Goal: Complete application form

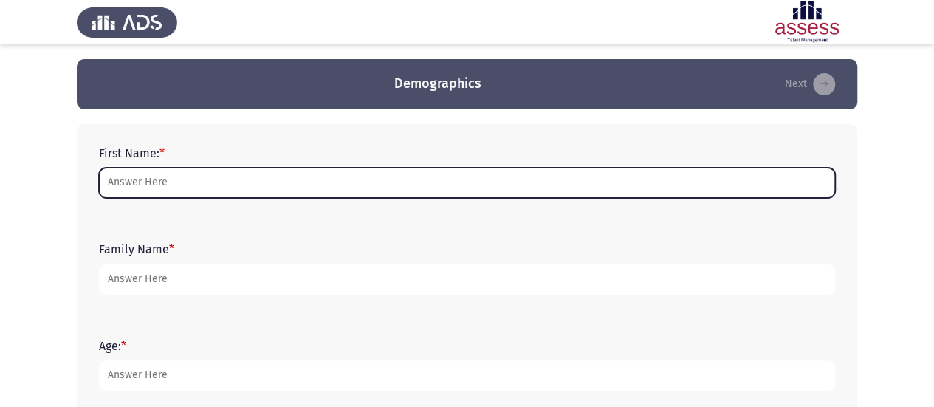
click at [392, 185] on input "First Name: *" at bounding box center [467, 183] width 736 height 30
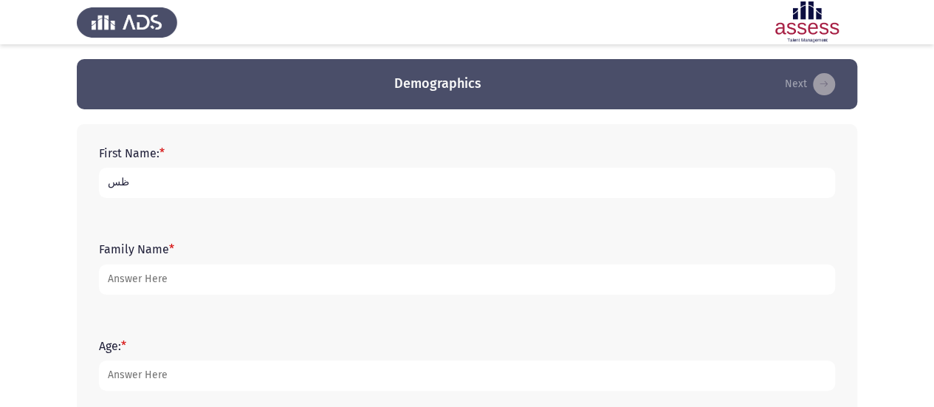
type input "ظ"
type input "ٍ"
type input "[PERSON_NAME]"
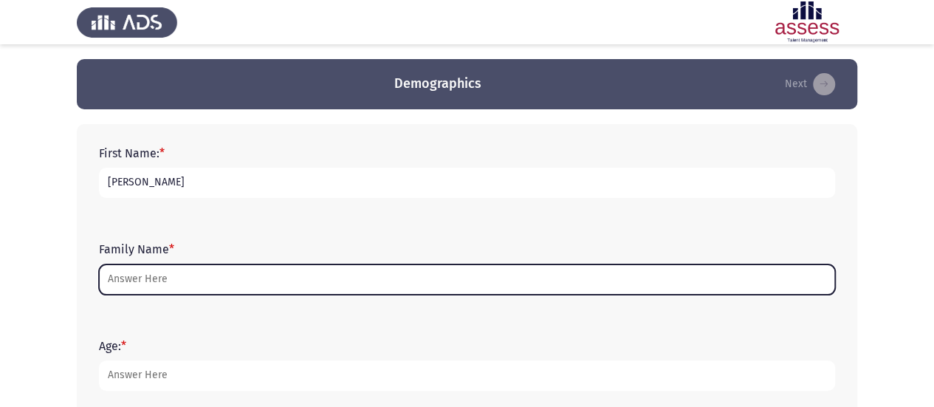
click at [322, 272] on input "Family Name *" at bounding box center [467, 279] width 736 height 30
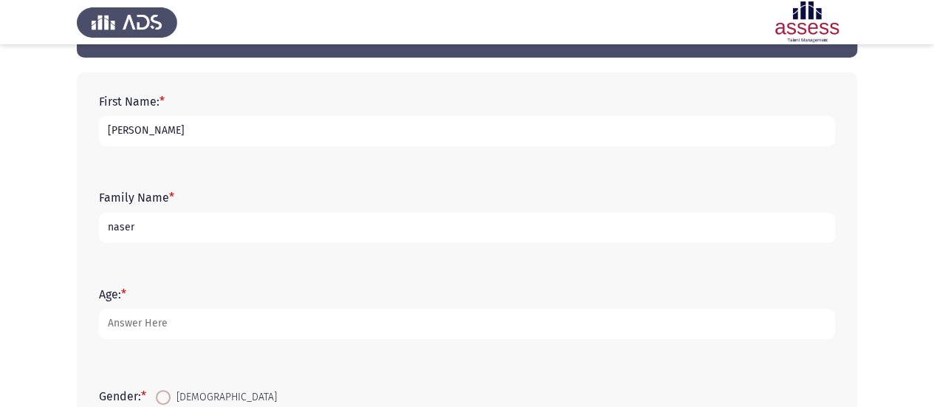
scroll to position [148, 0]
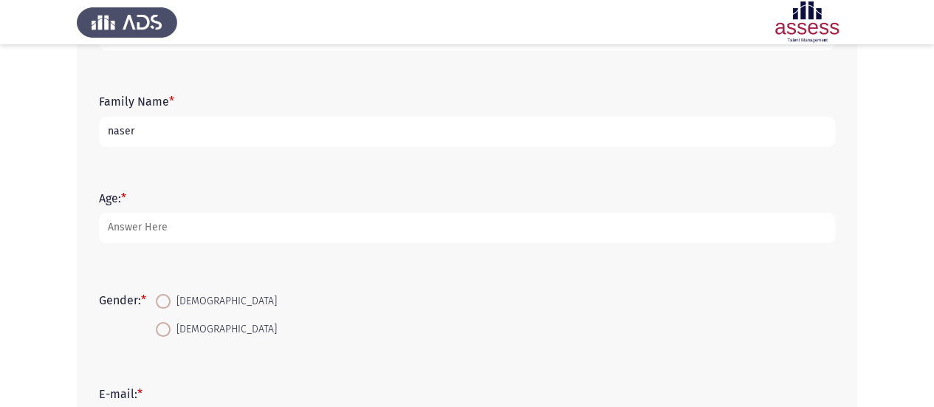
type input "naser"
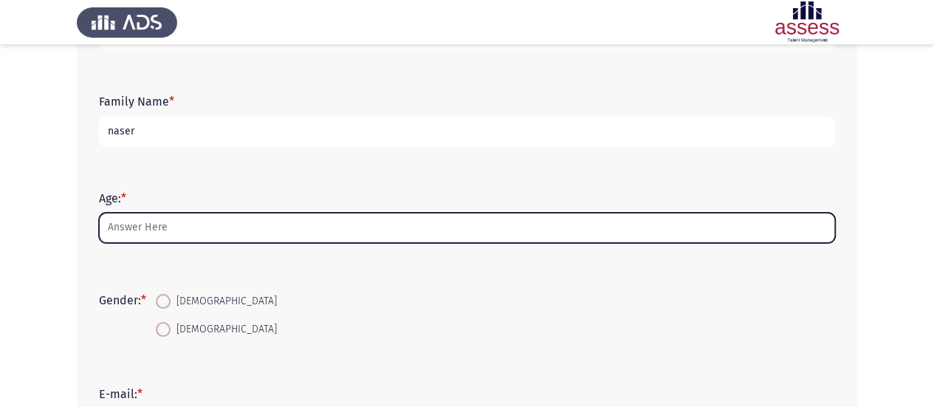
click at [232, 231] on input "Age: *" at bounding box center [467, 228] width 736 height 30
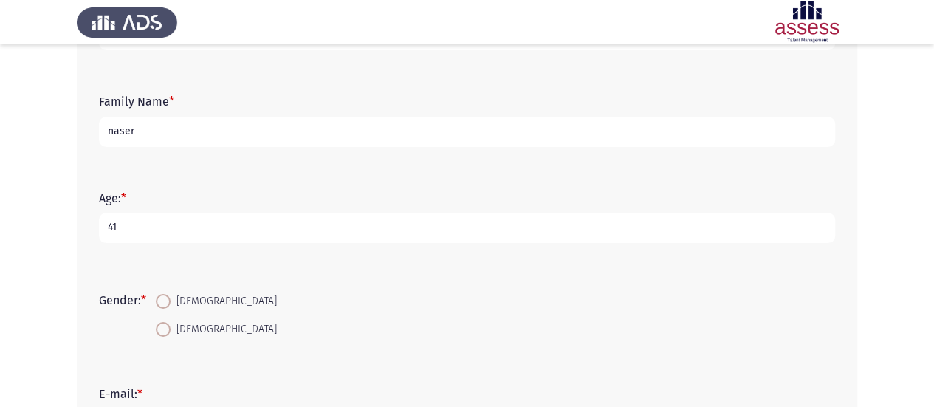
type input "41"
click at [165, 297] on span at bounding box center [163, 301] width 15 height 15
click at [165, 297] on input "[DEMOGRAPHIC_DATA]" at bounding box center [163, 301] width 15 height 15
radio input "true"
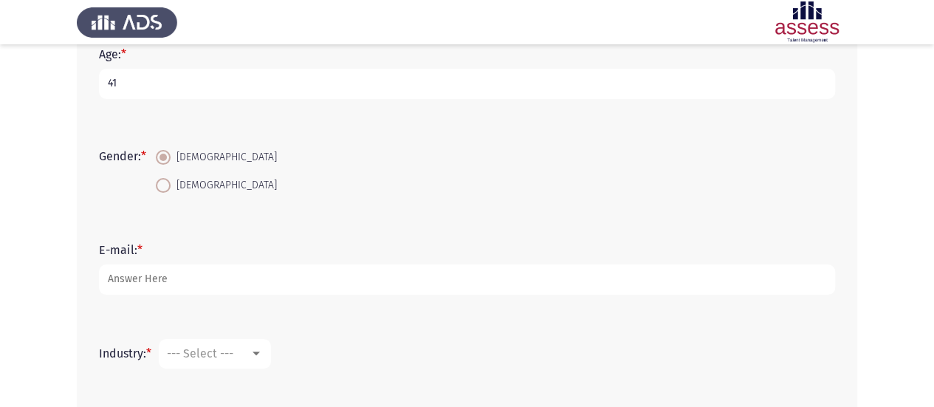
scroll to position [295, 0]
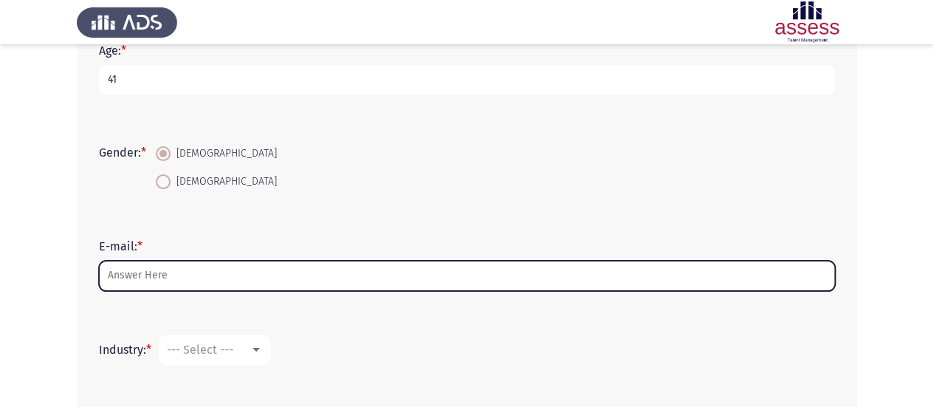
click at [200, 274] on input "E-mail: *" at bounding box center [467, 276] width 736 height 30
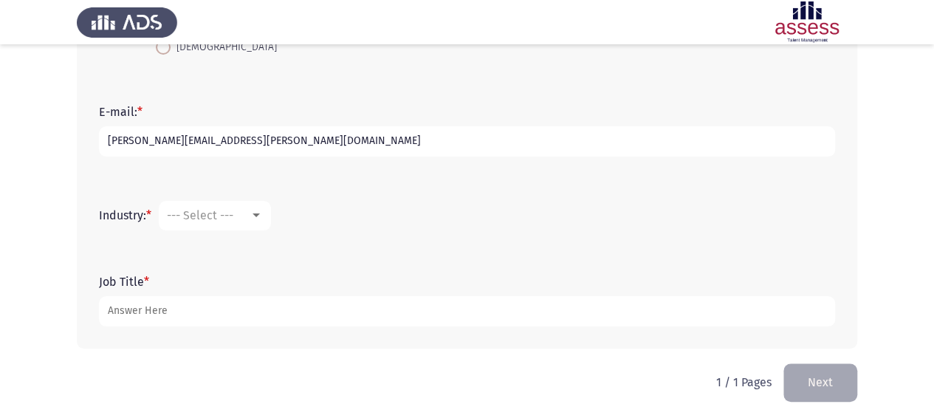
scroll to position [443, 0]
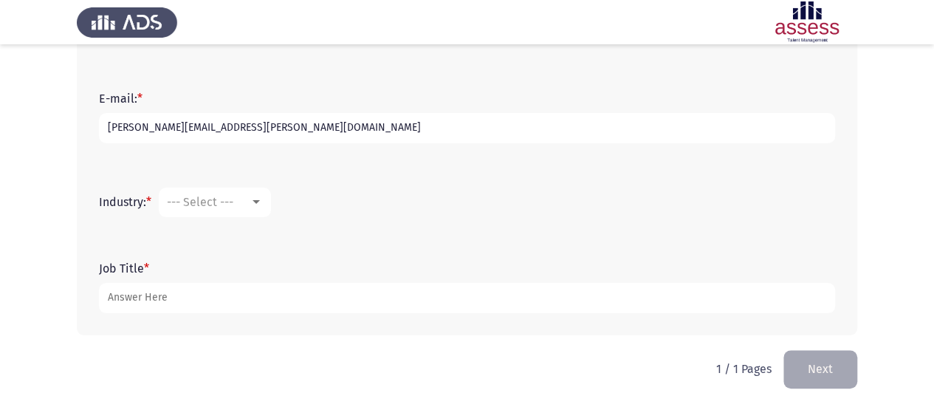
type input "[PERSON_NAME][EMAIL_ADDRESS][PERSON_NAME][DOMAIN_NAME]"
click at [247, 202] on div "--- Select ---" at bounding box center [208, 202] width 83 height 14
click at [261, 207] on div at bounding box center [256, 202] width 13 height 12
click at [261, 207] on div "Accounting" at bounding box center [215, 202] width 96 height 13
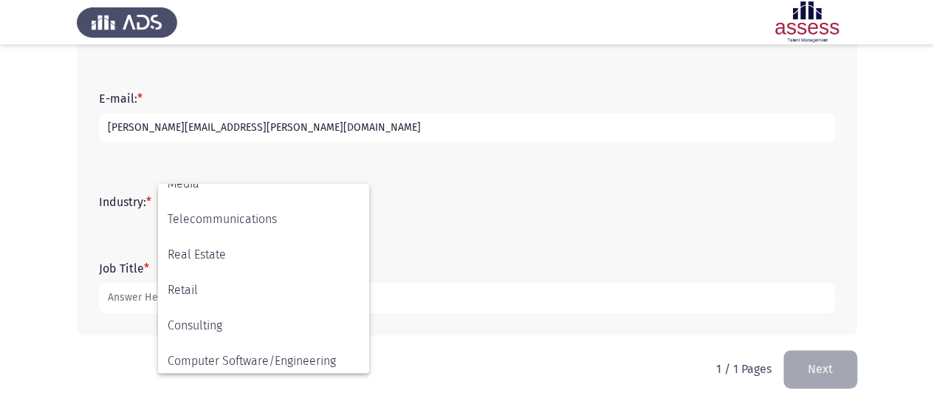
scroll to position [484, 0]
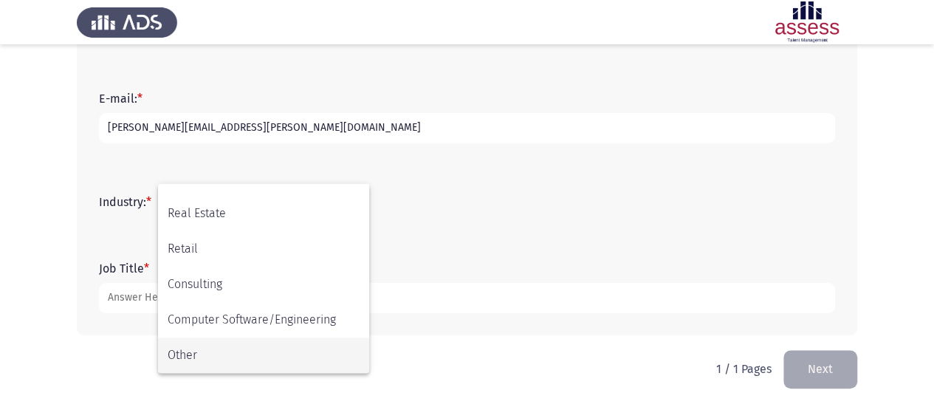
click at [242, 352] on span "Other" at bounding box center [264, 354] width 192 height 35
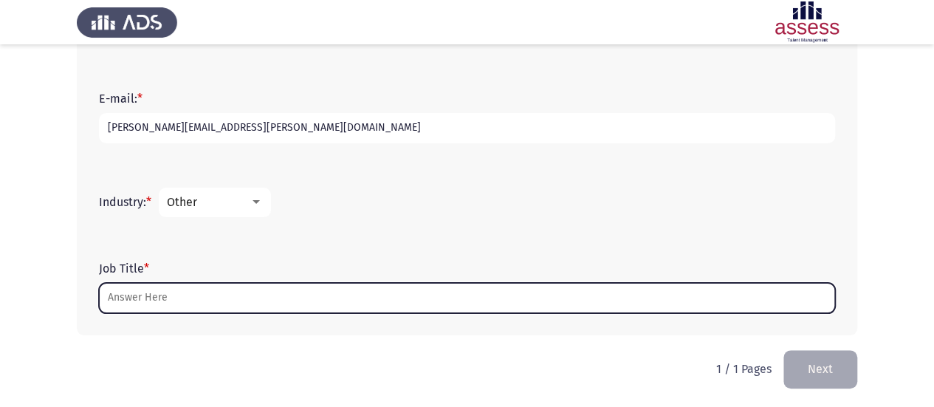
click at [220, 306] on input "Job Title *" at bounding box center [467, 298] width 736 height 30
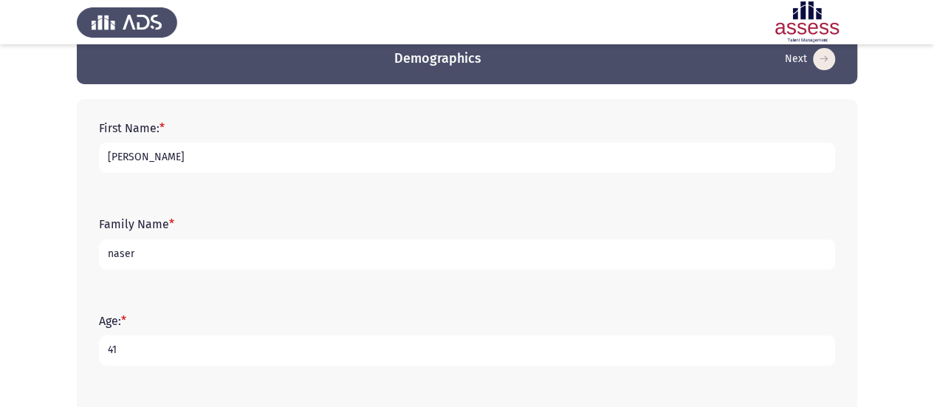
scroll to position [0, 0]
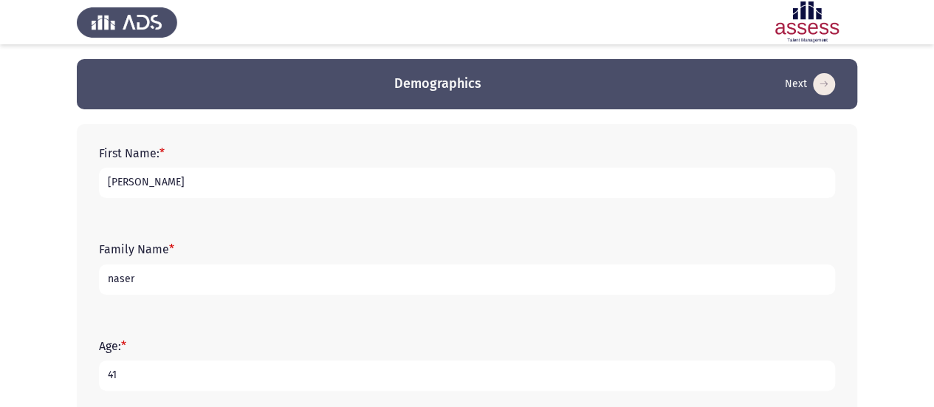
click at [233, 282] on input "naser" at bounding box center [467, 279] width 736 height 30
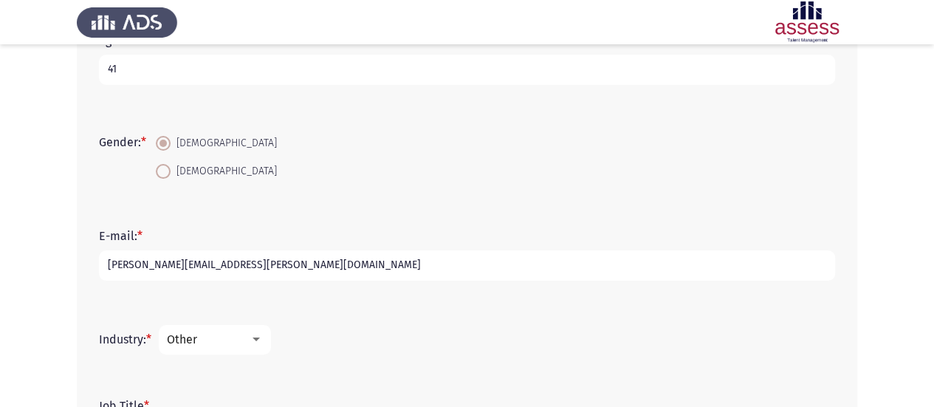
scroll to position [445, 0]
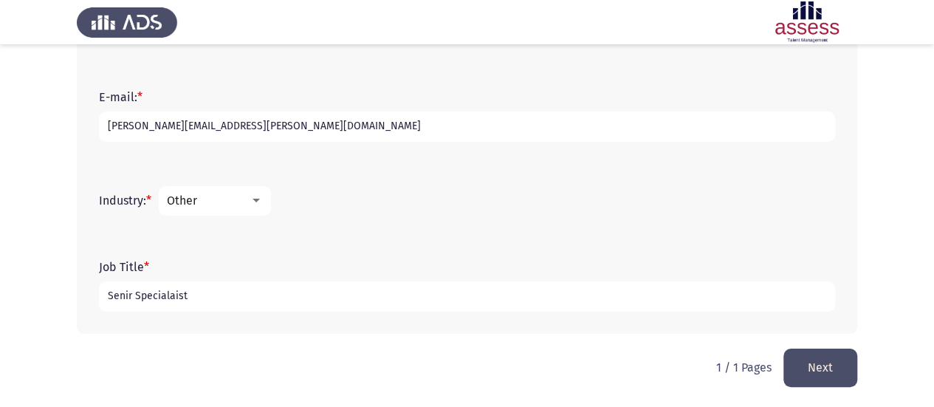
click at [189, 297] on input "Senir Specialaist" at bounding box center [467, 296] width 736 height 30
click at [128, 312] on div "Job Title * Senir Specialaist" at bounding box center [467, 286] width 751 height 66
click at [239, 293] on input "Senir Specialaist" at bounding box center [467, 296] width 736 height 30
drag, startPoint x: 105, startPoint y: 306, endPoint x: 117, endPoint y: 302, distance: 12.6
click at [128, 299] on input "Senir Specialaist" at bounding box center [467, 296] width 736 height 30
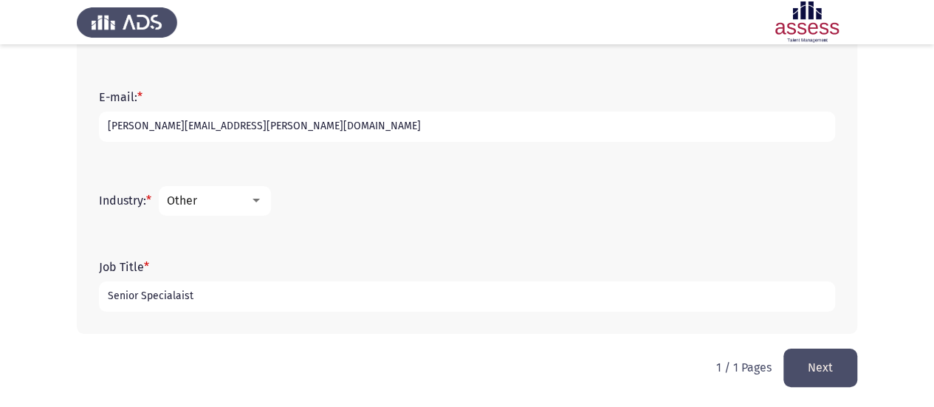
click at [251, 295] on input "Senior Specialaist" at bounding box center [467, 296] width 736 height 30
click at [179, 298] on input "Senior Specialaist" at bounding box center [467, 296] width 736 height 30
click at [214, 290] on input "Senior Specialist" at bounding box center [467, 296] width 736 height 30
type input "Senior Specialist"
click at [806, 379] on button "Next" at bounding box center [820, 368] width 74 height 38
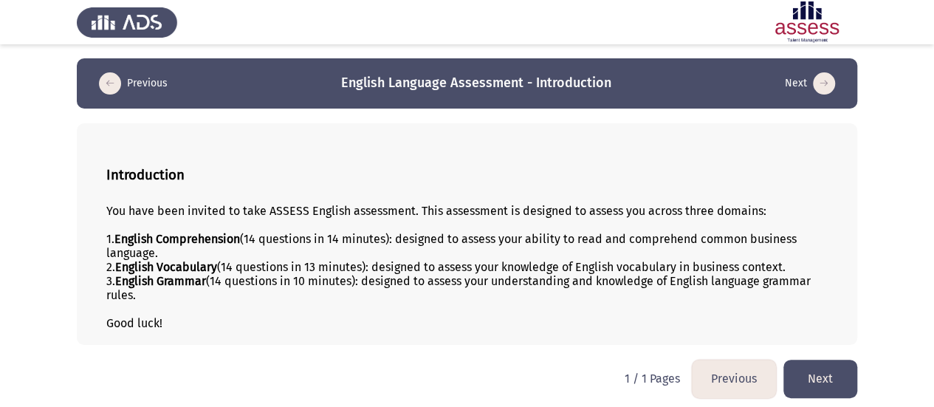
scroll to position [4, 0]
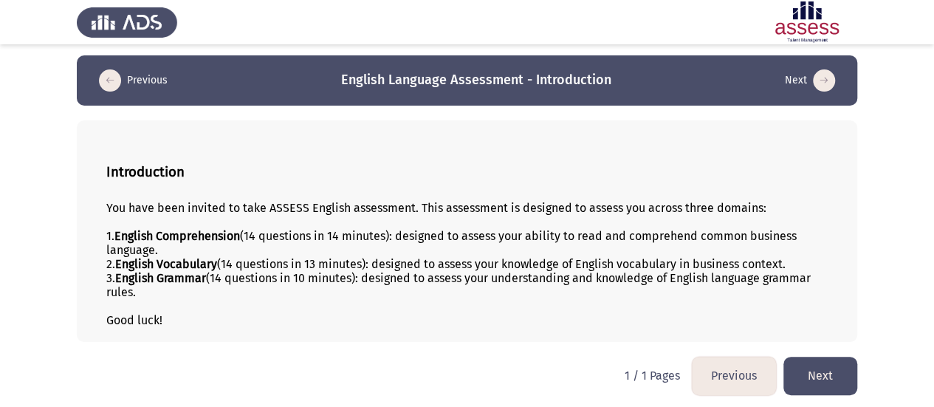
click at [849, 368] on button "Next" at bounding box center [820, 376] width 74 height 38
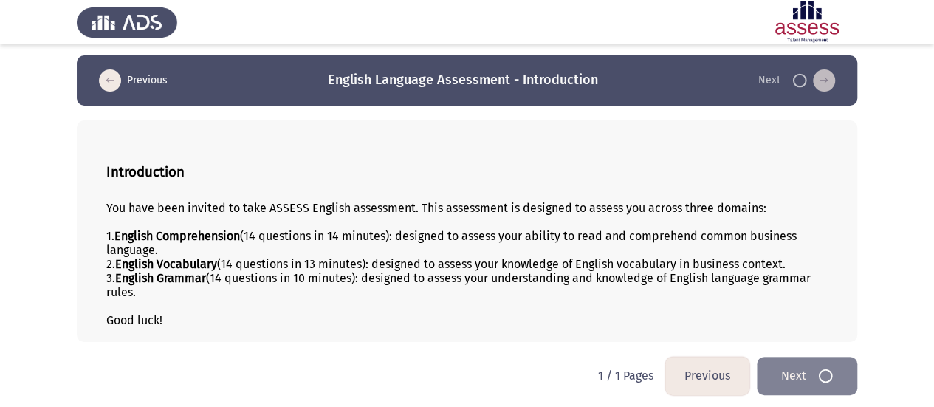
scroll to position [0, 0]
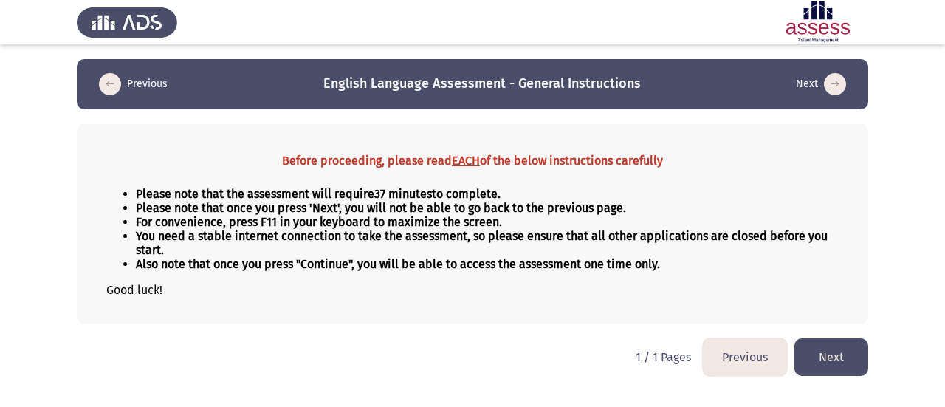
click at [821, 338] on button "Next" at bounding box center [832, 357] width 74 height 38
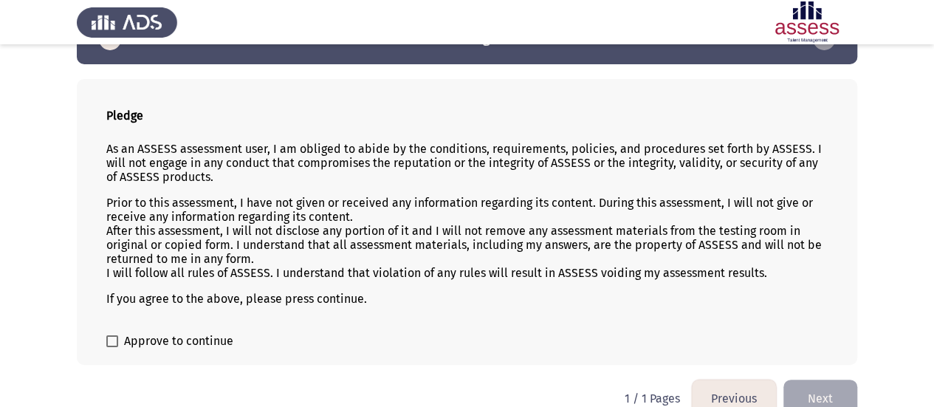
scroll to position [67, 0]
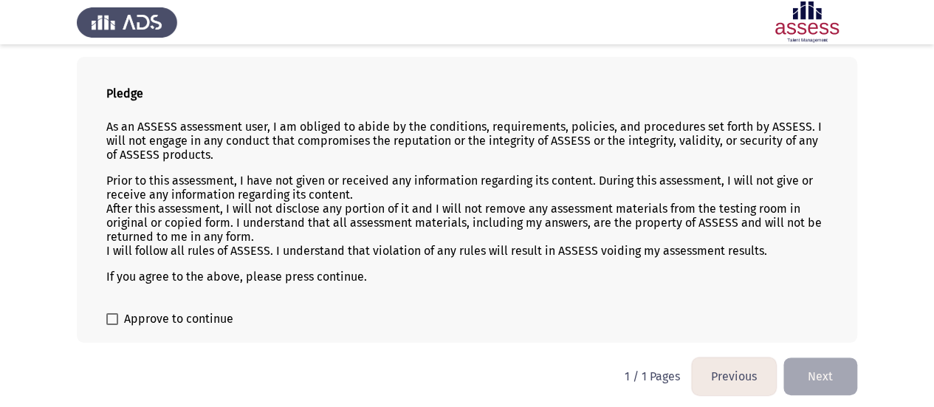
click at [113, 313] on span at bounding box center [112, 319] width 12 height 12
click at [112, 325] on input "Approve to continue" at bounding box center [112, 325] width 1 height 1
checkbox input "true"
click at [821, 378] on button "Next" at bounding box center [820, 376] width 74 height 38
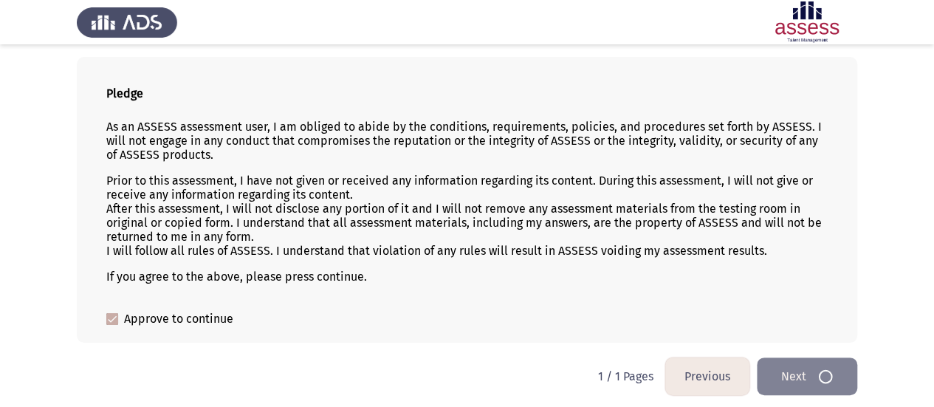
scroll to position [0, 0]
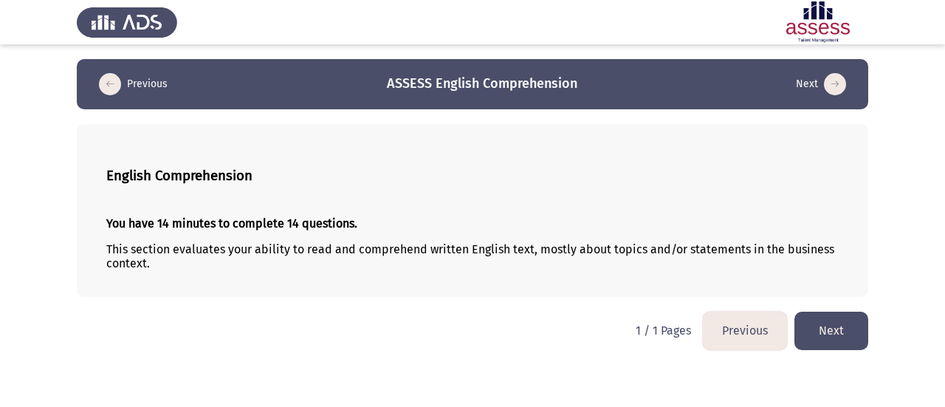
click at [834, 330] on button "Next" at bounding box center [832, 331] width 74 height 38
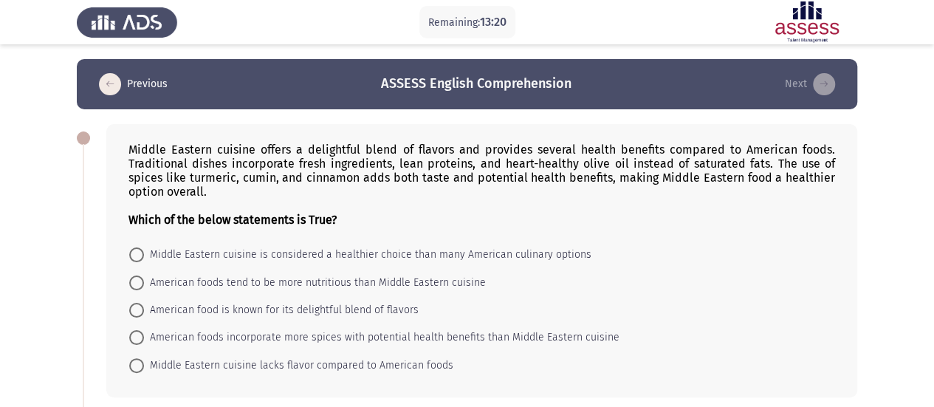
click at [137, 255] on span at bounding box center [136, 254] width 15 height 15
click at [137, 255] on input "Middle Eastern cuisine is considered a healthier choice than many American culi…" at bounding box center [136, 254] width 15 height 15
radio input "true"
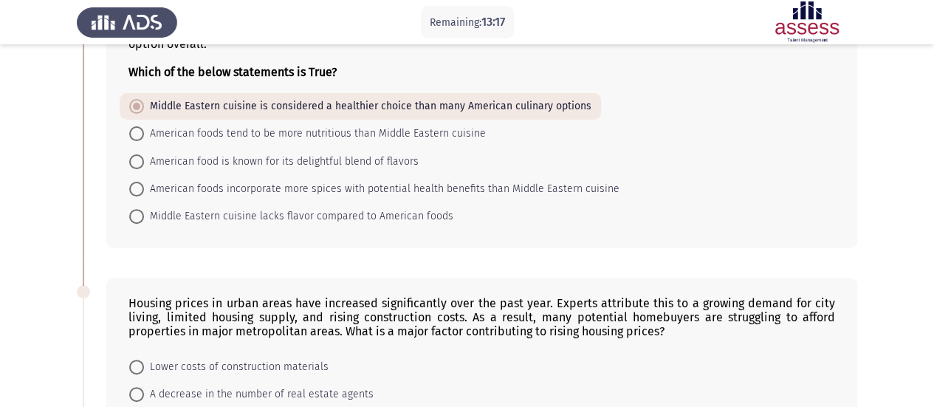
scroll to position [295, 0]
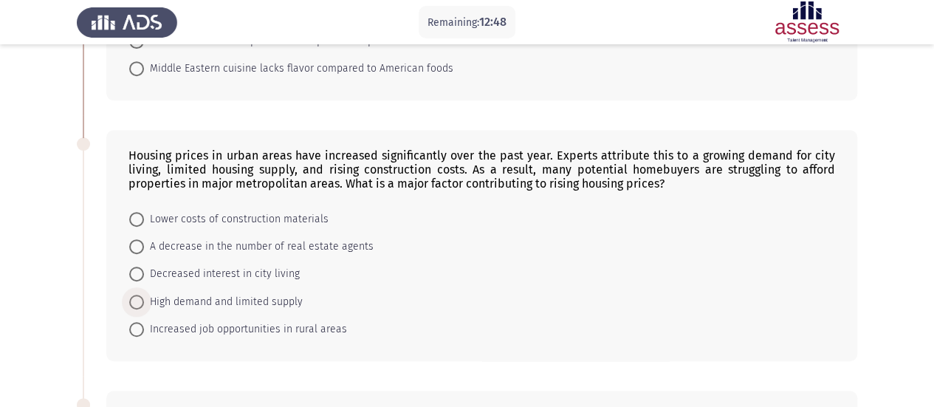
click at [136, 295] on span at bounding box center [136, 302] width 15 height 15
click at [136, 295] on input "High demand and limited supply" at bounding box center [136, 302] width 15 height 15
radio input "true"
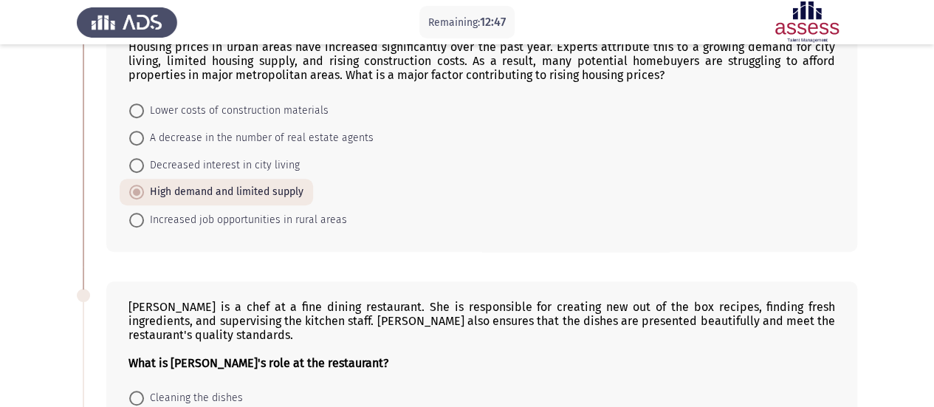
scroll to position [591, 0]
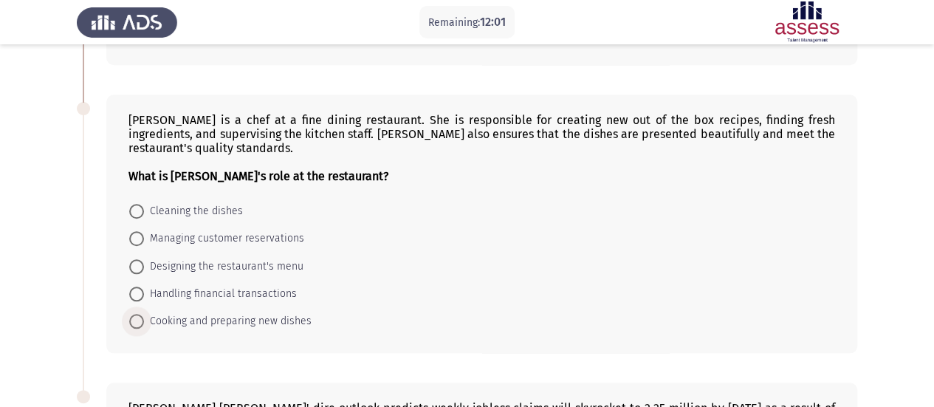
click at [141, 320] on span at bounding box center [136, 321] width 15 height 15
click at [141, 320] on input "Cooking and preparing new dishes" at bounding box center [136, 321] width 15 height 15
radio input "true"
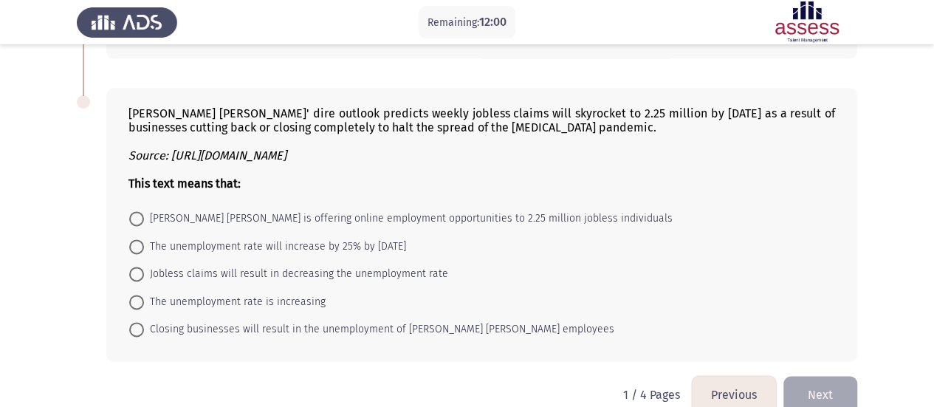
scroll to position [886, 0]
click at [137, 298] on label "The unemployment rate is increasing" at bounding box center [227, 301] width 196 height 18
click at [137, 298] on input "The unemployment rate is increasing" at bounding box center [136, 300] width 15 height 15
radio input "true"
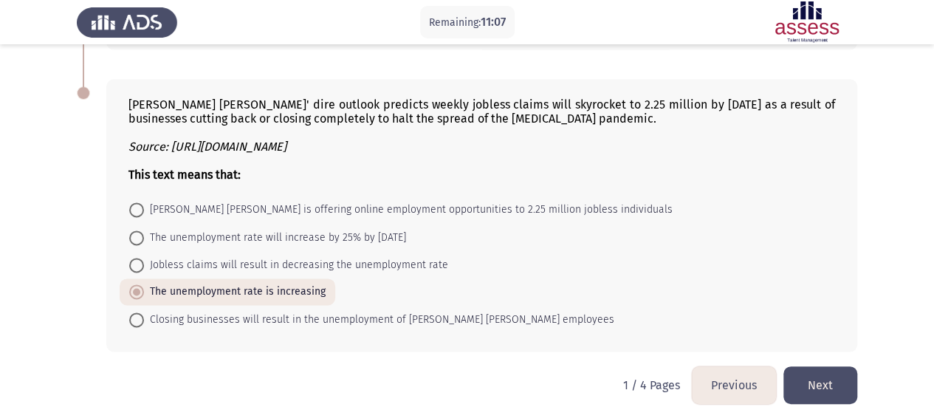
scroll to position [902, 0]
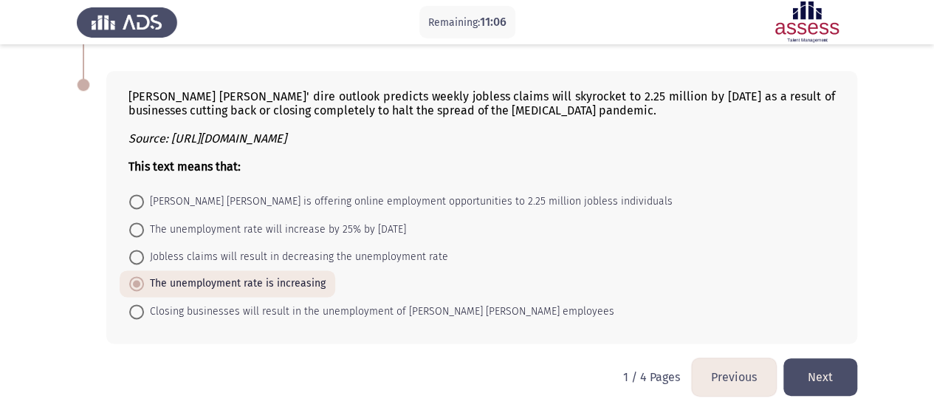
click at [829, 376] on button "Next" at bounding box center [820, 377] width 74 height 38
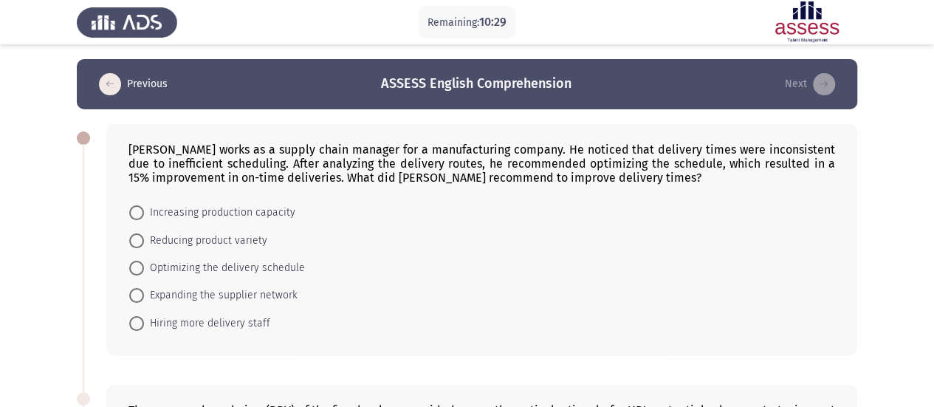
click at [137, 264] on span at bounding box center [136, 268] width 15 height 15
click at [137, 264] on input "Optimizing the delivery schedule" at bounding box center [136, 268] width 15 height 15
radio input "true"
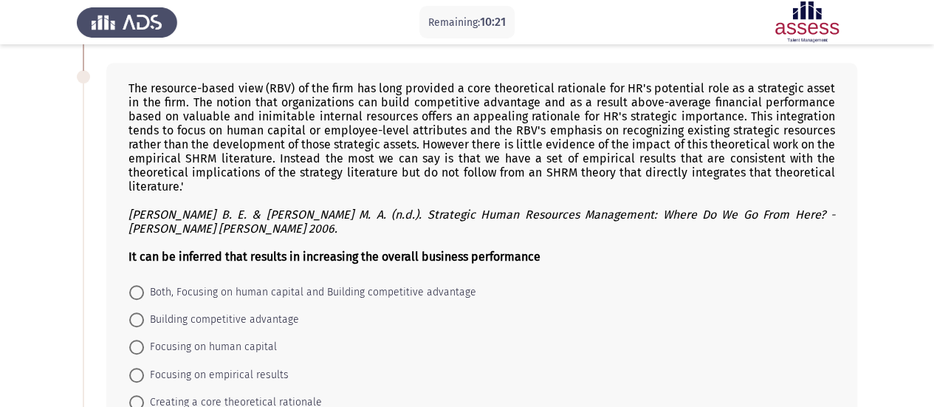
scroll to position [341, 0]
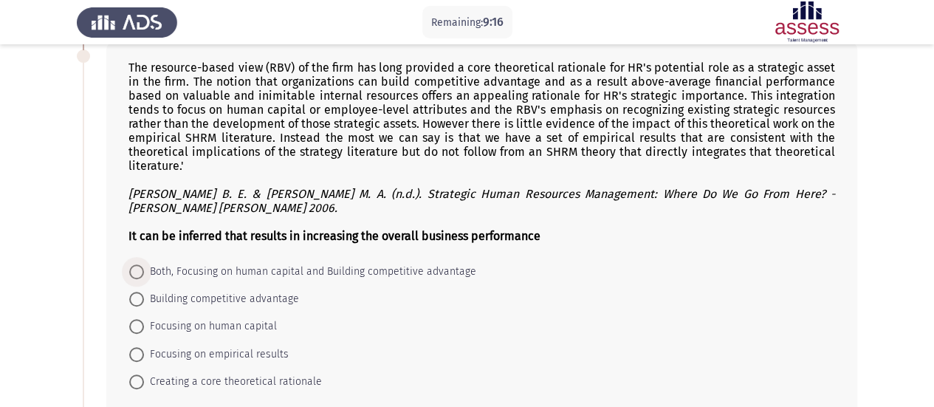
click at [139, 264] on span at bounding box center [136, 271] width 15 height 15
click at [139, 264] on input "Both, Focusing on human capital and Building competitive advantage" at bounding box center [136, 271] width 15 height 15
radio input "true"
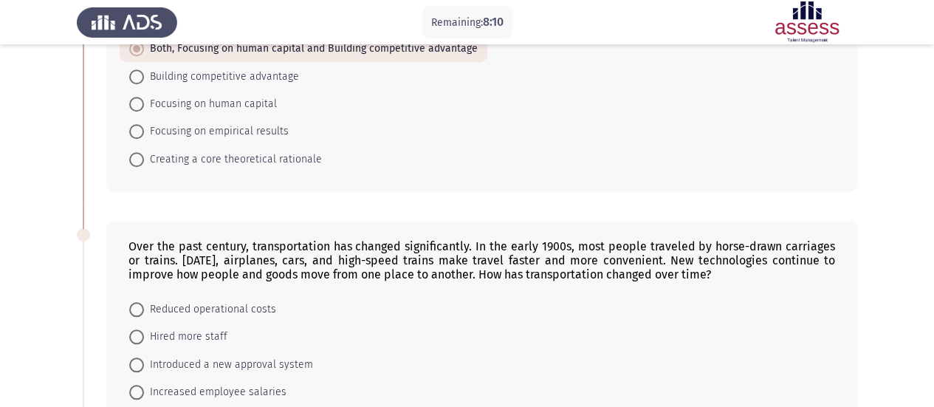
scroll to position [710, 0]
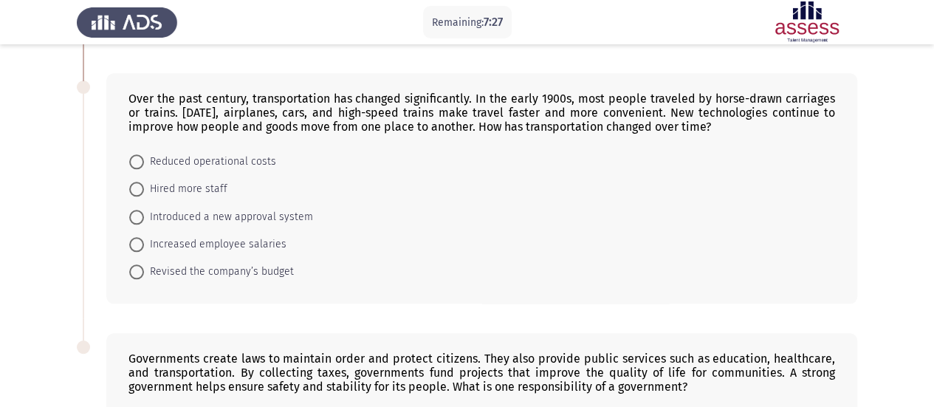
click at [140, 154] on span at bounding box center [136, 161] width 15 height 15
click at [140, 154] on input "Reduced operational costs" at bounding box center [136, 161] width 15 height 15
radio input "true"
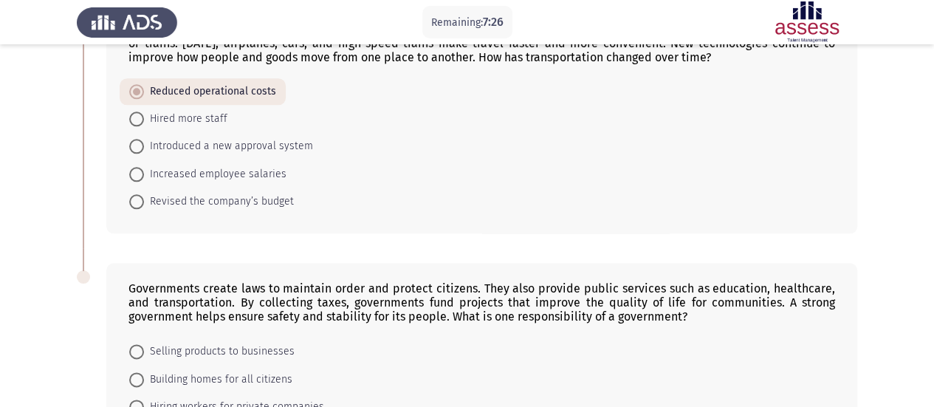
scroll to position [930, 0]
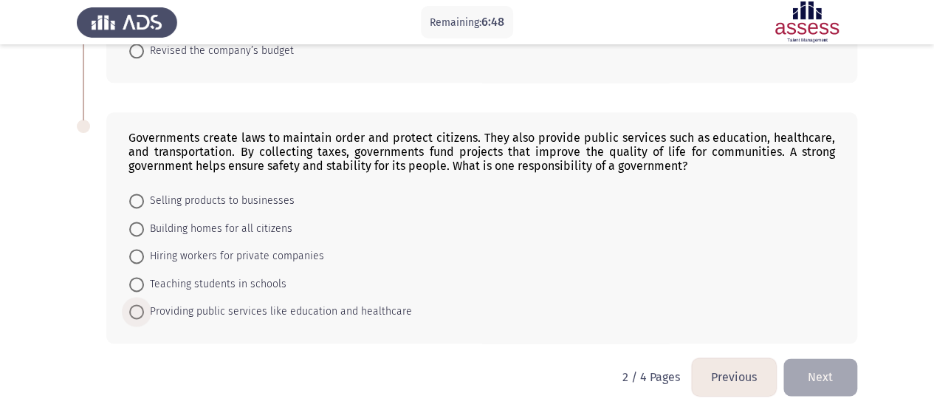
click at [142, 305] on span at bounding box center [136, 311] width 15 height 15
click at [142, 305] on input "Providing public services like education and healthcare" at bounding box center [136, 311] width 15 height 15
radio input "true"
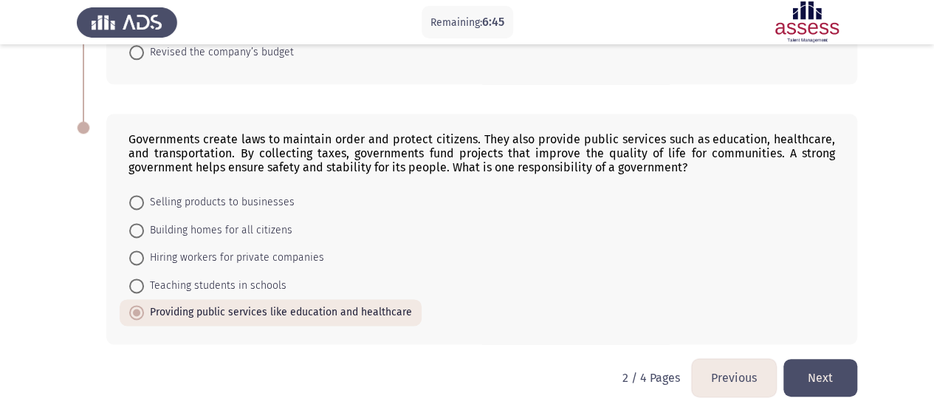
click at [834, 376] on button "Next" at bounding box center [820, 378] width 74 height 38
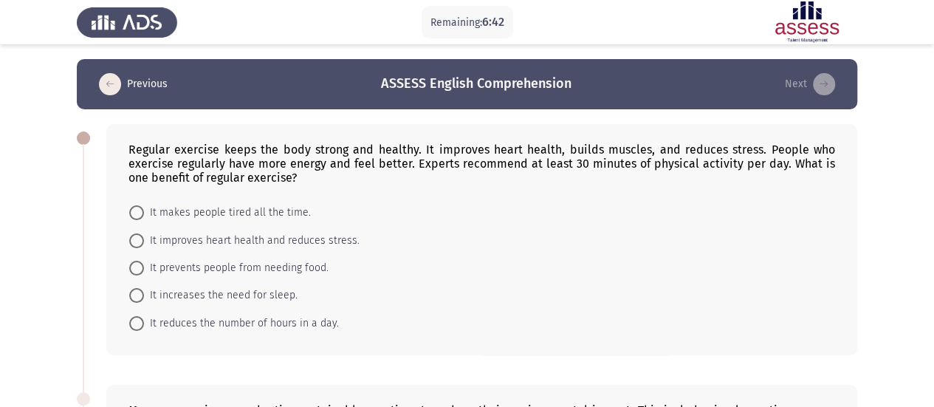
scroll to position [74, 0]
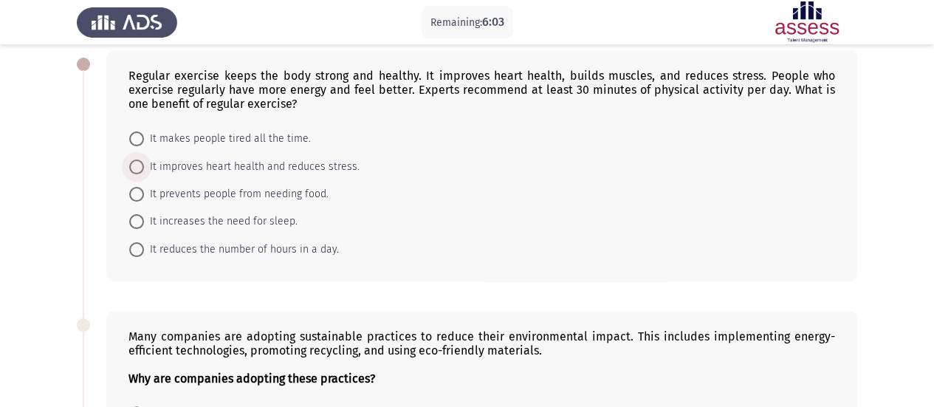
click at [137, 167] on span at bounding box center [136, 167] width 15 height 15
click at [137, 167] on input "It improves heart health and reduces stress." at bounding box center [136, 167] width 15 height 15
radio input "true"
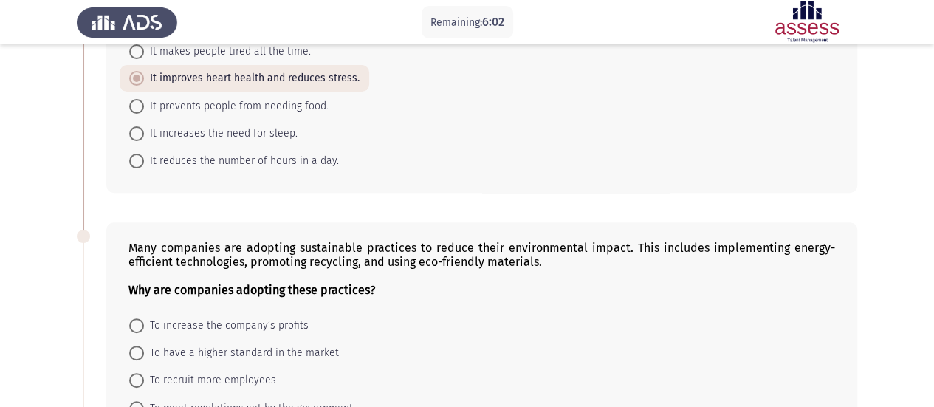
scroll to position [222, 0]
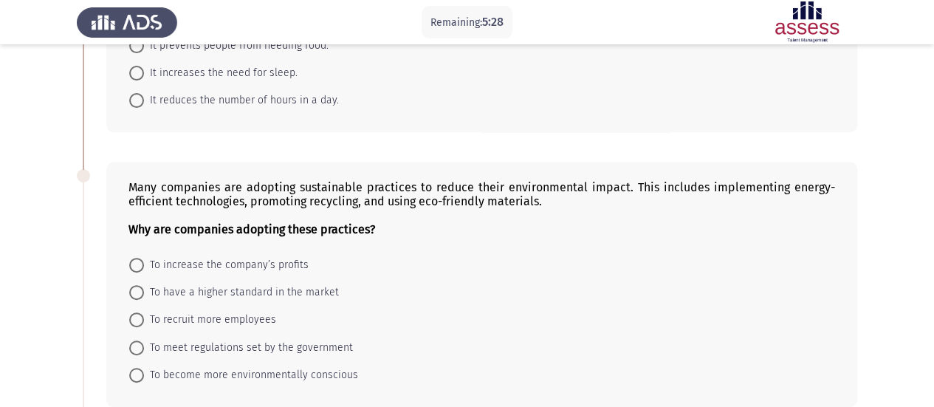
click at [138, 375] on span at bounding box center [136, 375] width 15 height 15
click at [138, 375] on input "To become more environmentally conscious" at bounding box center [136, 375] width 15 height 15
radio input "true"
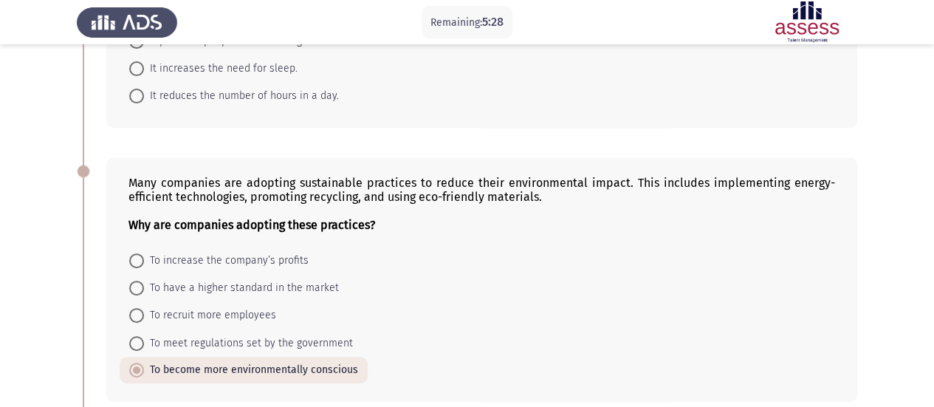
scroll to position [517, 0]
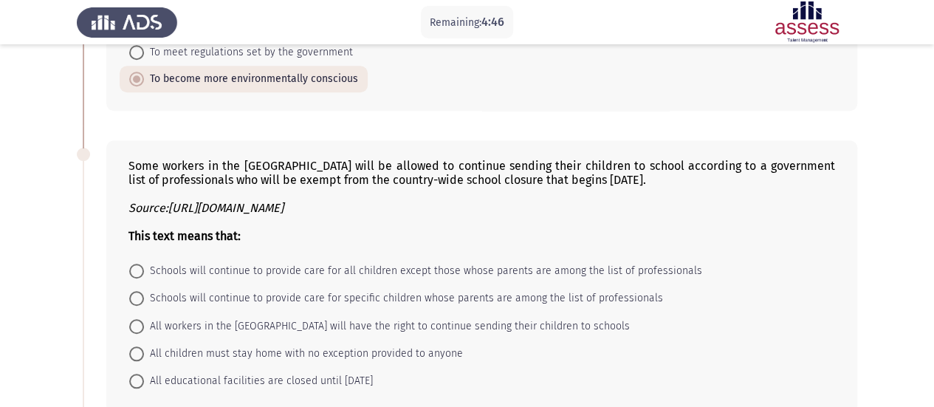
click at [139, 296] on span at bounding box center [136, 298] width 15 height 15
click at [139, 296] on input "Schools will continue to provide care for specific children whose parents are a…" at bounding box center [136, 298] width 15 height 15
radio input "true"
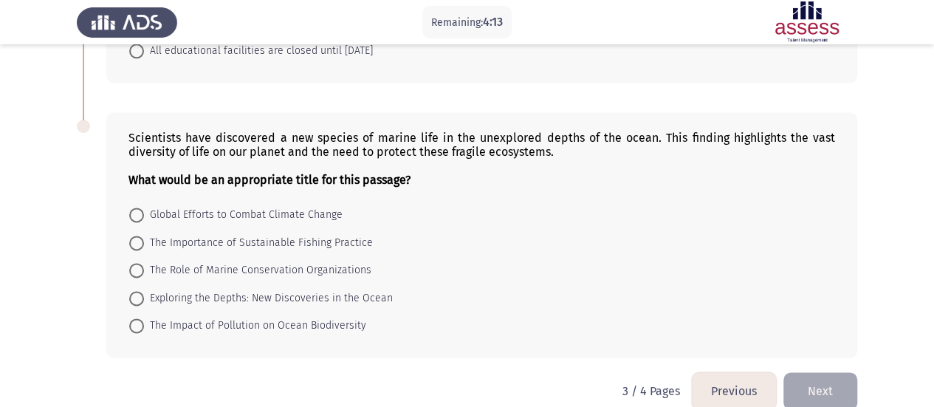
scroll to position [861, 0]
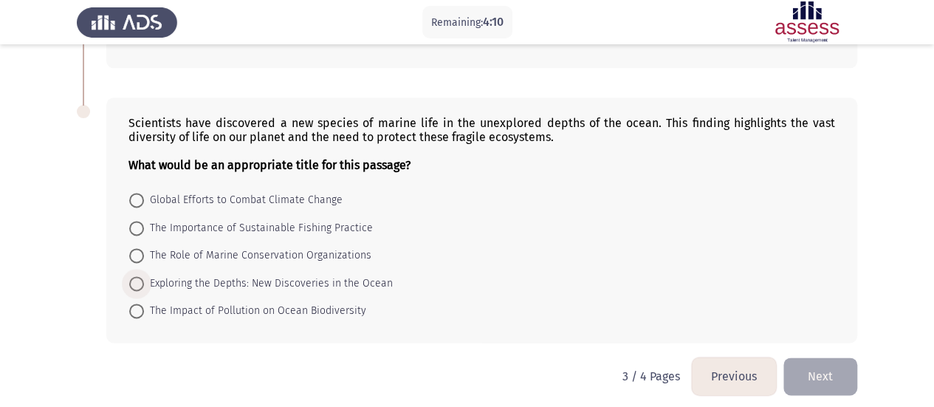
click at [139, 276] on span at bounding box center [136, 283] width 15 height 15
click at [139, 276] on input "Exploring the Depths: New Discoveries in the Ocean" at bounding box center [136, 283] width 15 height 15
radio input "true"
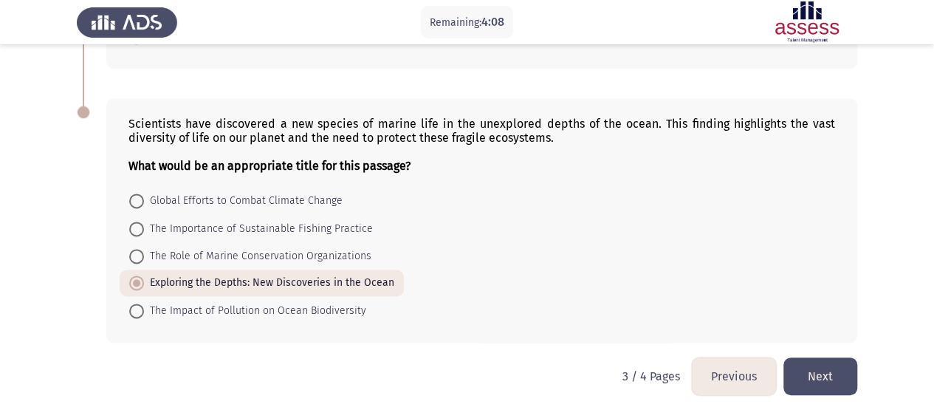
click at [828, 371] on button "Next" at bounding box center [820, 376] width 74 height 38
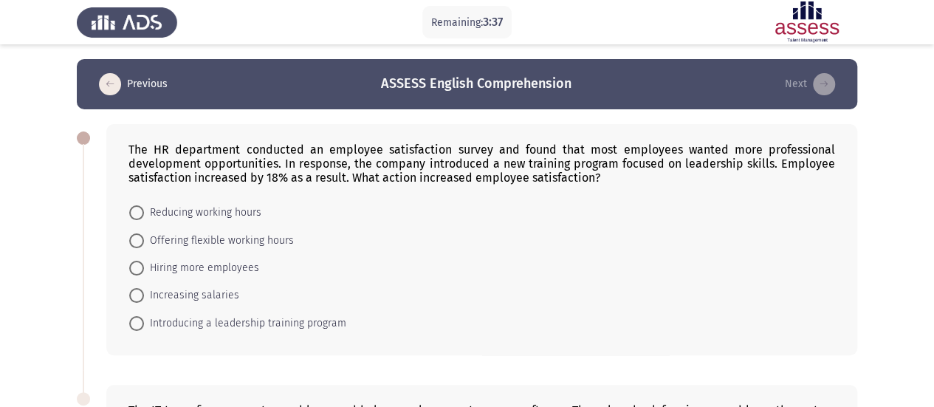
drag, startPoint x: 139, startPoint y: 267, endPoint x: 239, endPoint y: 261, distance: 100.6
click at [140, 267] on span at bounding box center [136, 268] width 15 height 15
click at [140, 267] on input "Hiring more employees" at bounding box center [136, 268] width 15 height 15
radio input "true"
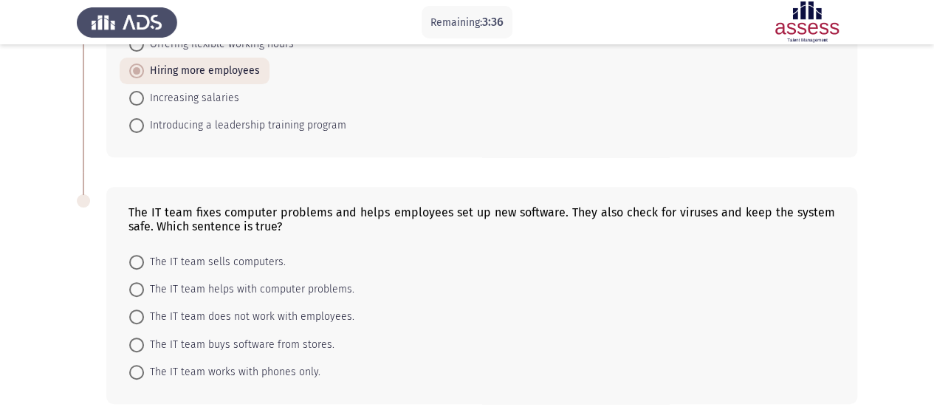
scroll to position [263, 0]
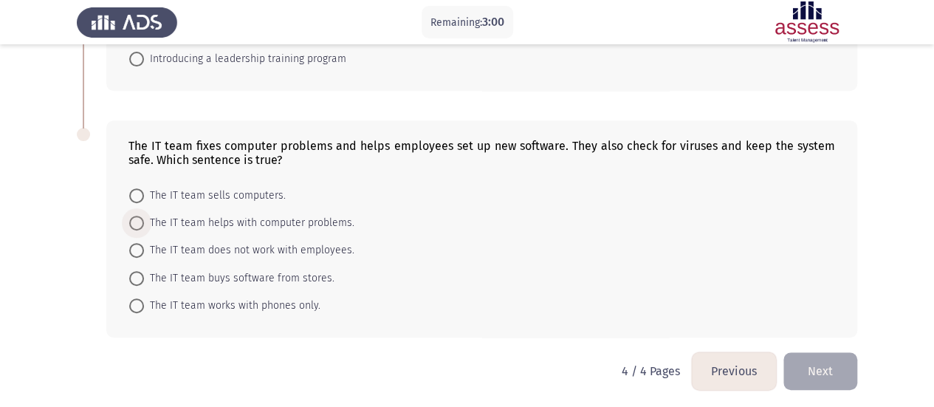
click at [134, 222] on span at bounding box center [136, 223] width 15 height 15
click at [134, 222] on input "The IT team helps with computer problems." at bounding box center [136, 223] width 15 height 15
radio input "true"
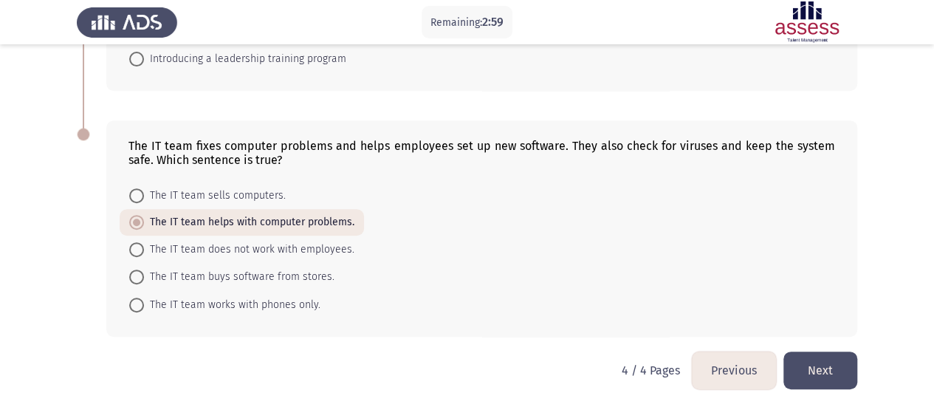
click at [835, 377] on button "Next" at bounding box center [820, 370] width 74 height 38
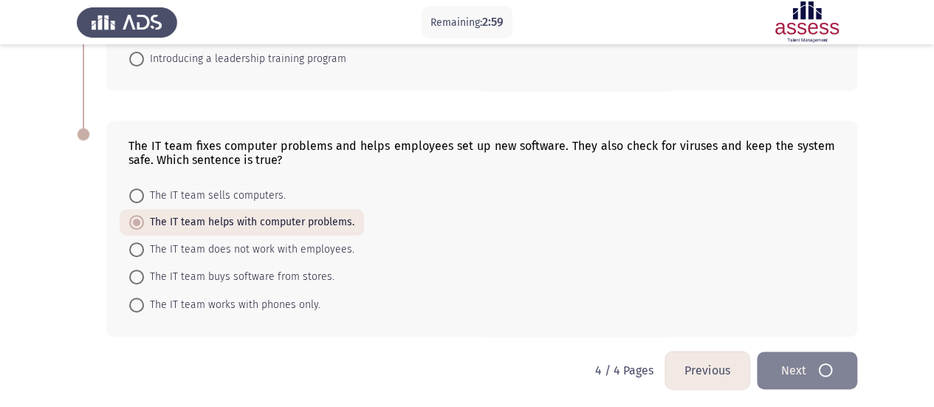
scroll to position [0, 0]
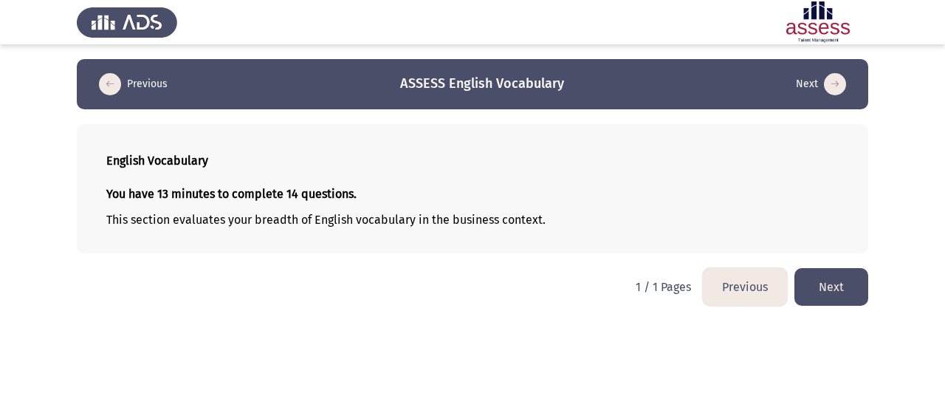
click at [818, 290] on button "Next" at bounding box center [832, 287] width 74 height 38
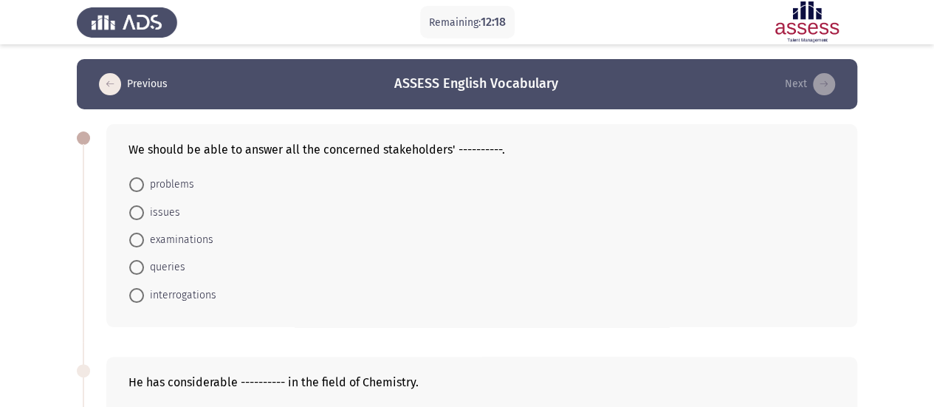
click at [135, 268] on span at bounding box center [136, 267] width 15 height 15
click at [135, 268] on input "queries" at bounding box center [136, 267] width 15 height 15
radio input "true"
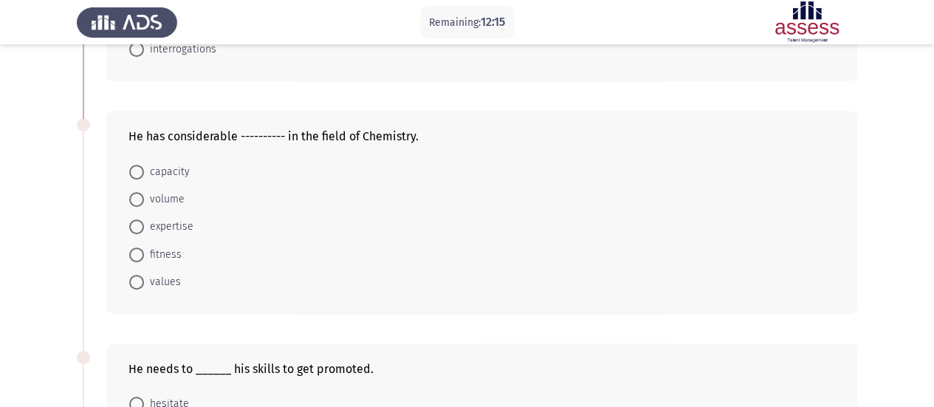
scroll to position [222, 0]
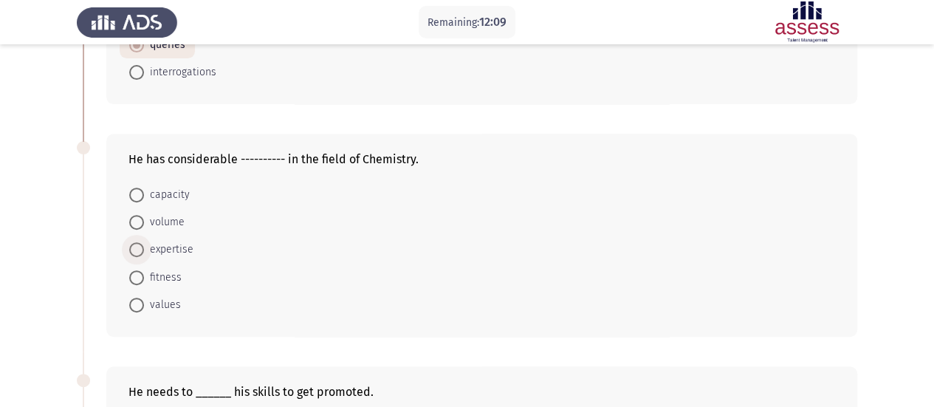
click at [139, 245] on span at bounding box center [136, 249] width 15 height 15
click at [139, 245] on input "expertise" at bounding box center [136, 249] width 15 height 15
radio input "true"
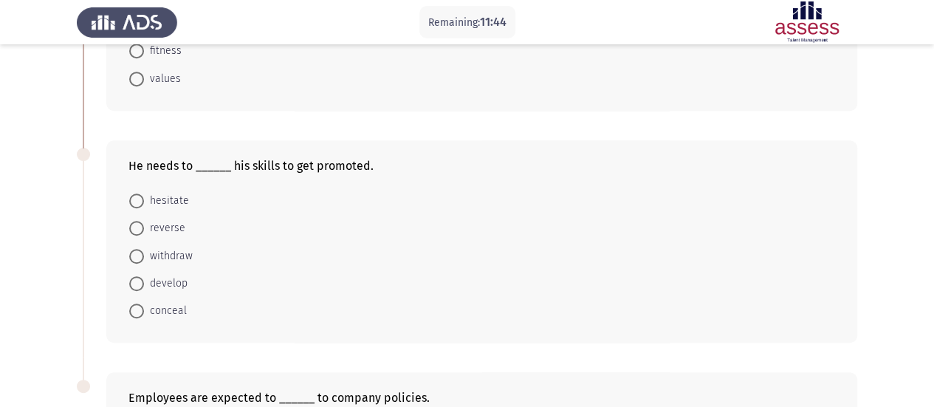
scroll to position [443, 0]
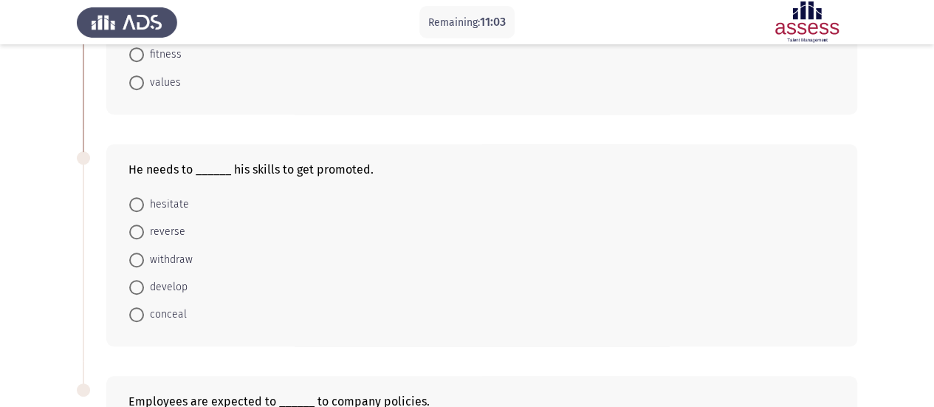
click at [140, 283] on span at bounding box center [136, 287] width 15 height 15
click at [140, 283] on input "develop" at bounding box center [136, 287] width 15 height 15
radio input "true"
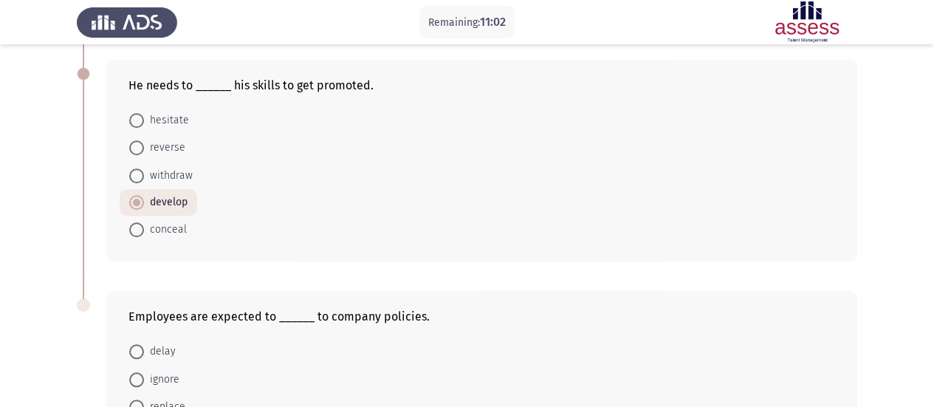
scroll to position [682, 0]
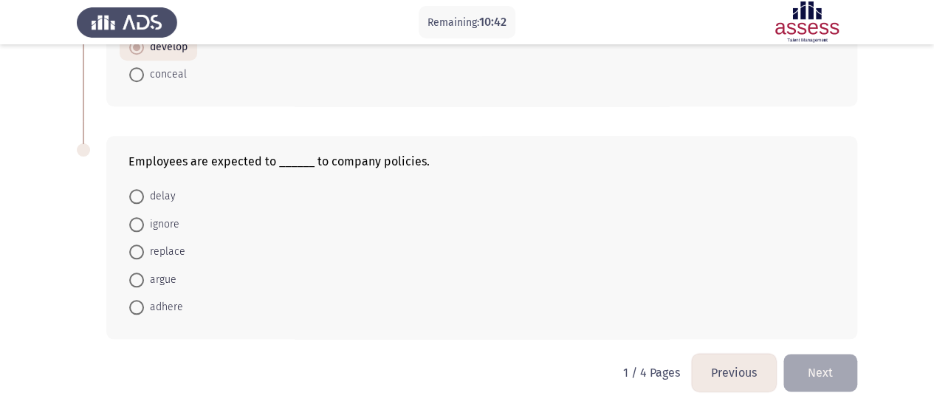
click at [131, 312] on mat-radio-button "adhere" at bounding box center [156, 306] width 73 height 27
click at [136, 303] on span at bounding box center [136, 307] width 15 height 15
click at [136, 303] on input "adhere" at bounding box center [136, 307] width 15 height 15
radio input "true"
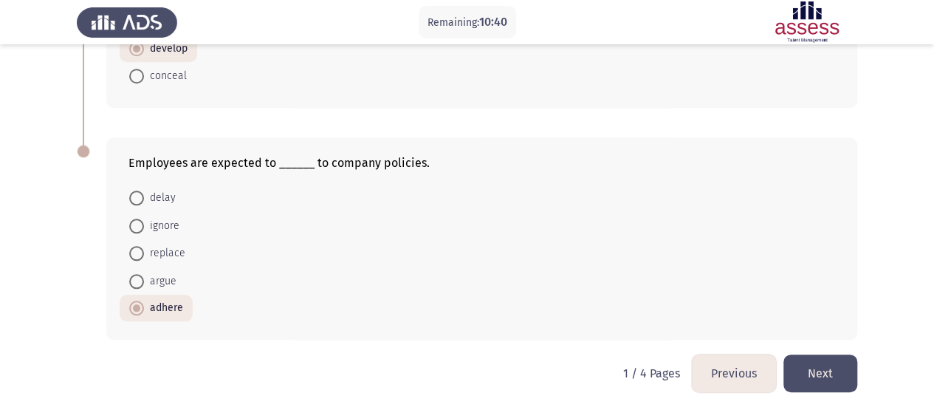
click at [828, 363] on button "Next" at bounding box center [820, 373] width 74 height 38
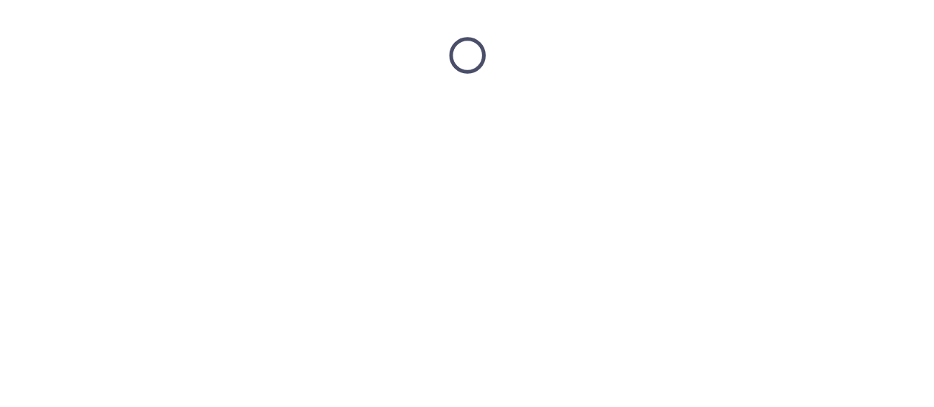
scroll to position [0, 0]
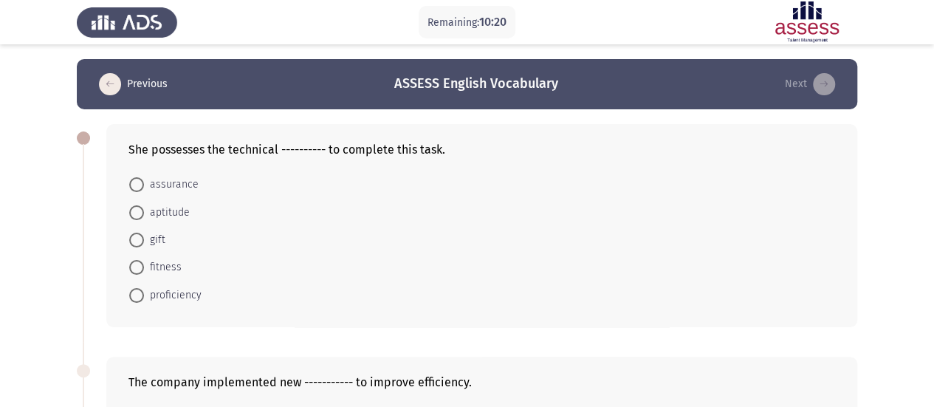
click at [134, 297] on span at bounding box center [136, 295] width 15 height 15
click at [134, 297] on input "proficiency" at bounding box center [136, 295] width 15 height 15
radio input "true"
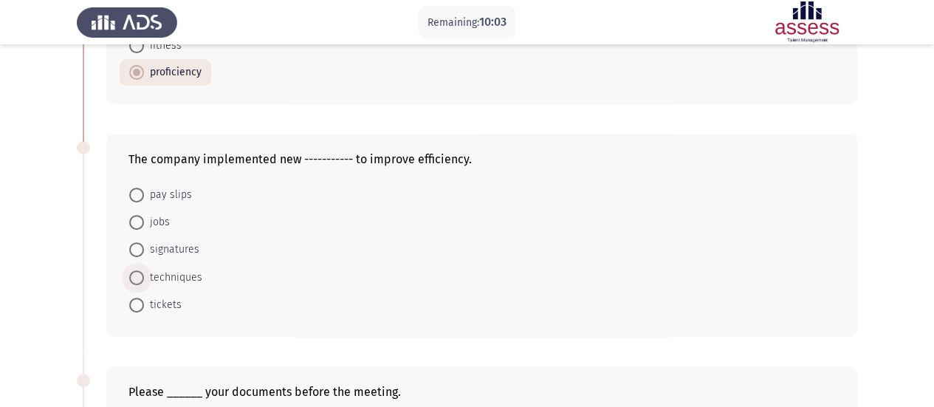
click at [140, 275] on span at bounding box center [136, 277] width 15 height 15
click at [140, 275] on input "techniques" at bounding box center [136, 277] width 15 height 15
radio input "true"
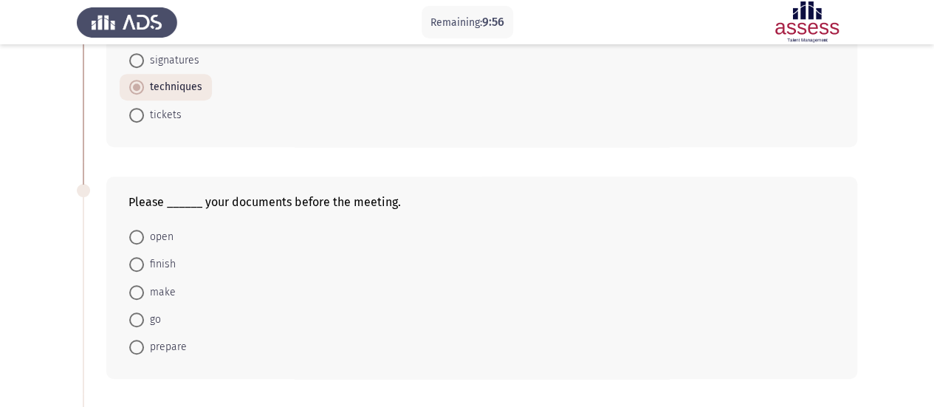
scroll to position [443, 0]
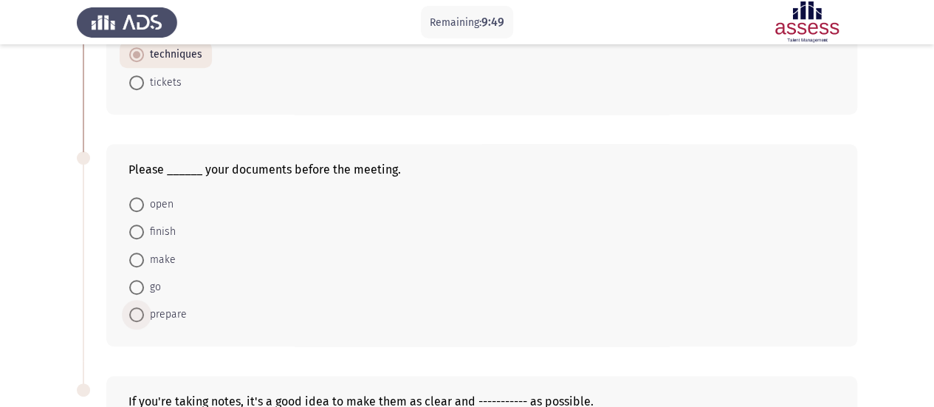
click at [134, 317] on span at bounding box center [136, 314] width 15 height 15
click at [134, 317] on input "prepare" at bounding box center [136, 314] width 15 height 15
radio input "true"
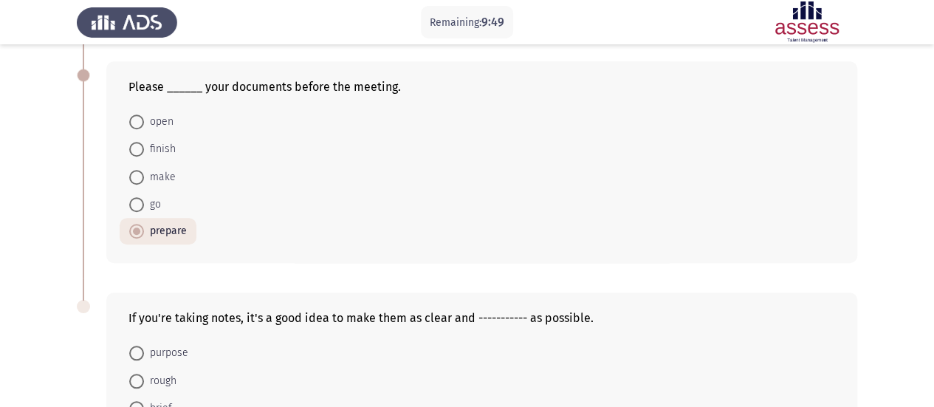
scroll to position [665, 0]
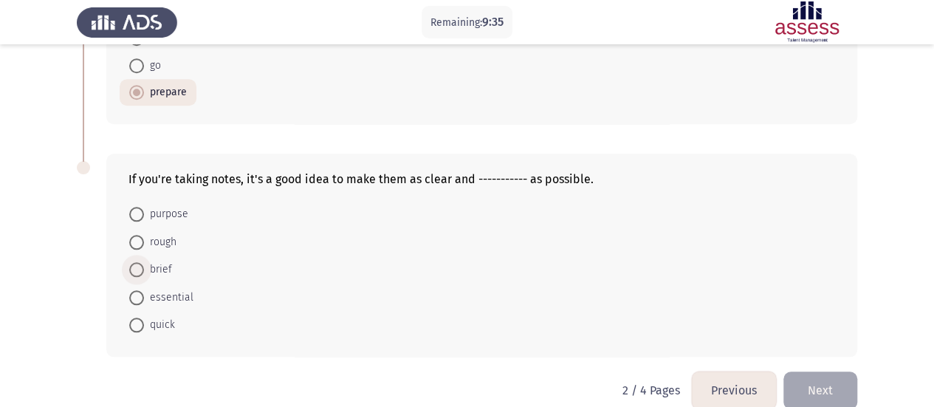
click at [142, 264] on span at bounding box center [136, 269] width 15 height 15
click at [142, 264] on input "brief" at bounding box center [136, 269] width 15 height 15
radio input "true"
click at [828, 389] on button "Next" at bounding box center [820, 390] width 74 height 38
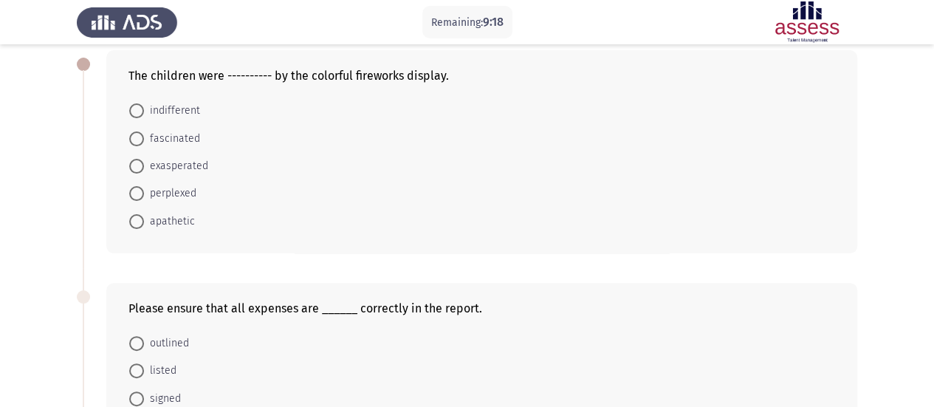
scroll to position [0, 0]
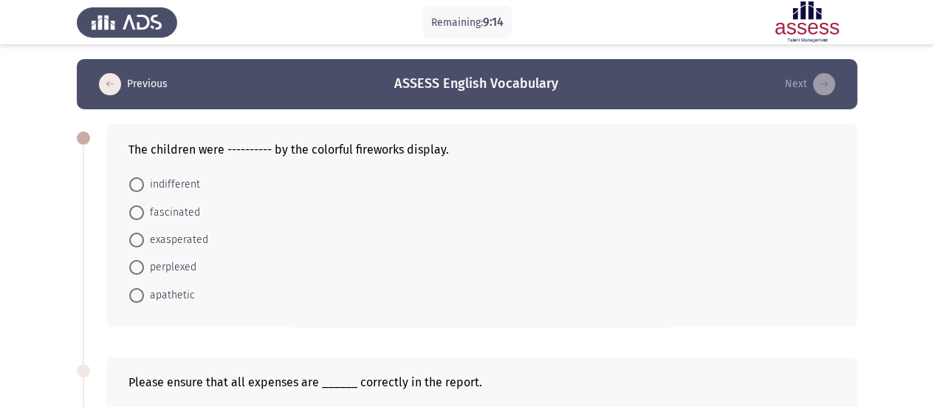
click at [137, 211] on span at bounding box center [136, 212] width 15 height 15
click at [137, 211] on input "fascinated" at bounding box center [136, 212] width 15 height 15
radio input "true"
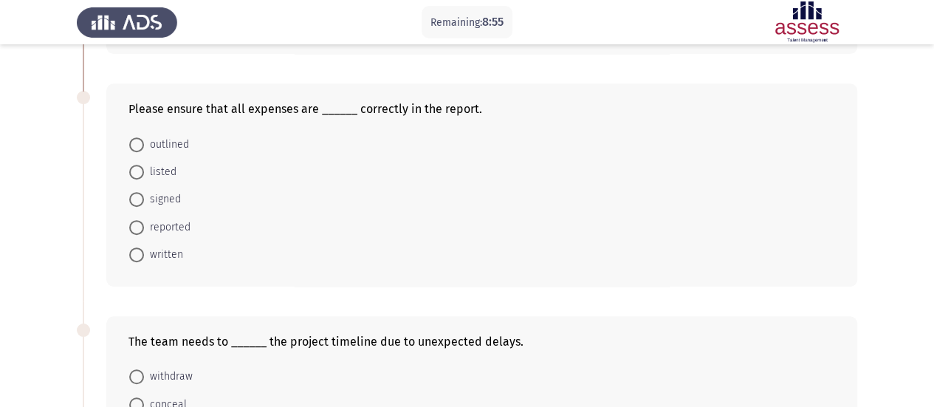
scroll to position [295, 0]
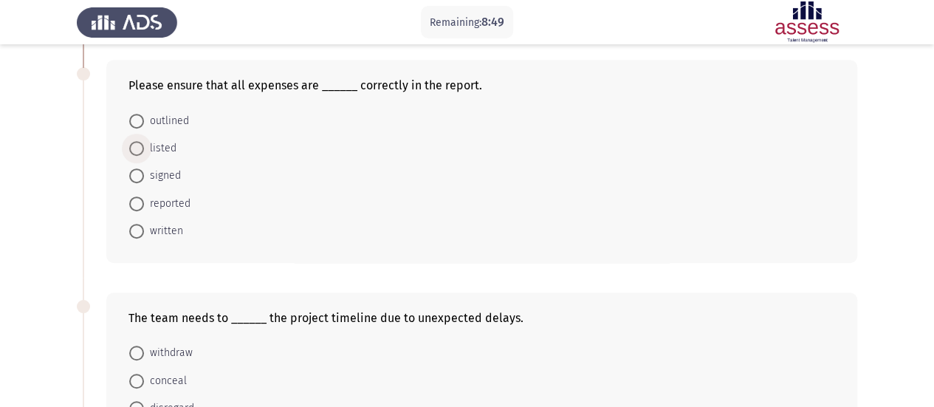
click at [135, 148] on span at bounding box center [136, 148] width 15 height 15
click at [135, 148] on input "listed" at bounding box center [136, 148] width 15 height 15
radio input "true"
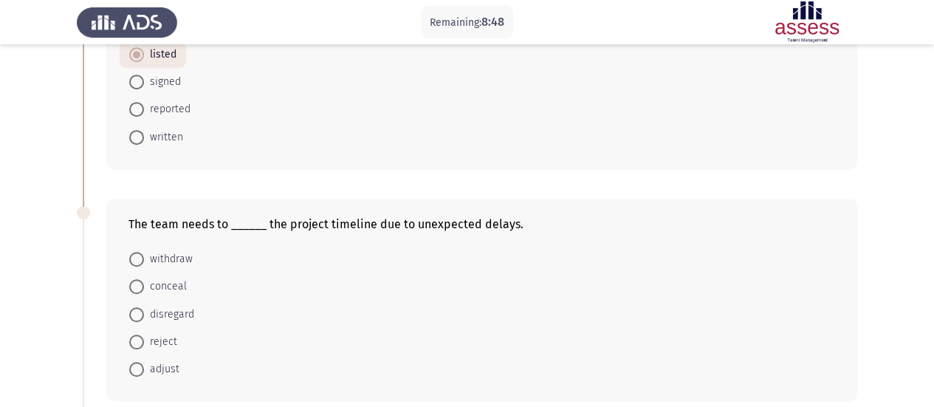
scroll to position [443, 0]
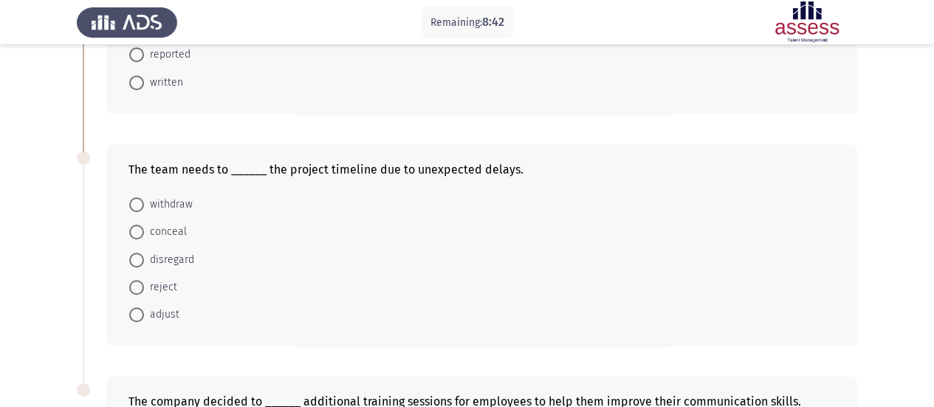
click at [143, 312] on span at bounding box center [136, 314] width 15 height 15
click at [143, 312] on input "adjust" at bounding box center [136, 314] width 15 height 15
radio input "true"
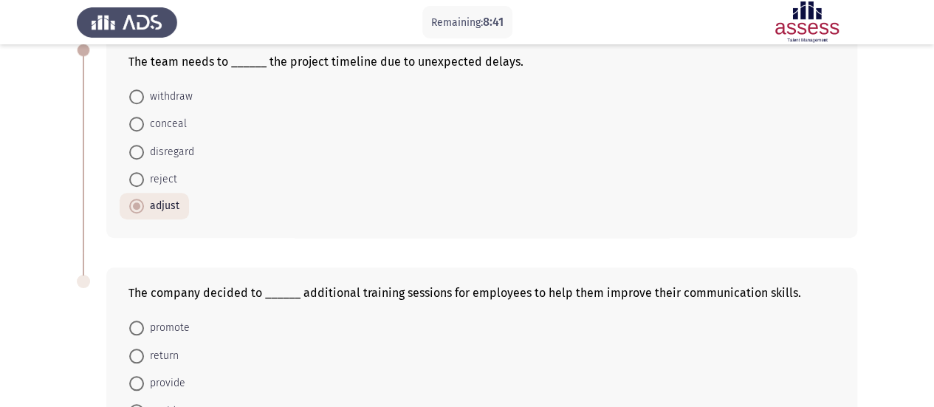
scroll to position [665, 0]
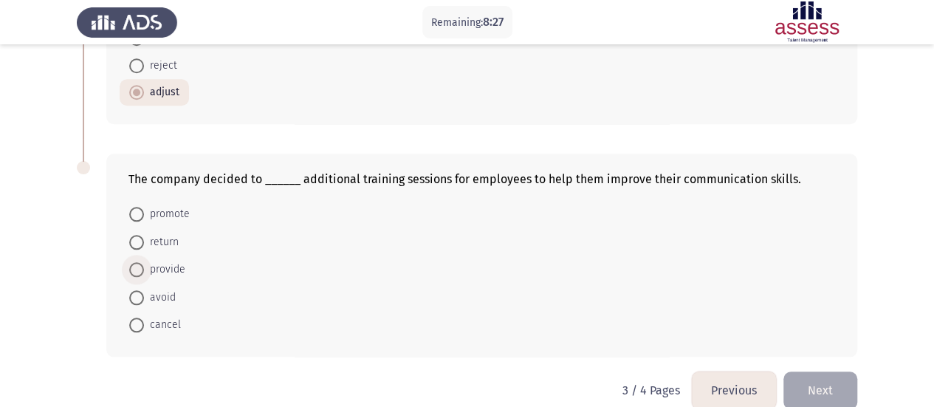
click at [143, 264] on span at bounding box center [136, 269] width 15 height 15
click at [143, 264] on input "provide" at bounding box center [136, 269] width 15 height 15
radio input "true"
click at [832, 395] on button "Next" at bounding box center [820, 390] width 74 height 38
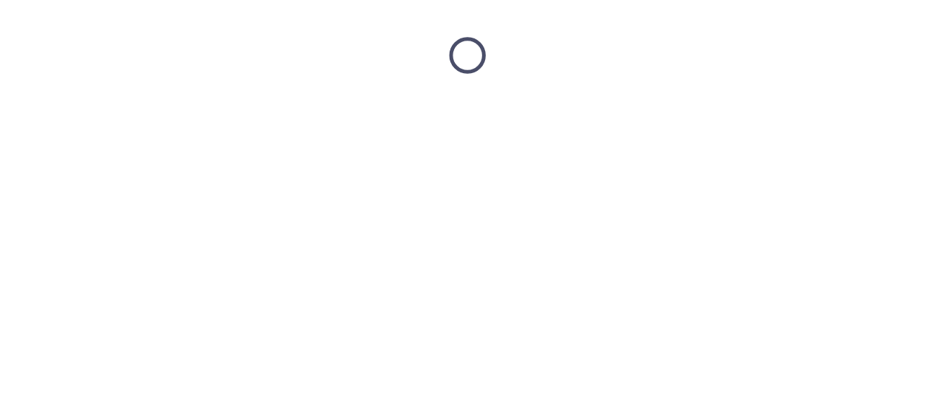
scroll to position [0, 0]
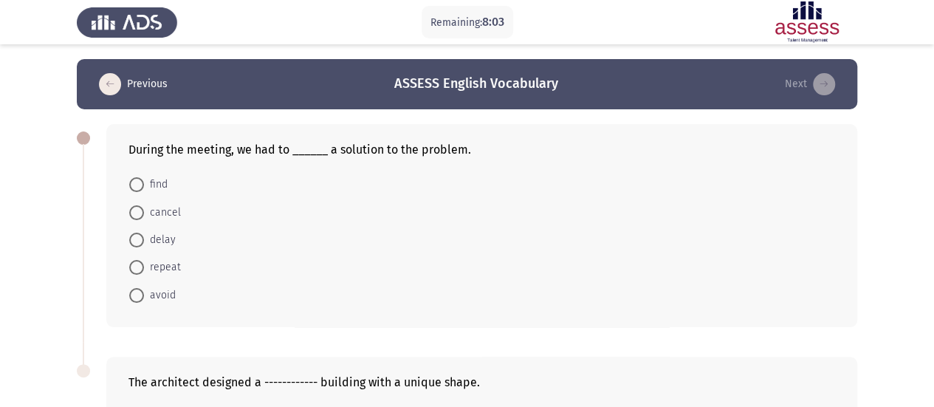
click at [135, 180] on span at bounding box center [136, 184] width 15 height 15
click at [135, 180] on input "find" at bounding box center [136, 184] width 15 height 15
radio input "true"
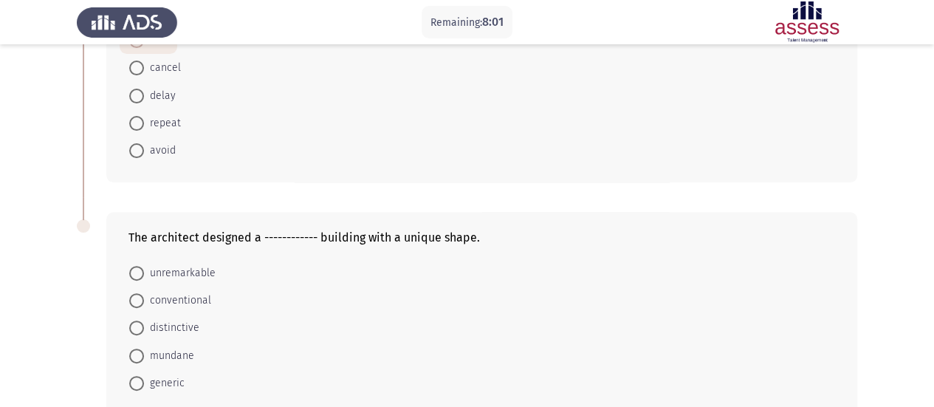
scroll to position [222, 0]
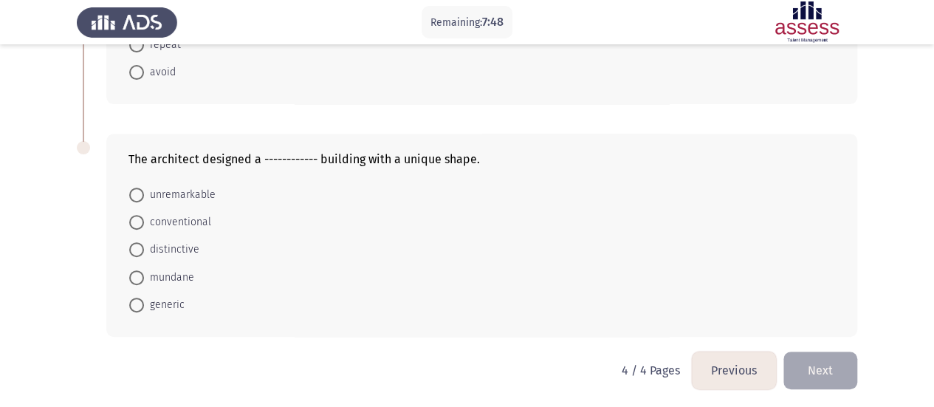
click at [139, 298] on span at bounding box center [136, 305] width 15 height 15
click at [139, 298] on input "generic" at bounding box center [136, 305] width 15 height 15
radio input "true"
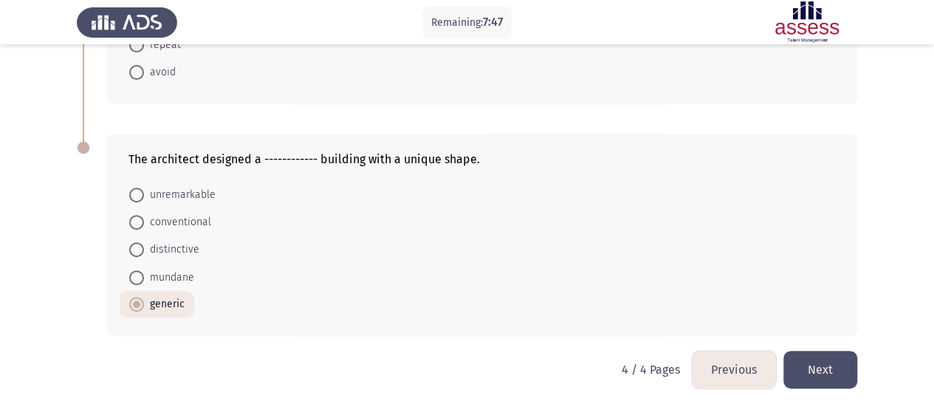
click at [826, 376] on button "Next" at bounding box center [820, 370] width 74 height 38
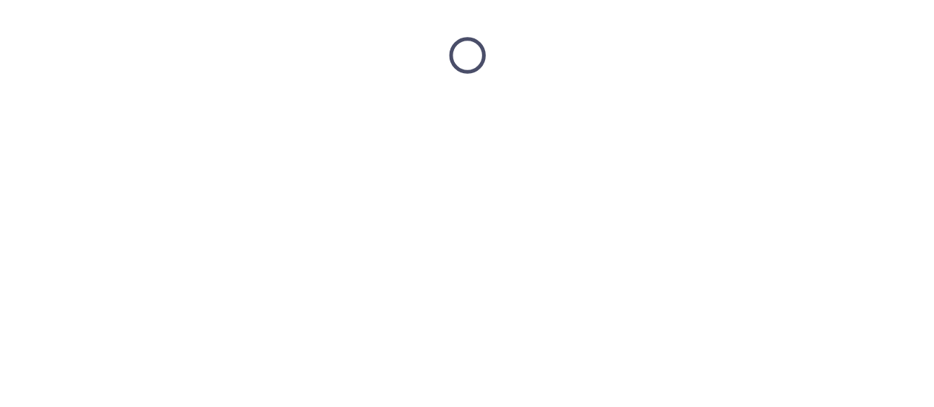
scroll to position [0, 0]
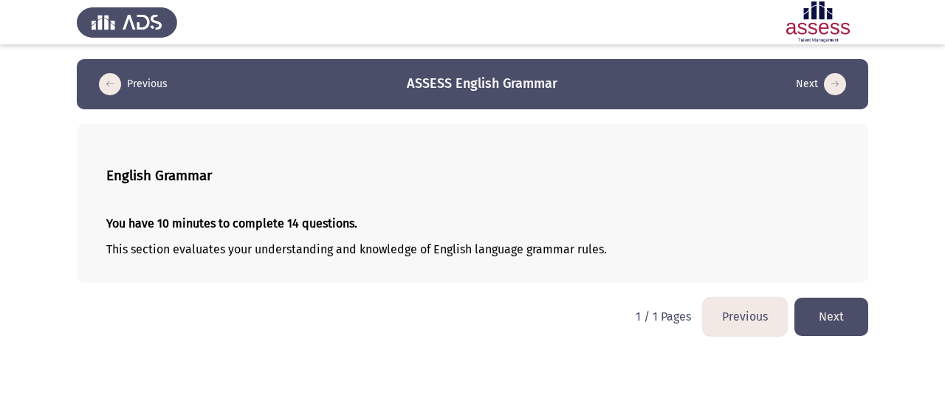
click at [829, 325] on button "Next" at bounding box center [832, 317] width 74 height 38
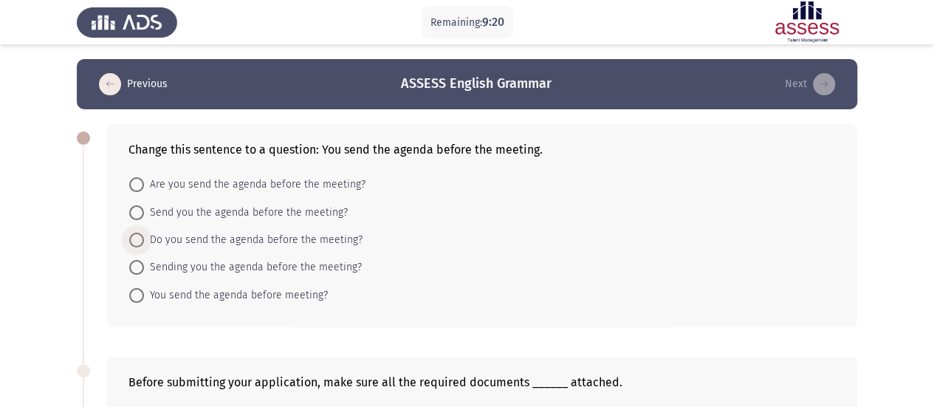
click at [140, 234] on span at bounding box center [136, 240] width 15 height 15
click at [140, 234] on input "Do you send the agenda before the meeting?" at bounding box center [136, 240] width 15 height 15
radio input "true"
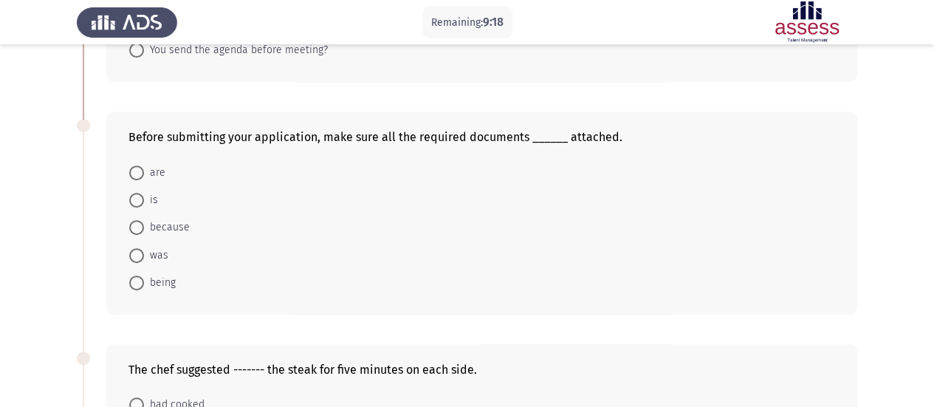
scroll to position [222, 0]
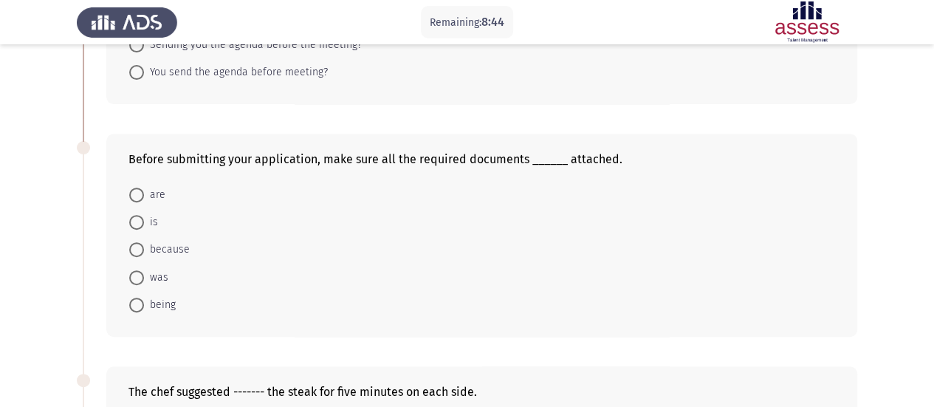
click at [134, 193] on span at bounding box center [136, 195] width 15 height 15
click at [134, 193] on input "are" at bounding box center [136, 195] width 15 height 15
radio input "true"
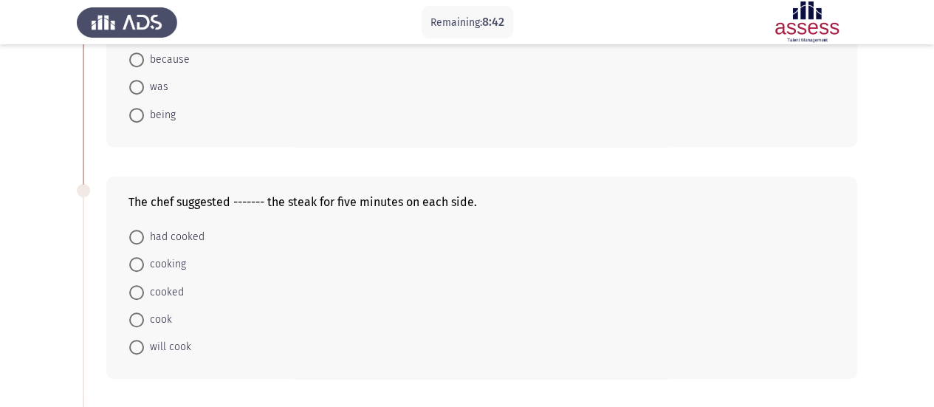
scroll to position [443, 0]
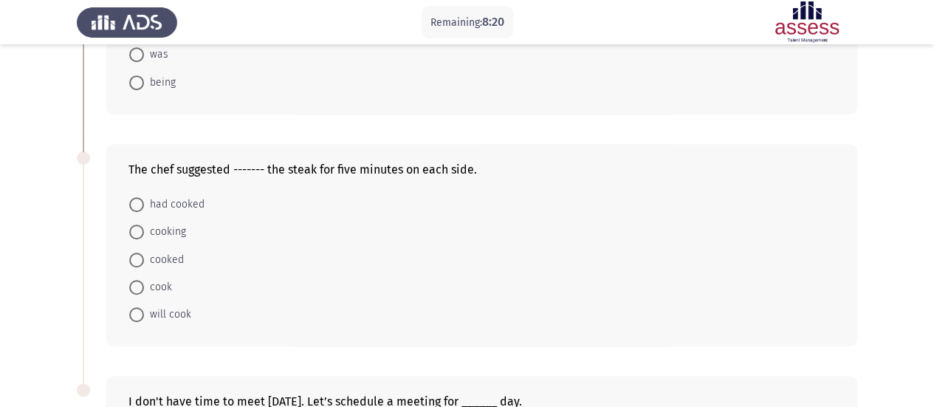
click at [145, 230] on span "cooking" at bounding box center [165, 232] width 42 height 18
click at [144, 230] on input "cooking" at bounding box center [136, 231] width 15 height 15
radio input "true"
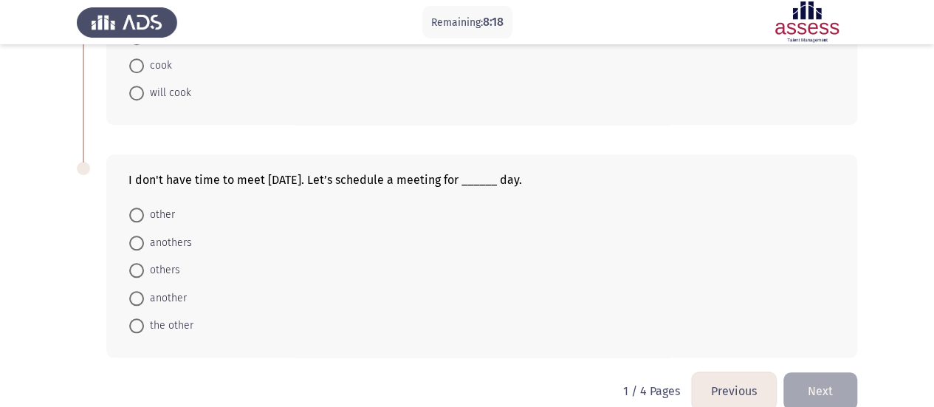
scroll to position [665, 0]
click at [140, 292] on span at bounding box center [136, 297] width 15 height 15
click at [140, 292] on input "another" at bounding box center [136, 297] width 15 height 15
radio input "true"
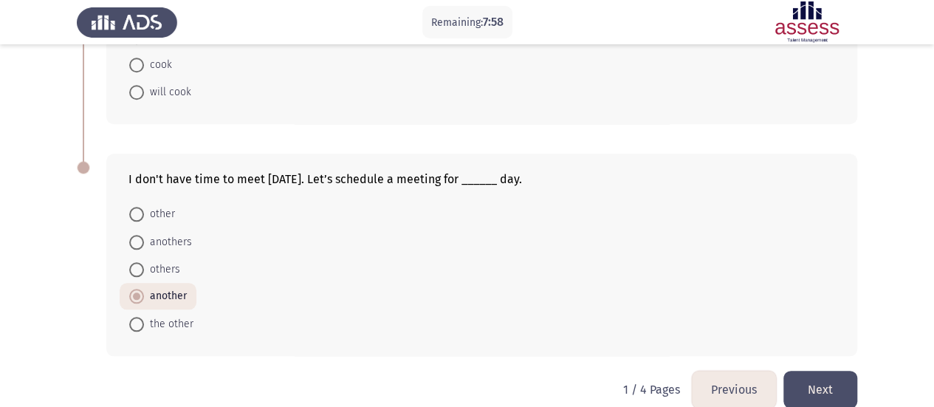
click at [814, 376] on button "Next" at bounding box center [820, 390] width 74 height 38
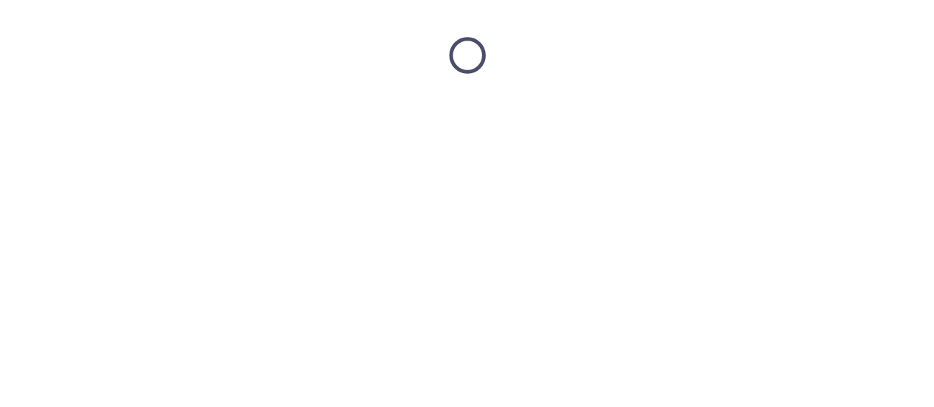
scroll to position [0, 0]
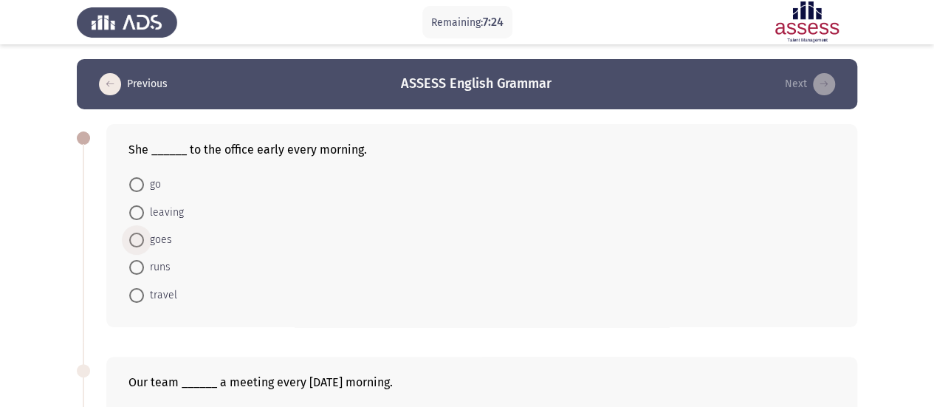
click at [143, 236] on span at bounding box center [136, 240] width 15 height 15
click at [143, 236] on input "goes" at bounding box center [136, 240] width 15 height 15
radio input "true"
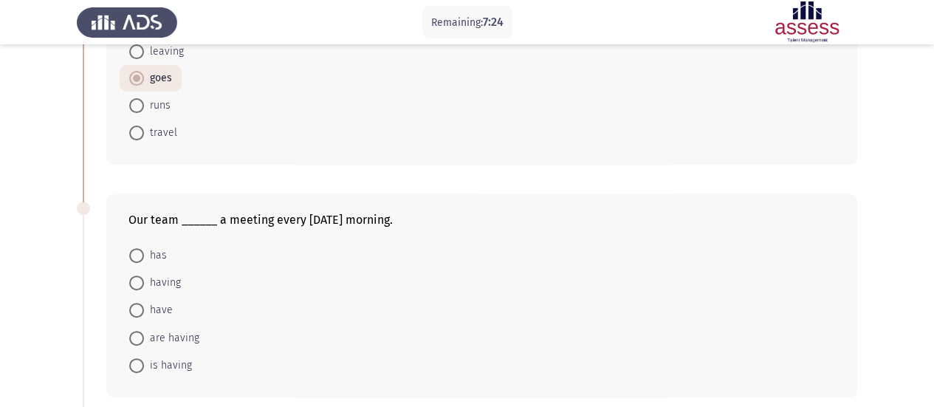
scroll to position [295, 0]
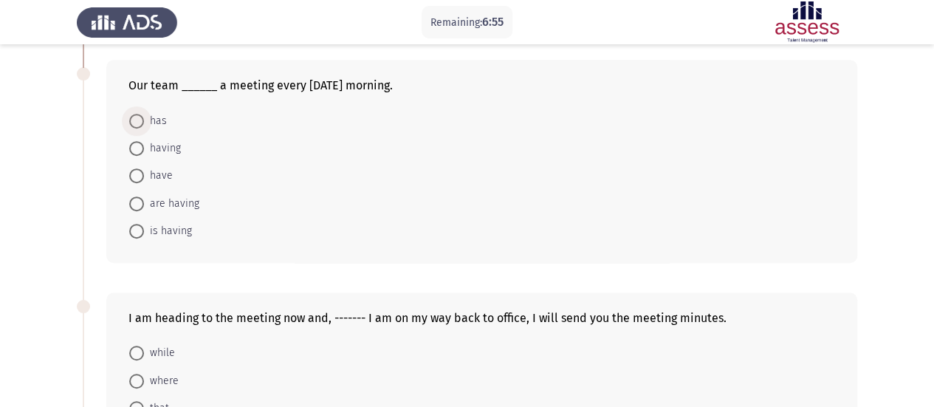
click at [140, 120] on span at bounding box center [136, 121] width 15 height 15
click at [140, 120] on input "has" at bounding box center [136, 121] width 15 height 15
radio input "true"
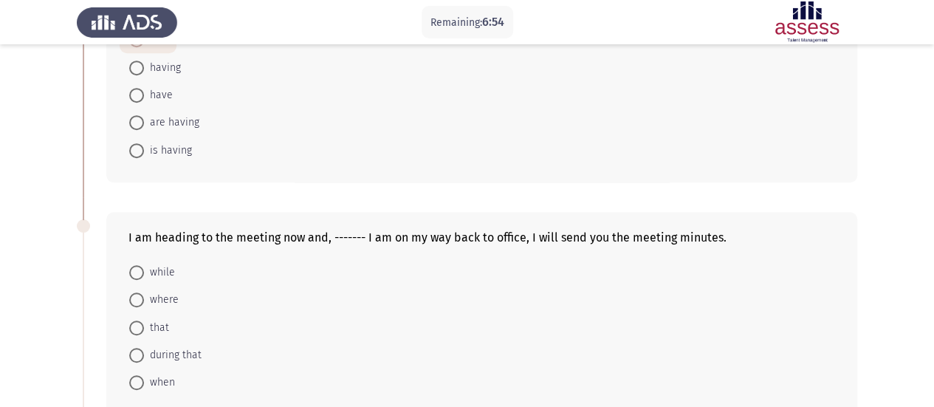
scroll to position [517, 0]
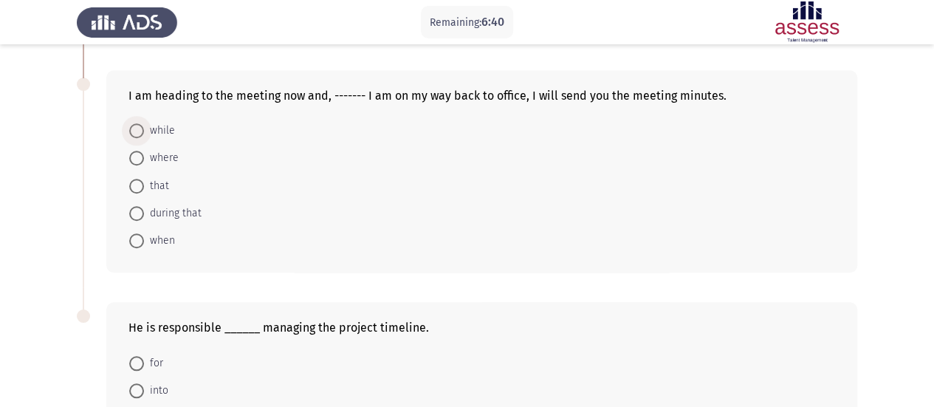
click at [131, 129] on span at bounding box center [136, 130] width 15 height 15
click at [131, 129] on input "while" at bounding box center [136, 130] width 15 height 15
radio input "true"
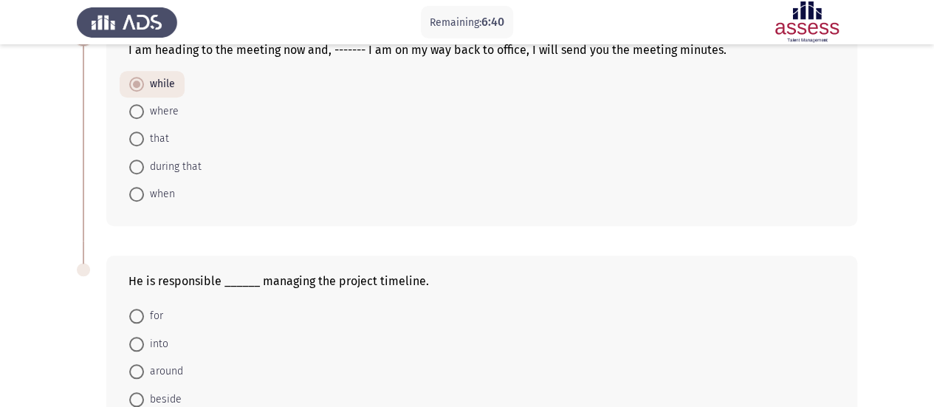
scroll to position [682, 0]
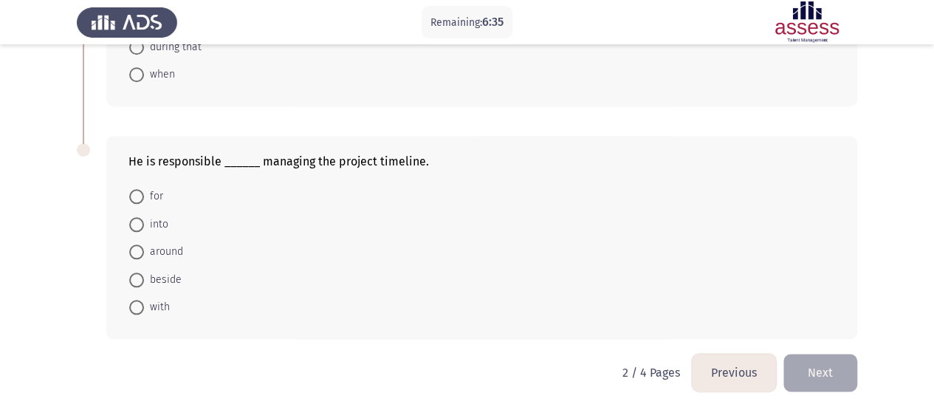
click at [142, 191] on span at bounding box center [136, 196] width 15 height 15
click at [142, 191] on input "for" at bounding box center [136, 196] width 15 height 15
radio input "true"
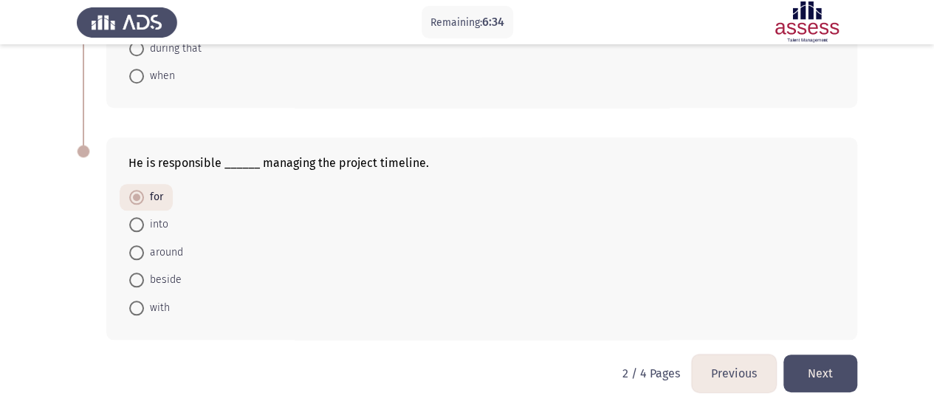
click at [846, 370] on button "Next" at bounding box center [820, 373] width 74 height 38
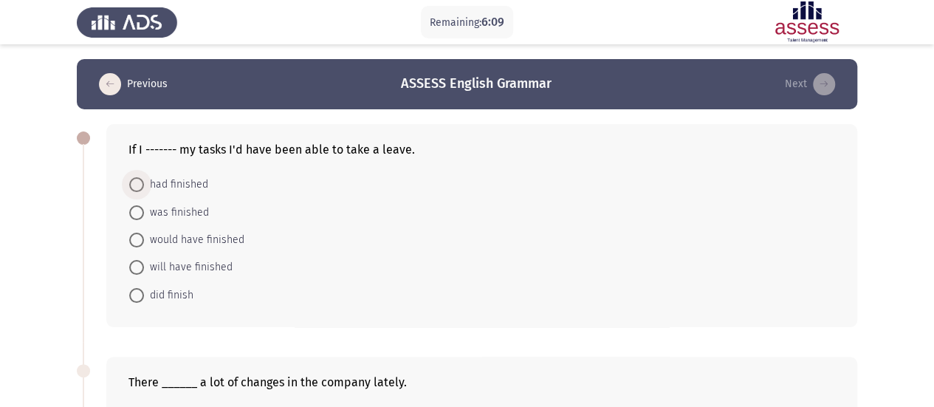
click at [139, 185] on span at bounding box center [136, 184] width 15 height 15
click at [139, 185] on input "had finished" at bounding box center [136, 184] width 15 height 15
radio input "true"
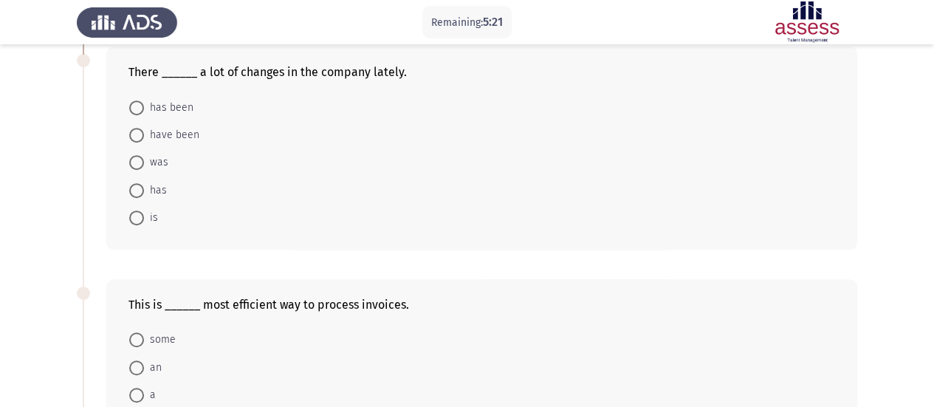
scroll to position [295, 0]
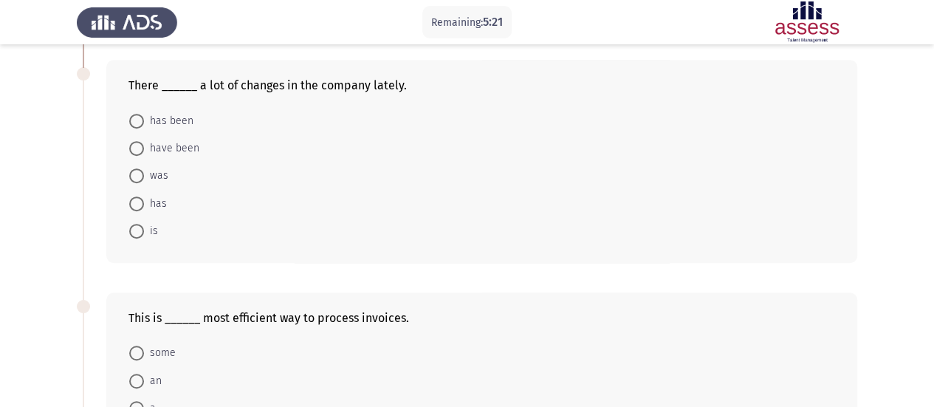
click at [139, 148] on span at bounding box center [136, 148] width 15 height 15
click at [139, 148] on input "have been" at bounding box center [136, 148] width 15 height 15
radio input "true"
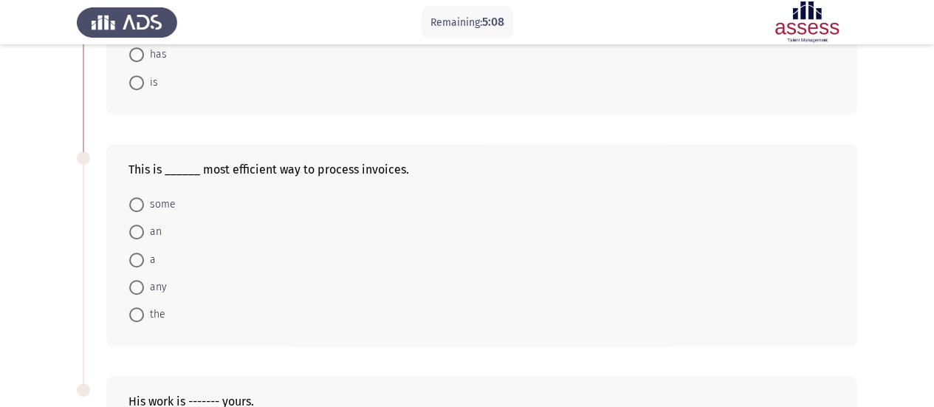
click at [134, 312] on span at bounding box center [136, 314] width 15 height 15
click at [134, 312] on input "the" at bounding box center [136, 314] width 15 height 15
radio input "true"
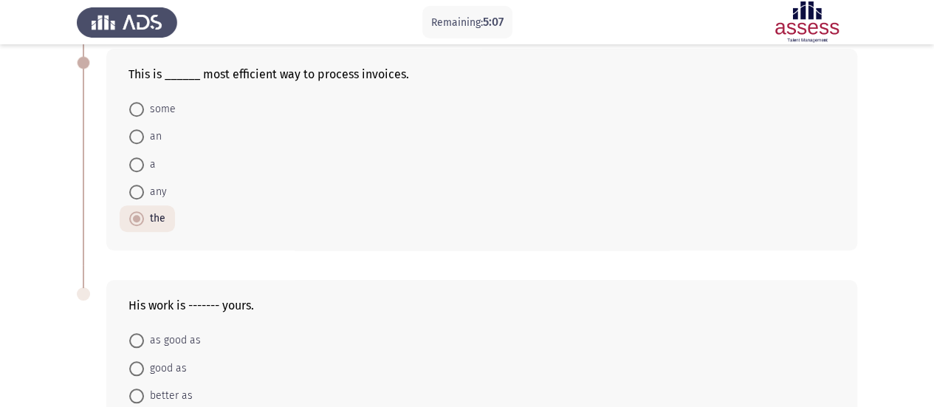
scroll to position [665, 0]
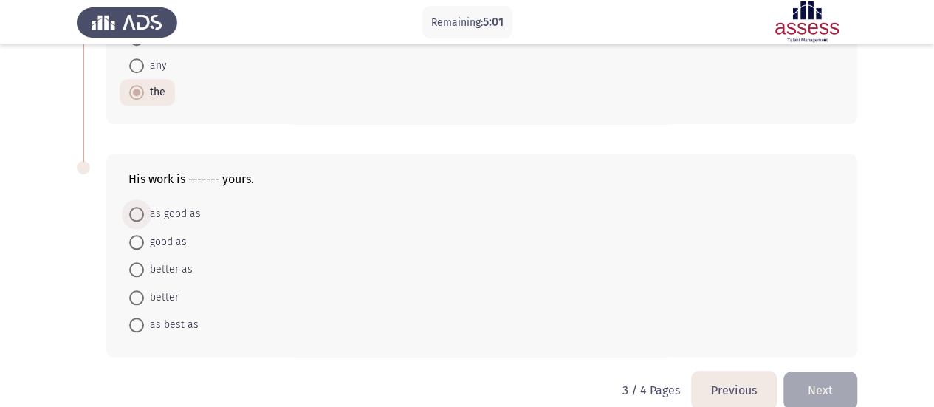
click at [136, 207] on span at bounding box center [136, 214] width 15 height 15
click at [136, 207] on input "as good as" at bounding box center [136, 214] width 15 height 15
radio input "true"
click at [818, 380] on button "Next" at bounding box center [820, 390] width 74 height 38
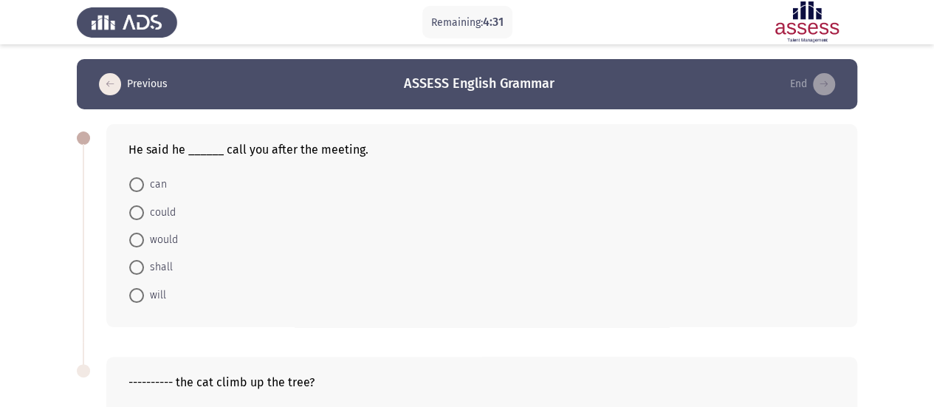
click at [142, 239] on span at bounding box center [136, 240] width 15 height 15
click at [142, 239] on input "would" at bounding box center [136, 240] width 15 height 15
radio input "true"
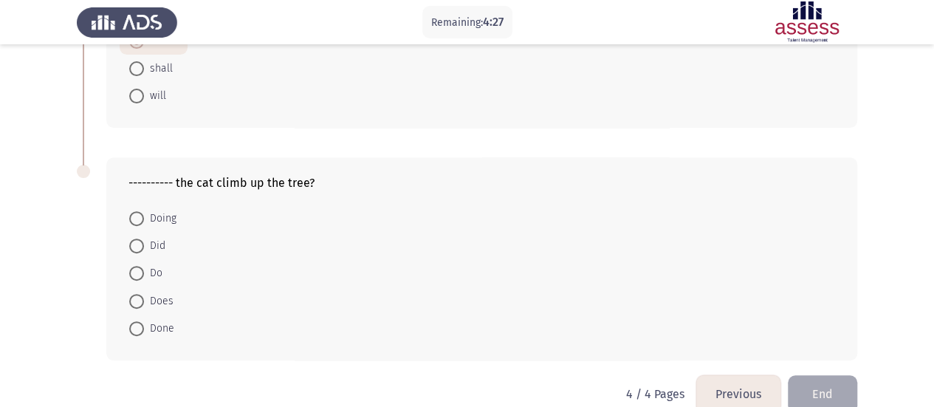
scroll to position [222, 0]
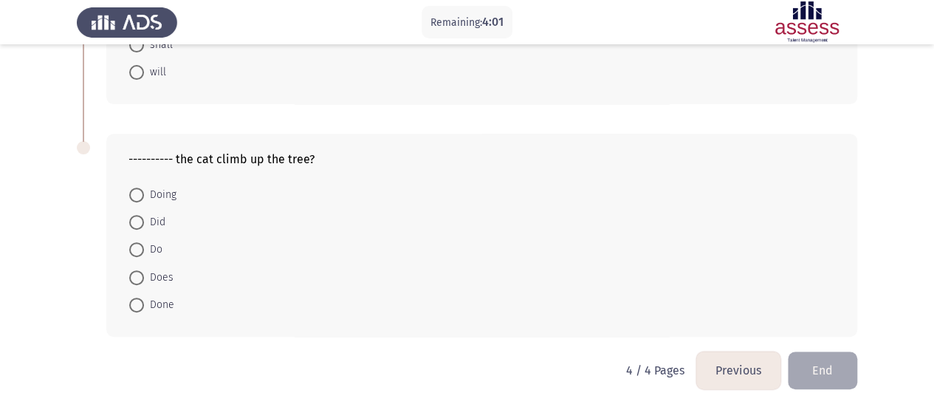
click at [134, 221] on span at bounding box center [136, 222] width 15 height 15
click at [134, 221] on input "Did" at bounding box center [136, 222] width 15 height 15
radio input "true"
click at [823, 362] on button "End" at bounding box center [822, 370] width 69 height 38
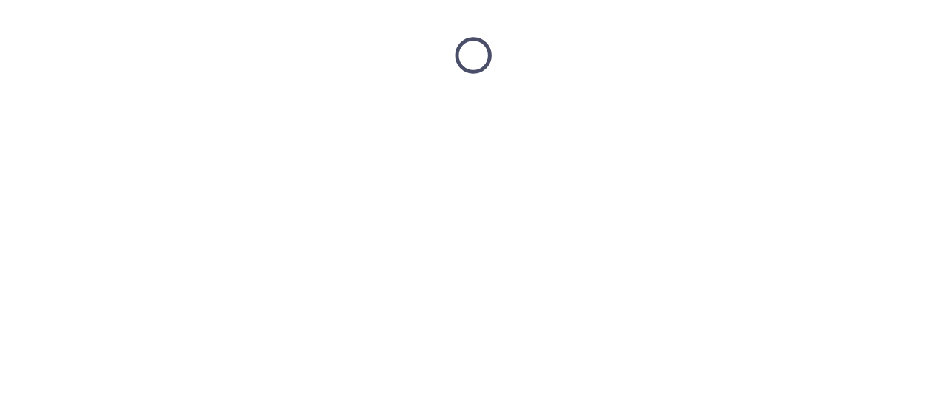
scroll to position [0, 0]
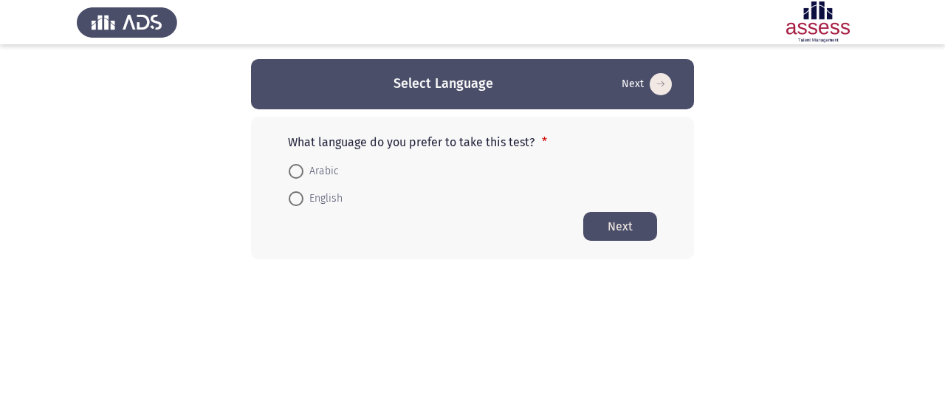
click at [305, 179] on span "Arabic" at bounding box center [320, 171] width 35 height 18
click at [303, 179] on input "Arabic" at bounding box center [296, 171] width 15 height 15
radio input "true"
click at [628, 227] on button "Next" at bounding box center [620, 225] width 74 height 29
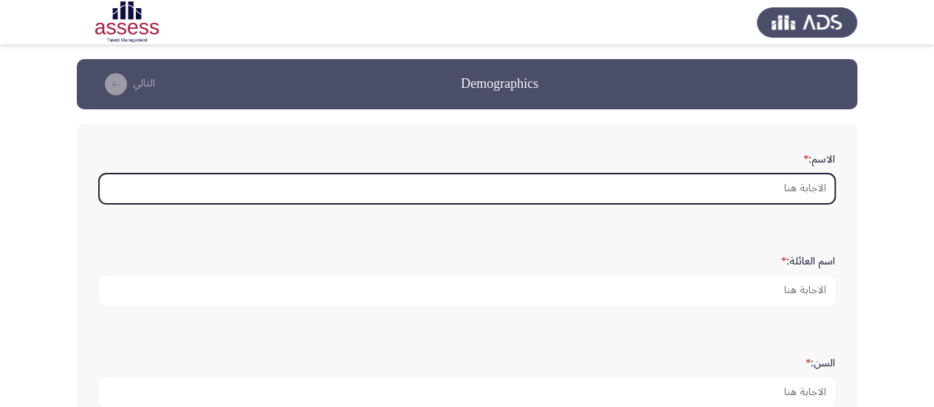
click at [725, 179] on input "الاسم: *" at bounding box center [467, 189] width 736 height 30
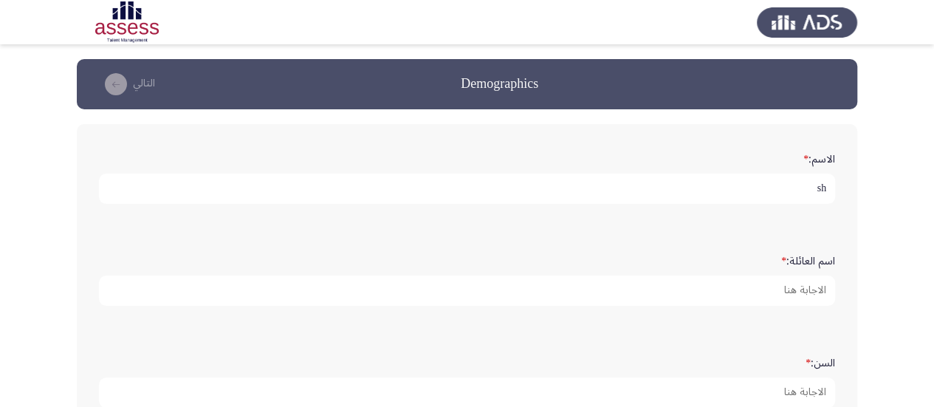
type input "s"
type input "سامح"
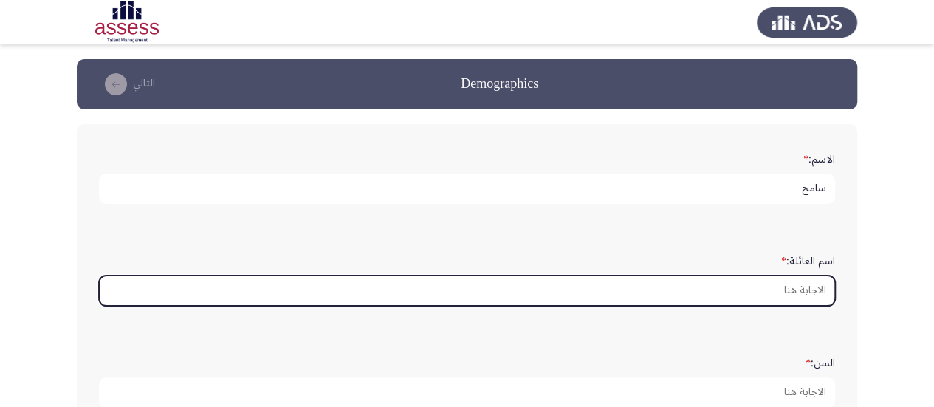
click at [778, 284] on input "اسم العائلة: *" at bounding box center [467, 290] width 736 height 30
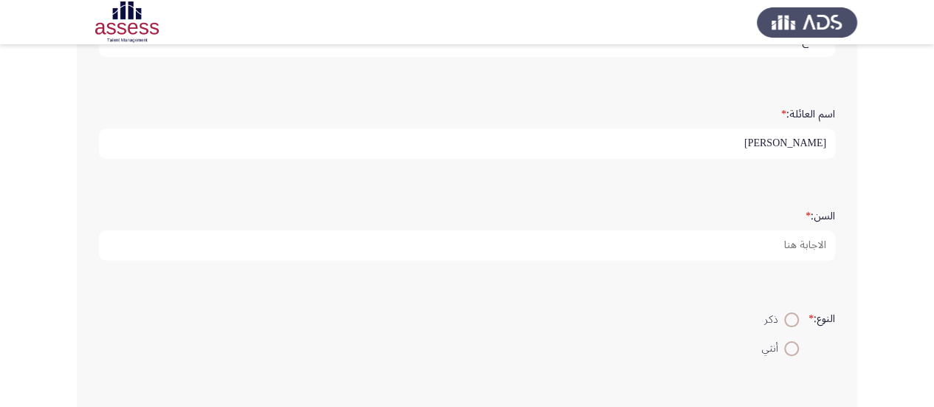
scroll to position [148, 0]
type input "[PERSON_NAME]"
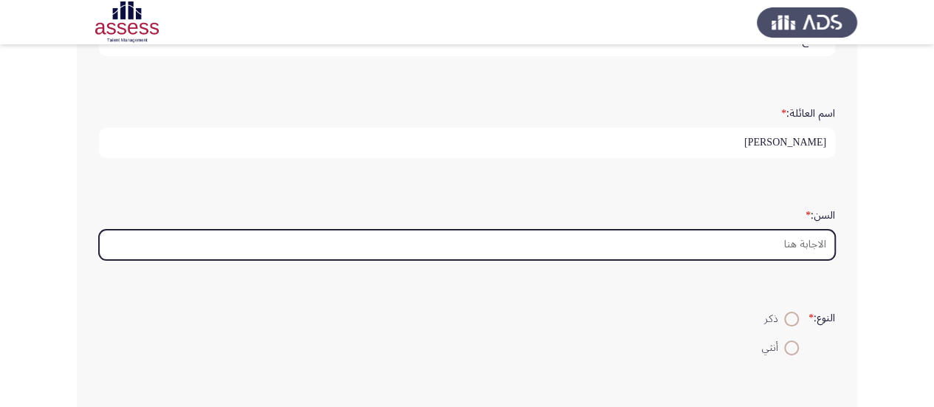
click at [798, 247] on input "السن: *" at bounding box center [467, 245] width 736 height 30
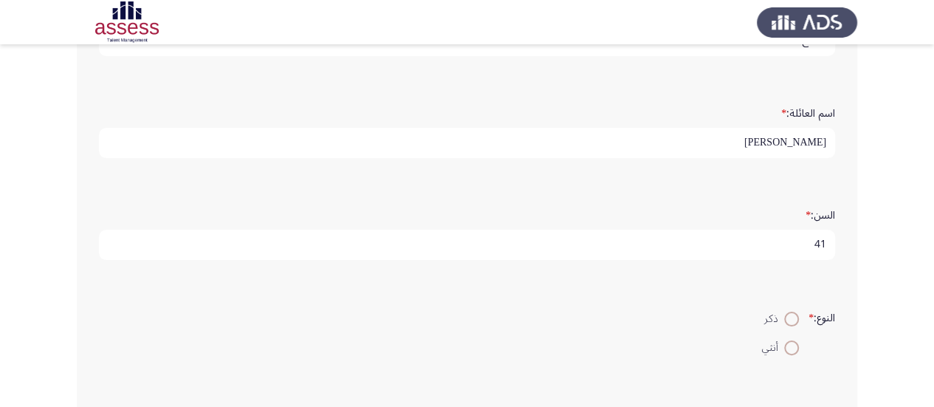
type input "41"
click at [793, 320] on span at bounding box center [791, 319] width 15 height 15
click at [793, 320] on input "ذكر" at bounding box center [791, 319] width 15 height 15
radio input "true"
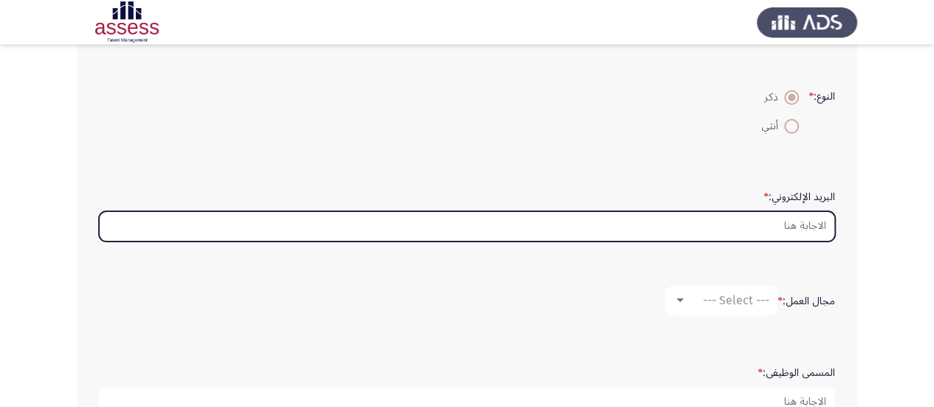
click at [805, 224] on input "البريد الإلكتروني: *" at bounding box center [467, 226] width 736 height 30
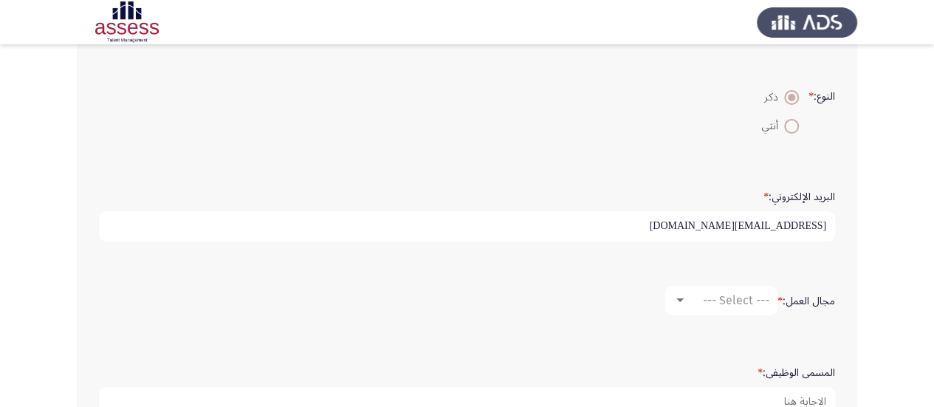
type input "[EMAIL_ADDRESS][DOMAIN_NAME]"
click at [740, 303] on span "--- Select ---" at bounding box center [736, 300] width 66 height 14
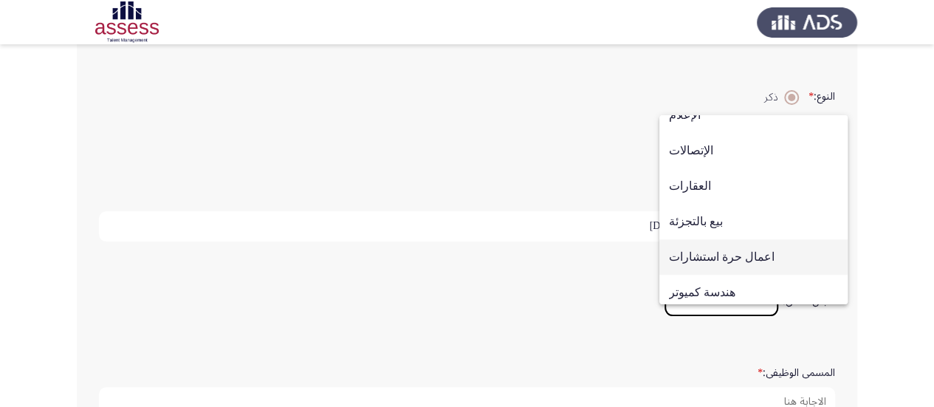
scroll to position [484, 0]
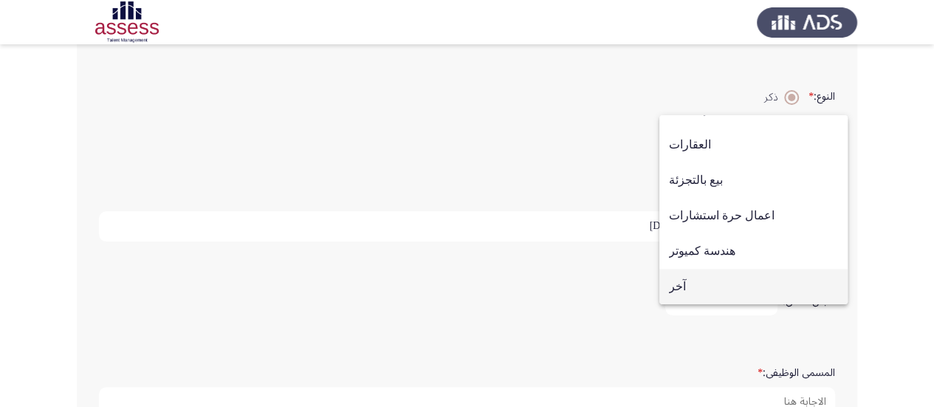
click at [707, 288] on span "آخر" at bounding box center [753, 286] width 169 height 35
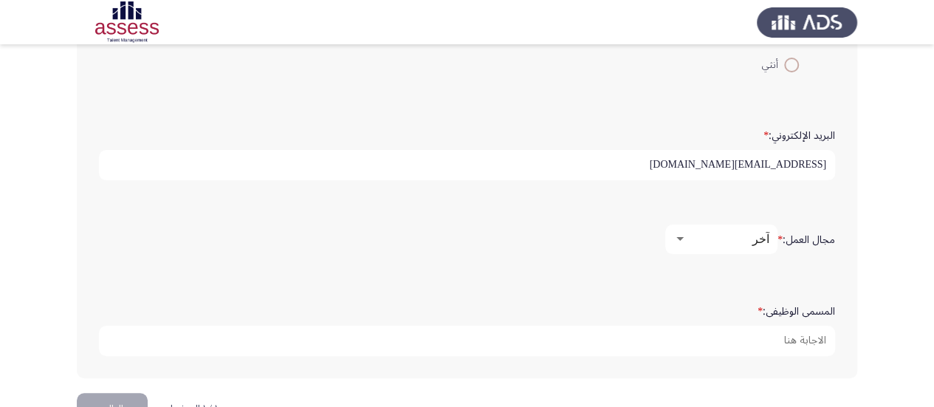
scroll to position [472, 0]
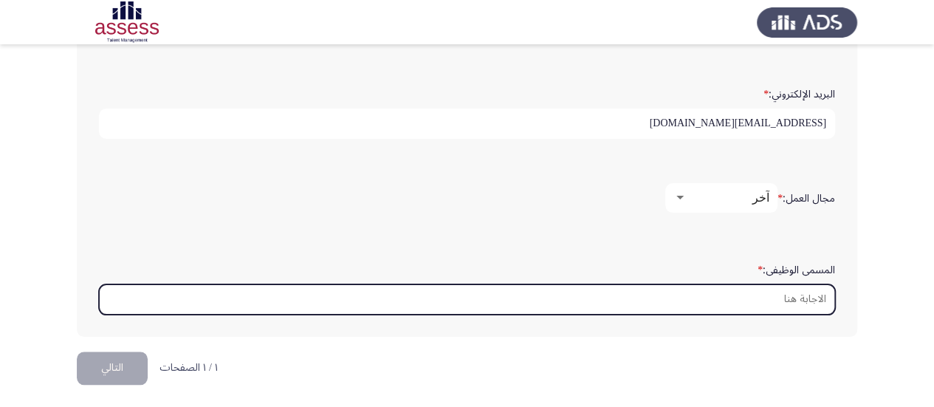
click at [761, 291] on input "المسمى الوظيفى: *" at bounding box center [467, 299] width 736 height 30
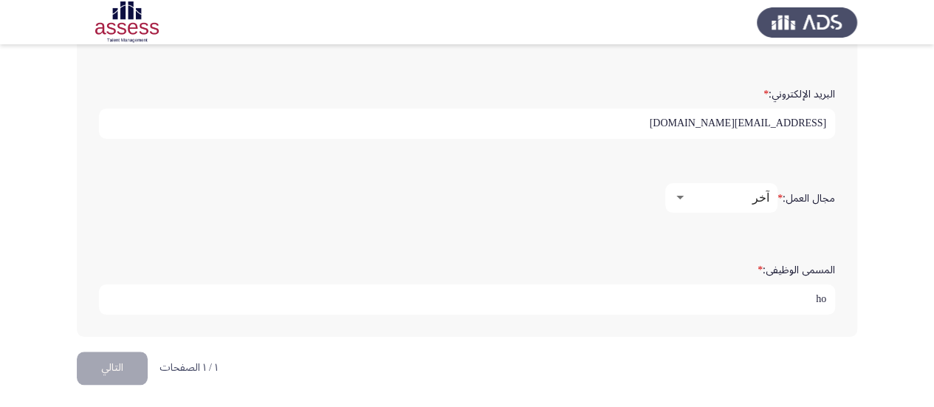
type input "h"
type input "أخصائى أول"
click at [124, 365] on button "التالي" at bounding box center [112, 367] width 71 height 33
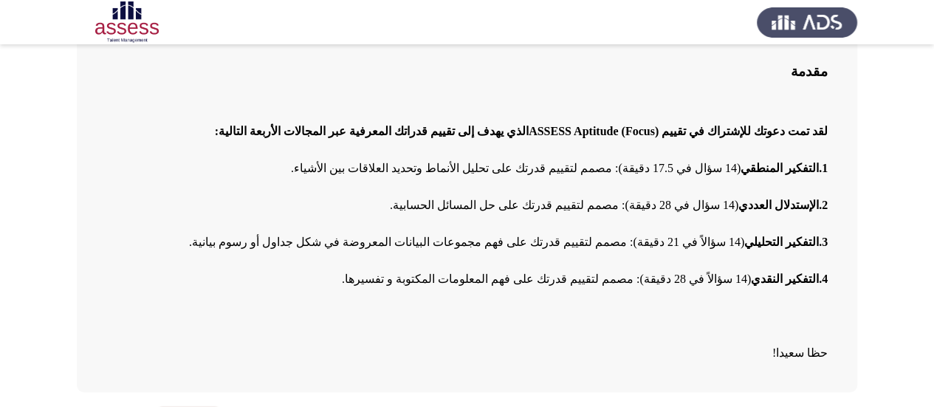
scroll to position [159, 0]
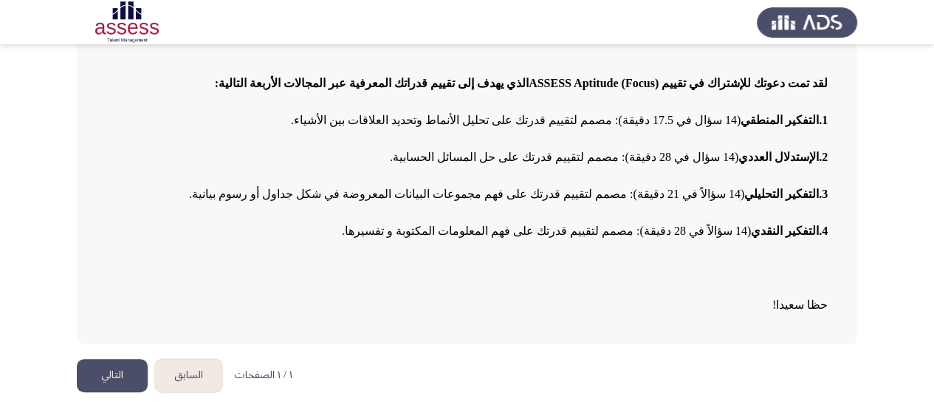
click at [103, 374] on button "التالي" at bounding box center [112, 375] width 71 height 33
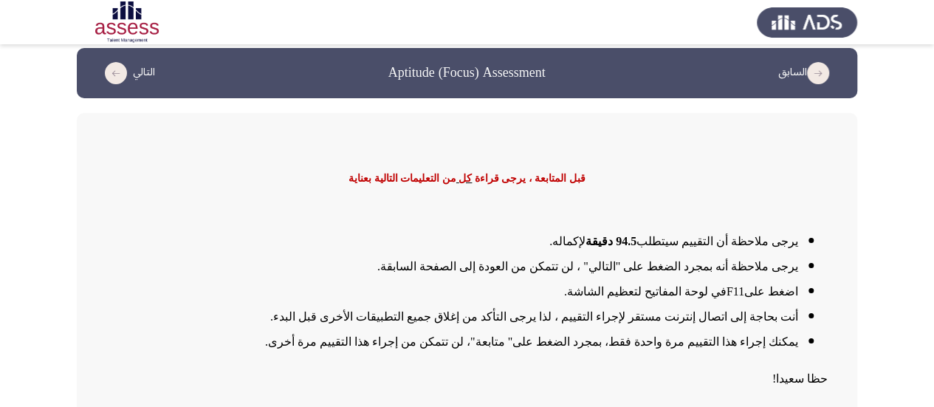
scroll to position [74, 0]
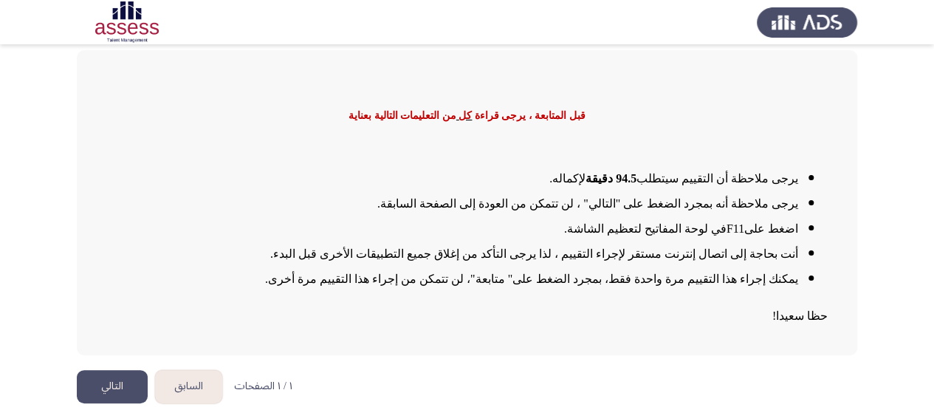
click at [102, 383] on button "التالي" at bounding box center [112, 386] width 71 height 33
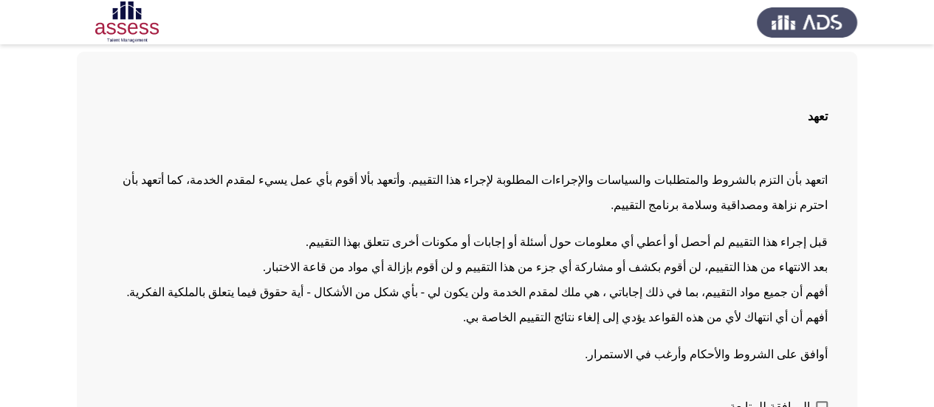
scroll to position [148, 0]
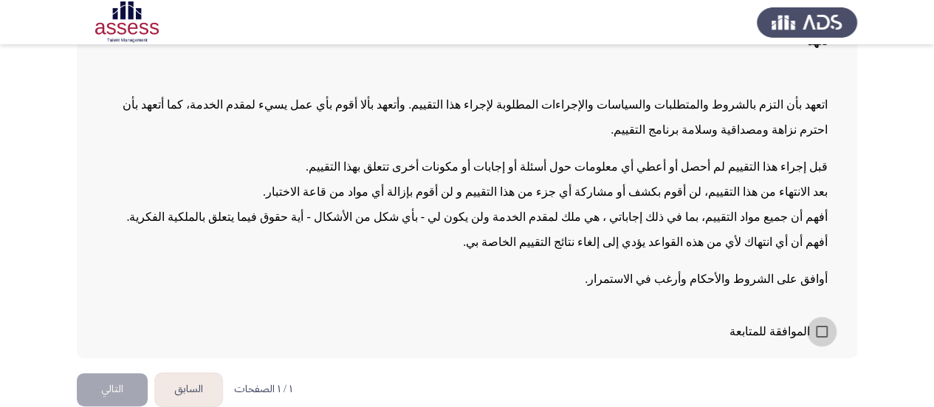
click at [820, 329] on span at bounding box center [822, 332] width 12 height 12
click at [821, 337] on input "الموافقة للمتابعة" at bounding box center [821, 337] width 1 height 1
checkbox input "true"
click at [126, 385] on button "التالي" at bounding box center [112, 389] width 71 height 33
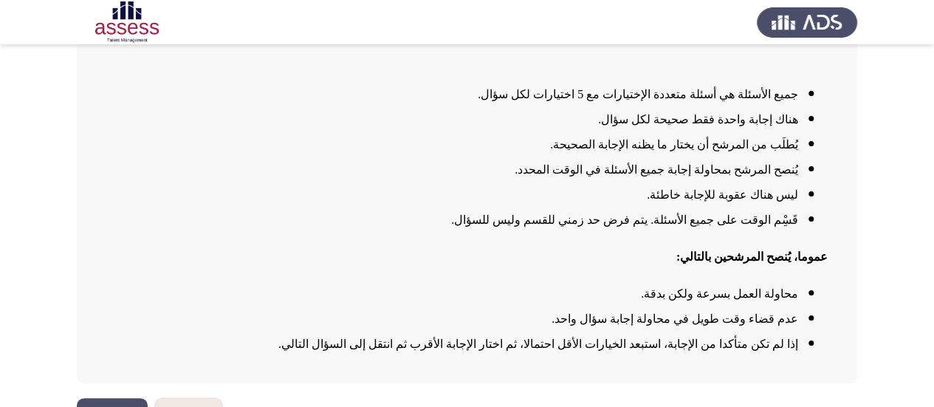
scroll to position [187, 0]
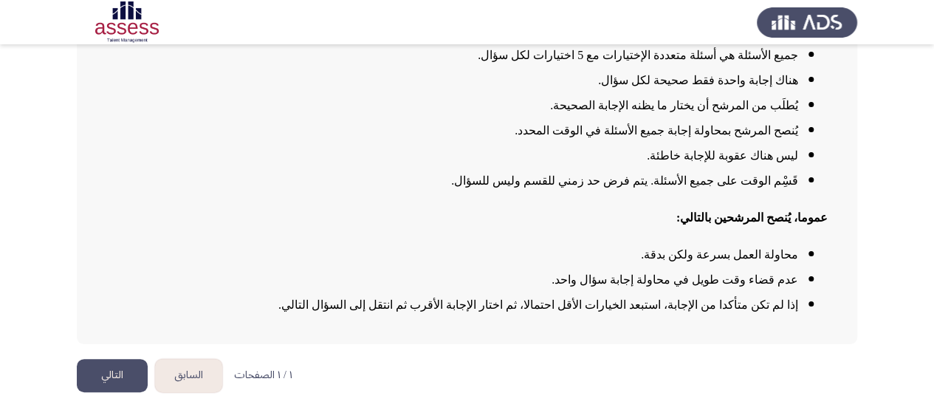
click at [128, 382] on button "التالي" at bounding box center [112, 375] width 71 height 33
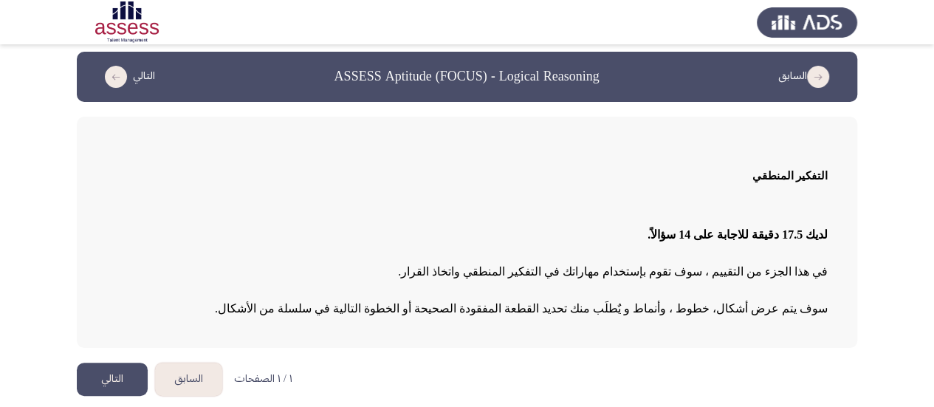
scroll to position [11, 0]
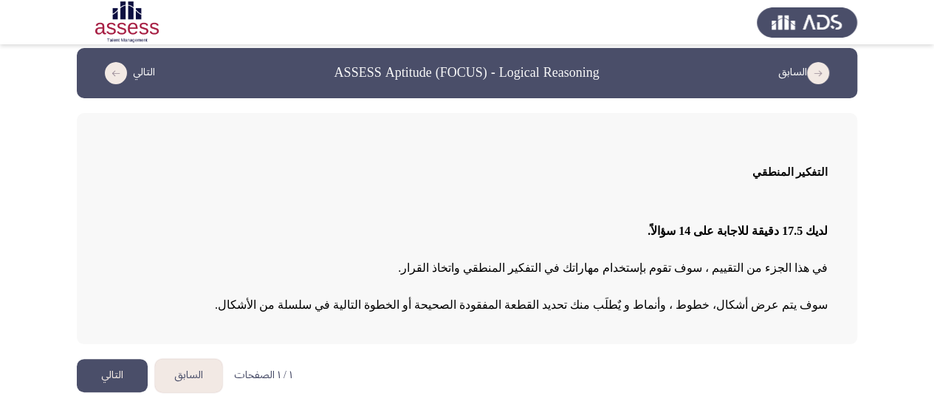
click at [120, 380] on button "التالي" at bounding box center [112, 375] width 71 height 33
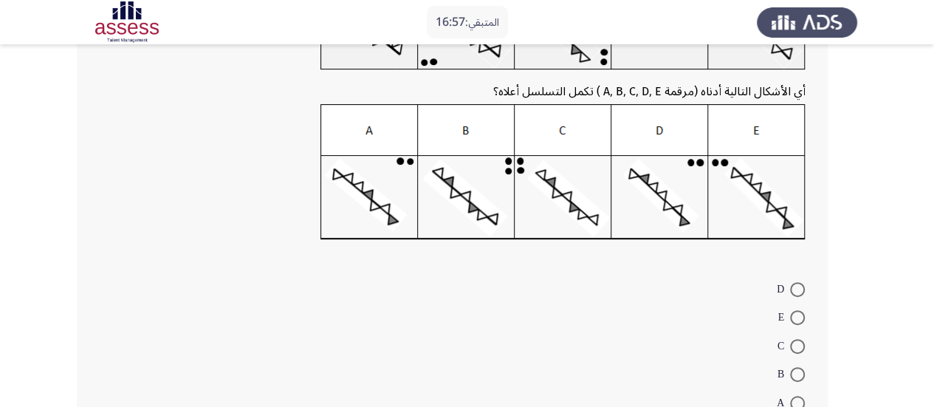
scroll to position [222, 0]
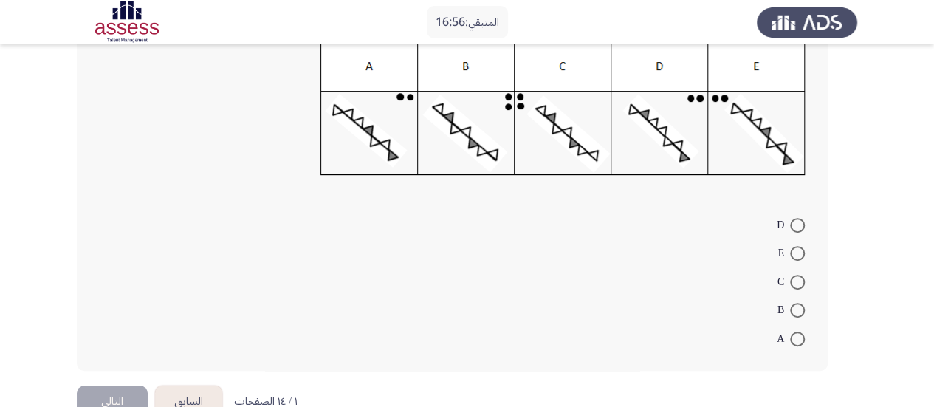
click at [797, 308] on span at bounding box center [797, 310] width 15 height 15
click at [797, 308] on input "B" at bounding box center [797, 310] width 15 height 15
radio input "true"
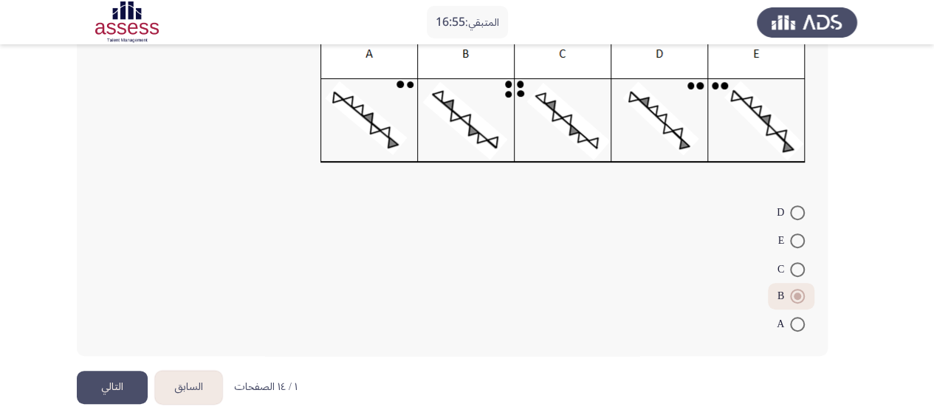
scroll to position [255, 0]
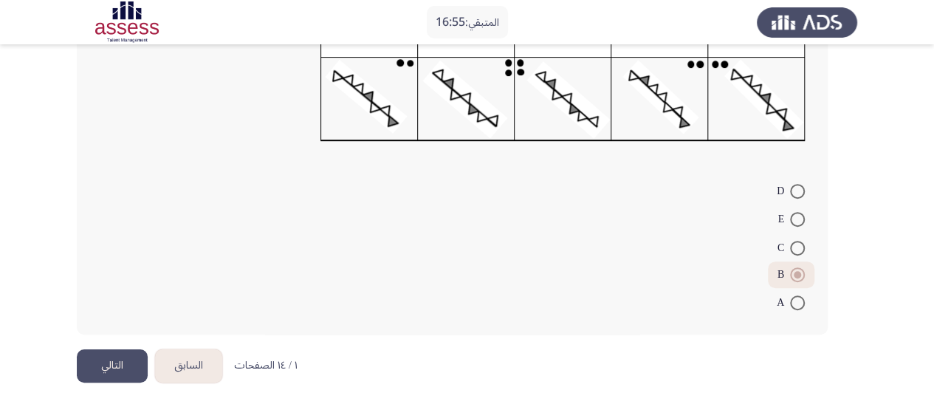
click at [106, 366] on button "التالي" at bounding box center [112, 365] width 71 height 33
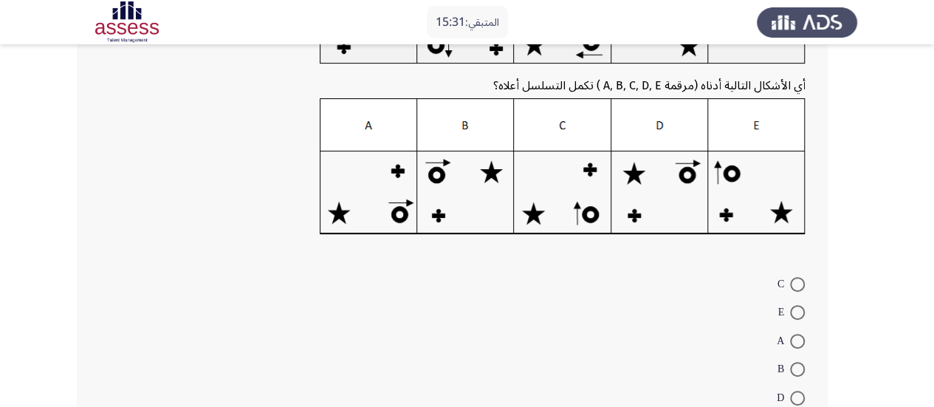
scroll to position [222, 0]
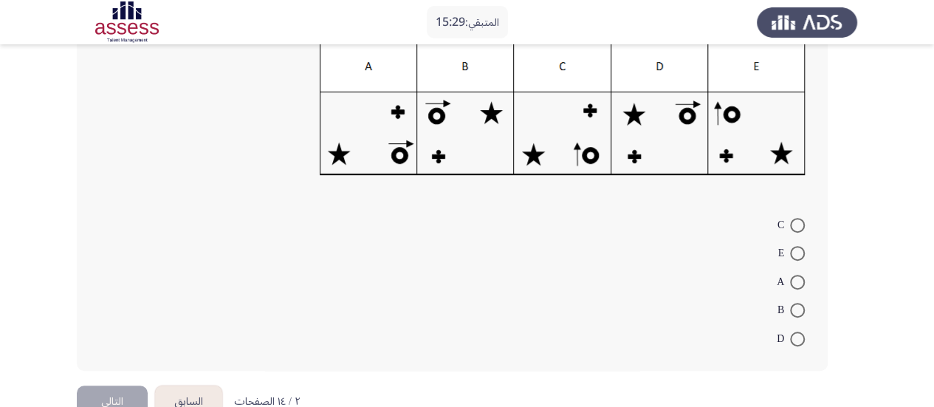
click at [795, 311] on span at bounding box center [797, 310] width 15 height 15
click at [795, 311] on input "B" at bounding box center [797, 310] width 15 height 15
radio input "true"
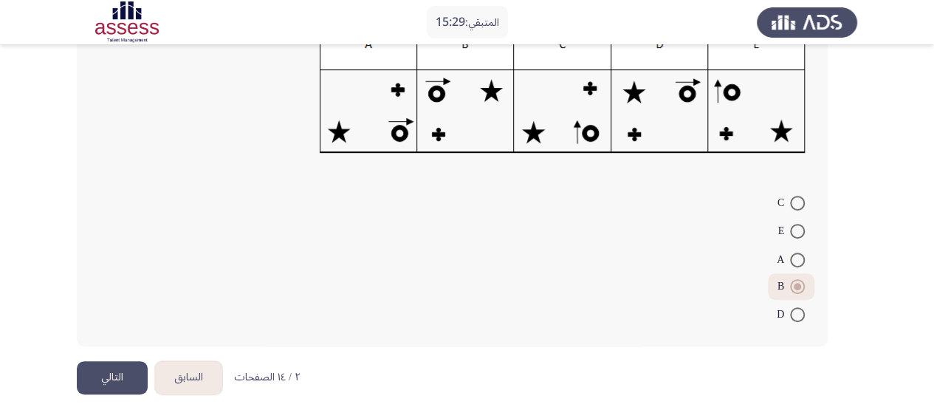
scroll to position [255, 0]
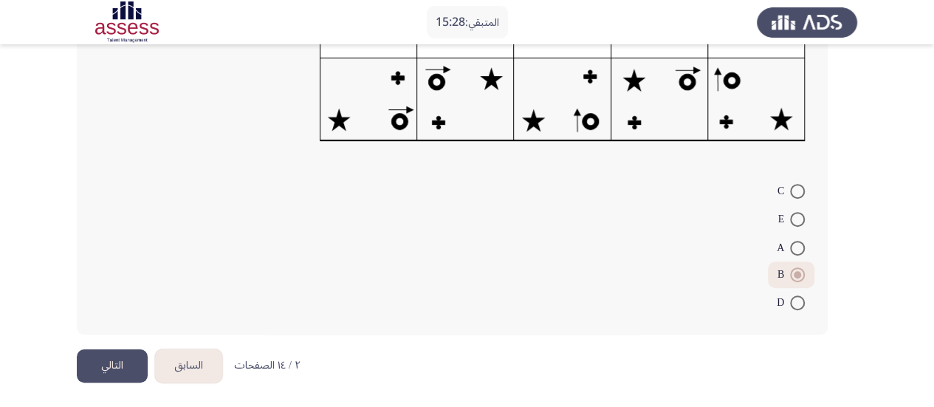
click at [121, 374] on button "التالي" at bounding box center [112, 365] width 71 height 33
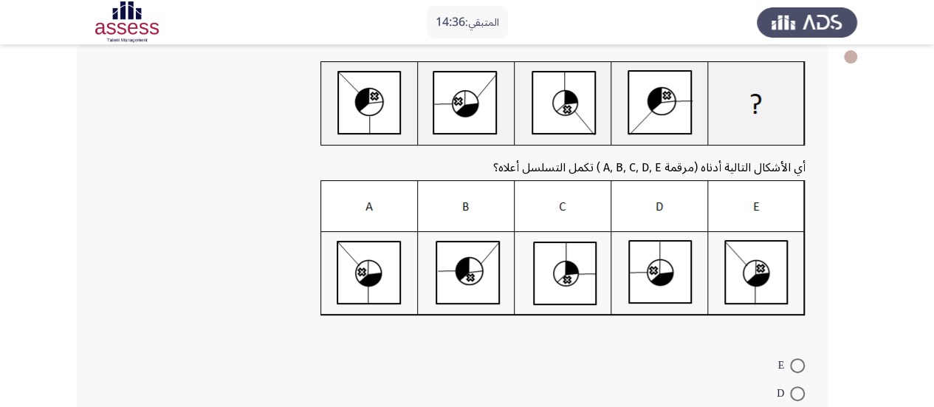
scroll to position [257, 0]
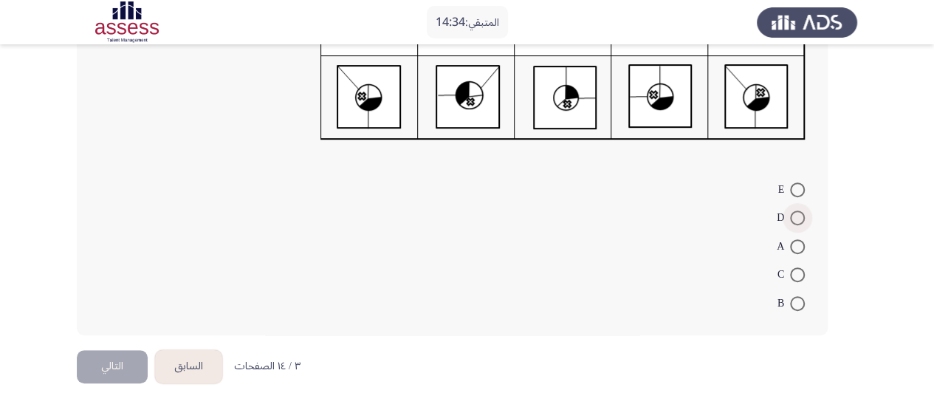
click at [796, 222] on span at bounding box center [797, 217] width 15 height 15
click at [796, 222] on input "D" at bounding box center [797, 217] width 15 height 15
radio input "true"
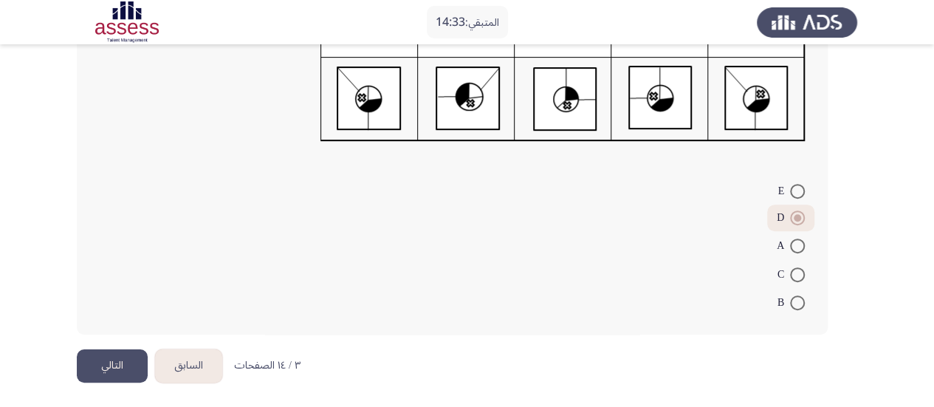
click at [103, 370] on button "التالي" at bounding box center [112, 365] width 71 height 33
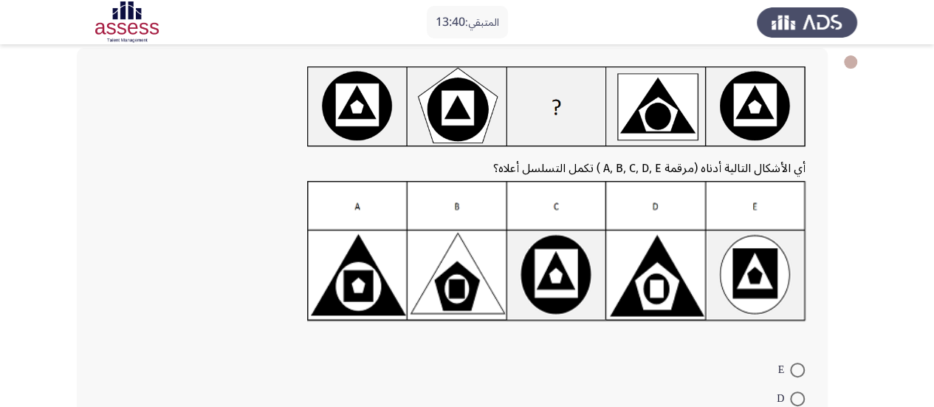
scroll to position [222, 0]
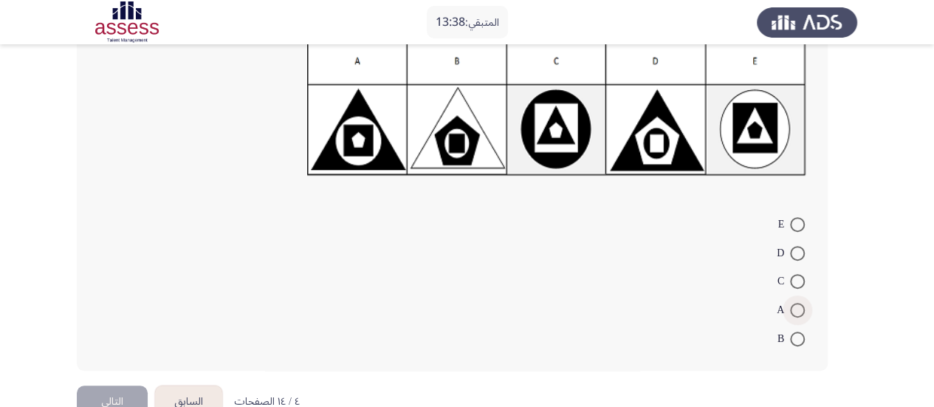
click at [800, 314] on span at bounding box center [797, 310] width 15 height 15
click at [800, 314] on input "A" at bounding box center [797, 310] width 15 height 15
radio input "true"
click at [116, 398] on button "التالي" at bounding box center [112, 399] width 71 height 33
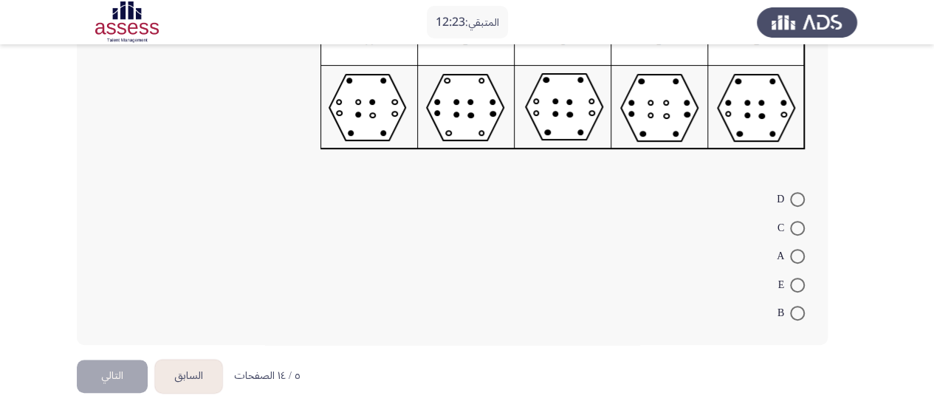
click at [798, 253] on span at bounding box center [797, 256] width 15 height 15
click at [798, 253] on input "A" at bounding box center [797, 256] width 15 height 15
radio input "true"
click at [152, 368] on app-previous-next-buttons "السابق التالي" at bounding box center [149, 374] width 145 height 33
click at [129, 368] on button "التالي" at bounding box center [112, 374] width 71 height 33
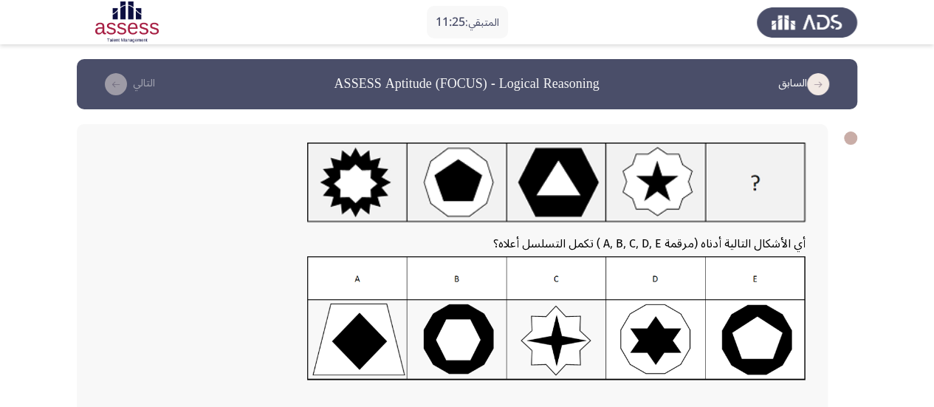
scroll to position [241, 0]
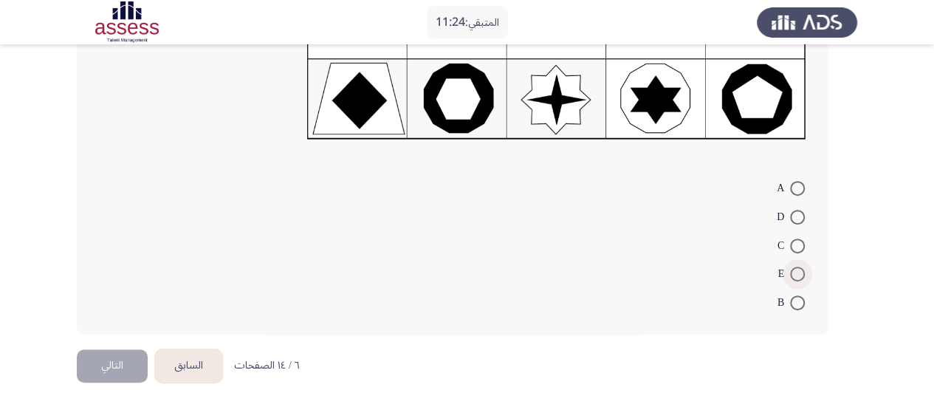
click at [802, 268] on span at bounding box center [797, 274] width 15 height 15
click at [802, 268] on input "E" at bounding box center [797, 274] width 15 height 15
radio input "true"
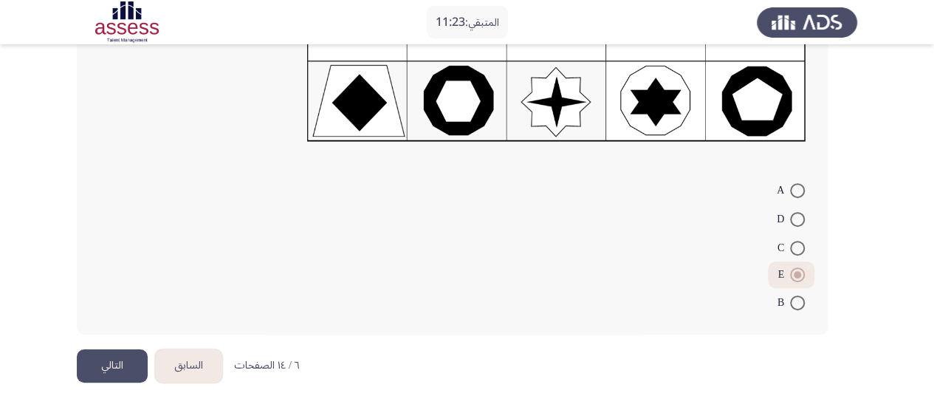
click at [119, 367] on button "التالي" at bounding box center [112, 365] width 71 height 33
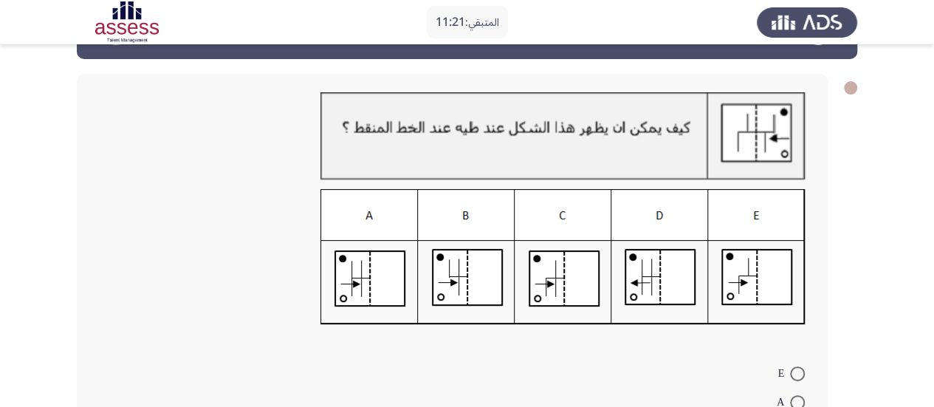
scroll to position [74, 0]
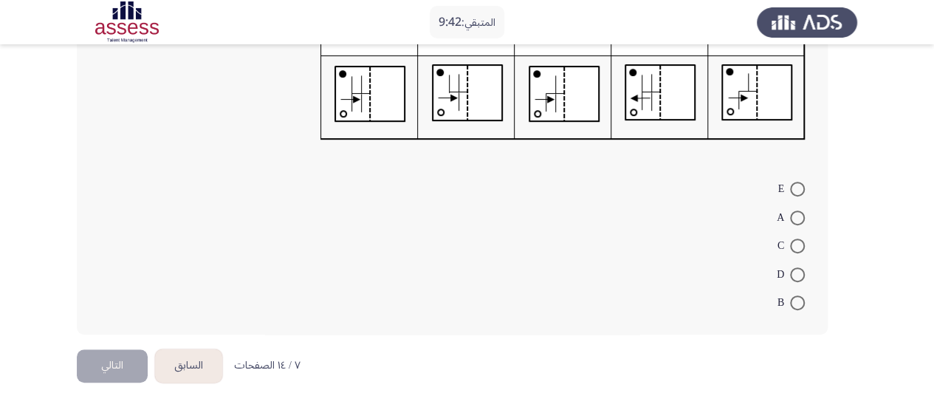
click at [803, 305] on span at bounding box center [797, 302] width 15 height 15
click at [803, 305] on input "B" at bounding box center [797, 302] width 15 height 15
radio input "true"
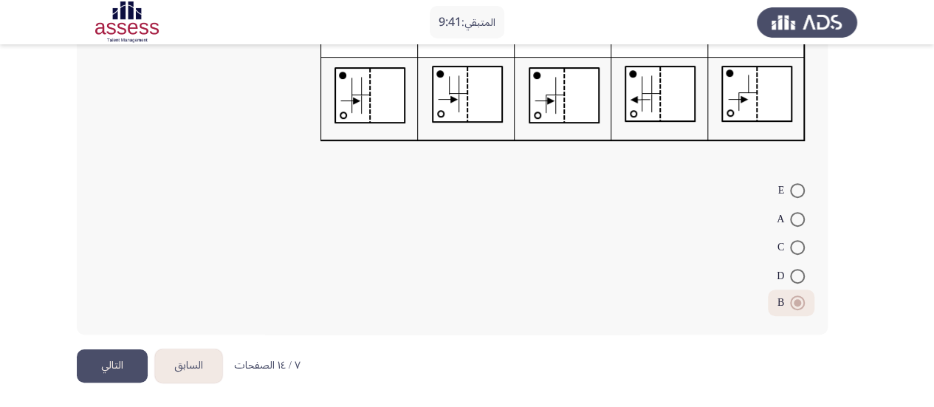
click at [130, 366] on button "التالي" at bounding box center [112, 365] width 71 height 33
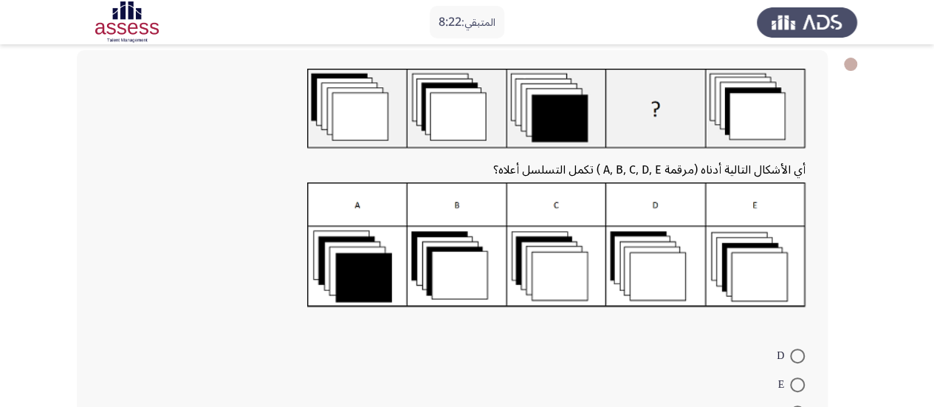
scroll to position [222, 0]
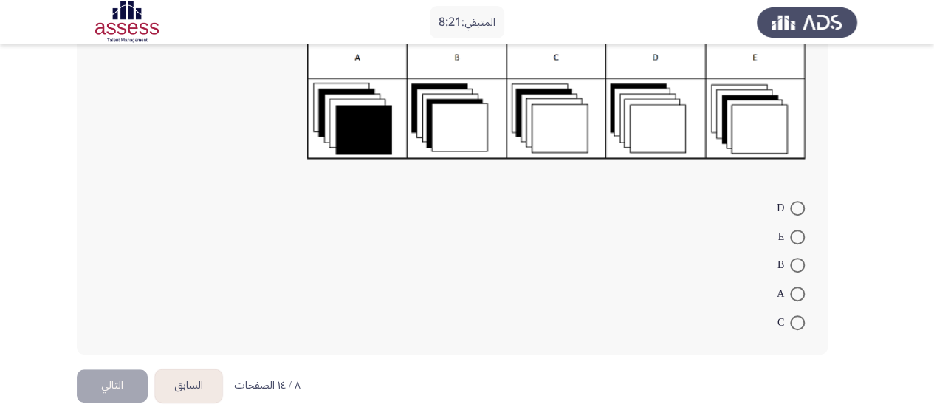
click at [793, 256] on label "B" at bounding box center [791, 265] width 27 height 18
click at [793, 258] on input "B" at bounding box center [797, 265] width 15 height 15
radio input "true"
click at [86, 392] on button "التالي" at bounding box center [112, 383] width 71 height 33
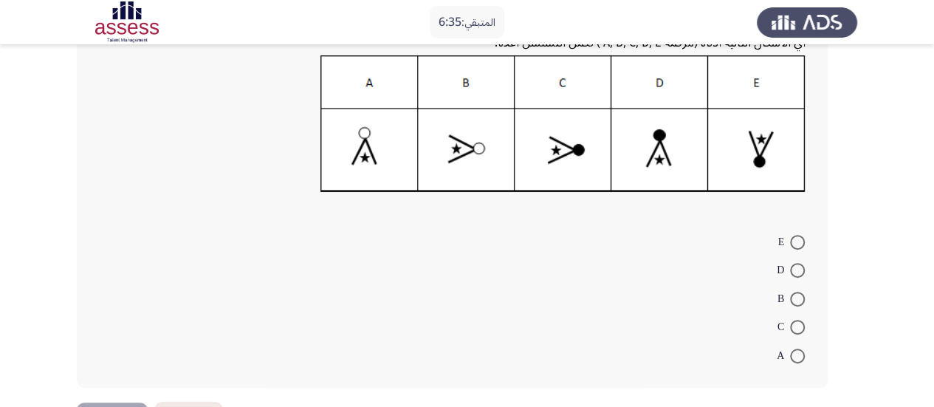
scroll to position [257, 0]
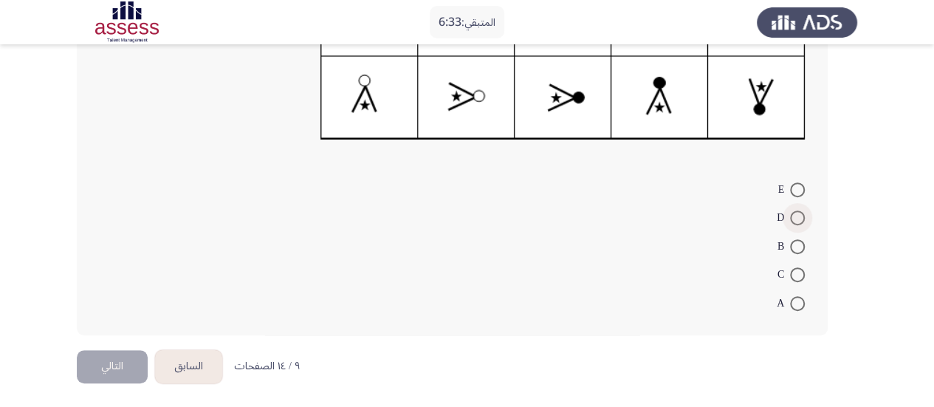
click at [795, 219] on span at bounding box center [797, 217] width 15 height 15
click at [795, 219] on input "D" at bounding box center [797, 217] width 15 height 15
radio input "true"
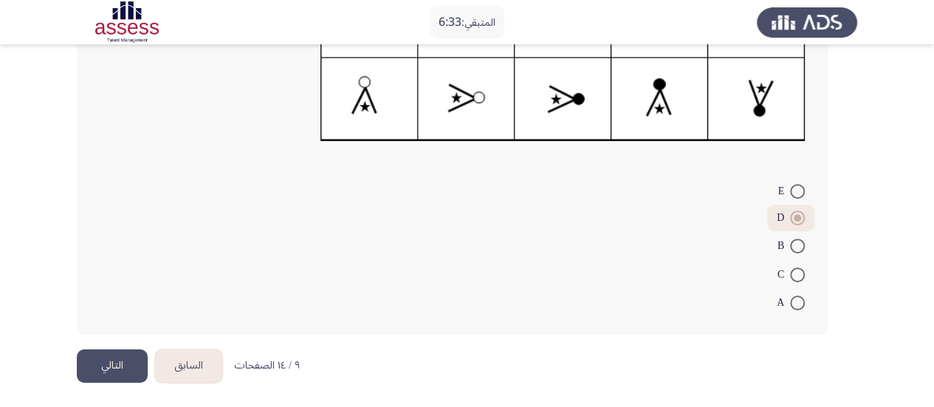
click at [92, 366] on button "التالي" at bounding box center [112, 365] width 71 height 33
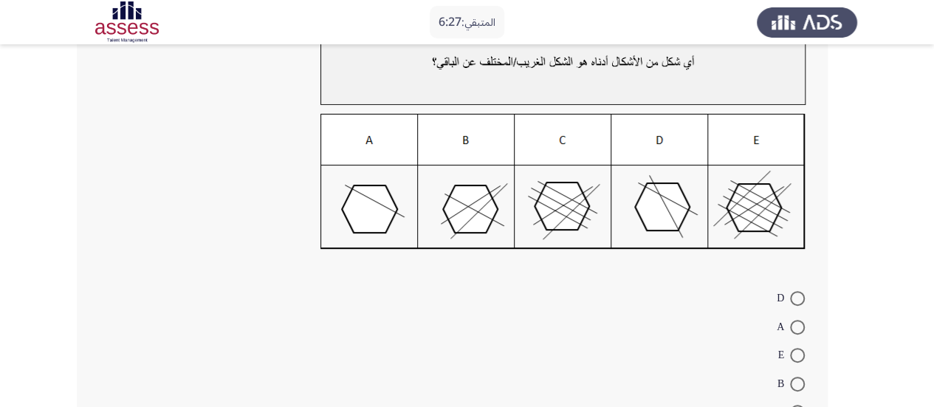
scroll to position [148, 0]
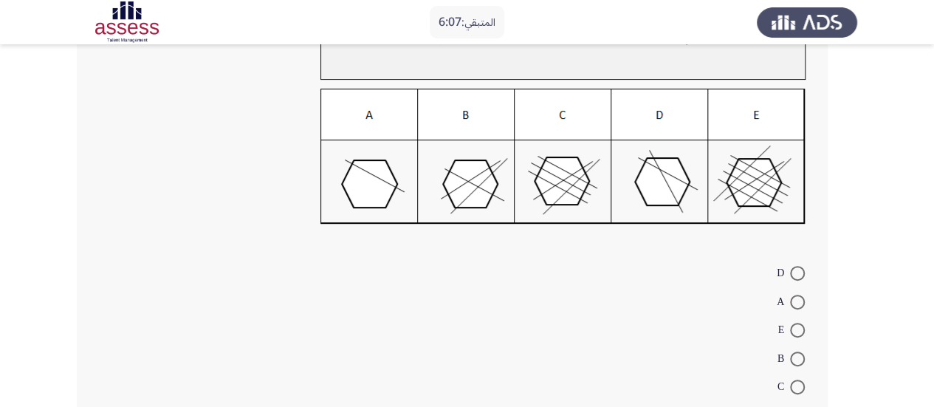
click at [799, 301] on span at bounding box center [797, 302] width 15 height 15
click at [799, 301] on input "A" at bounding box center [797, 302] width 15 height 15
radio input "true"
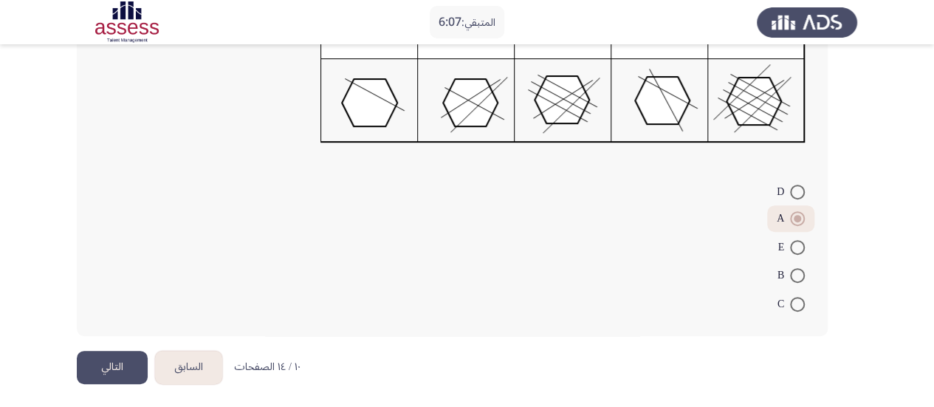
scroll to position [230, 0]
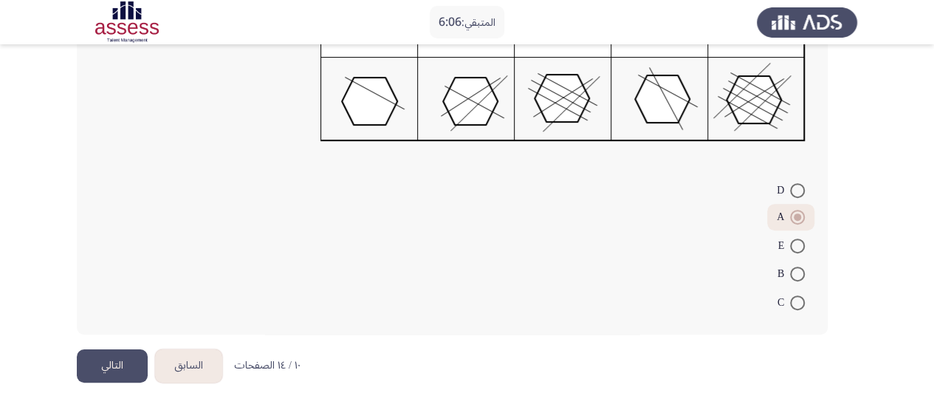
click at [106, 361] on button "التالي" at bounding box center [112, 365] width 71 height 33
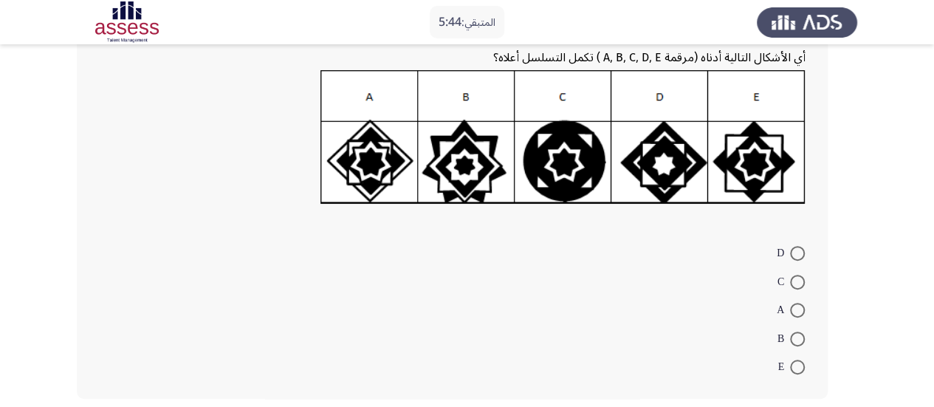
scroll to position [222, 0]
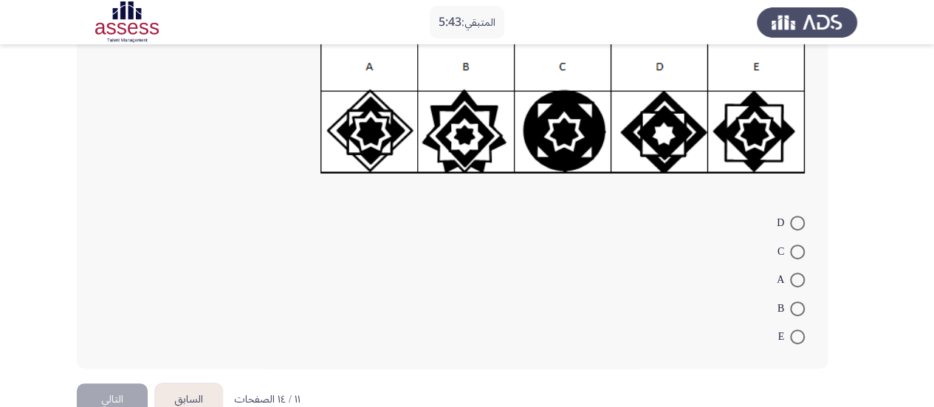
click at [800, 336] on span at bounding box center [797, 336] width 15 height 15
click at [800, 336] on input "E" at bounding box center [797, 336] width 15 height 15
radio input "true"
click at [94, 395] on button "التالي" at bounding box center [112, 398] width 71 height 33
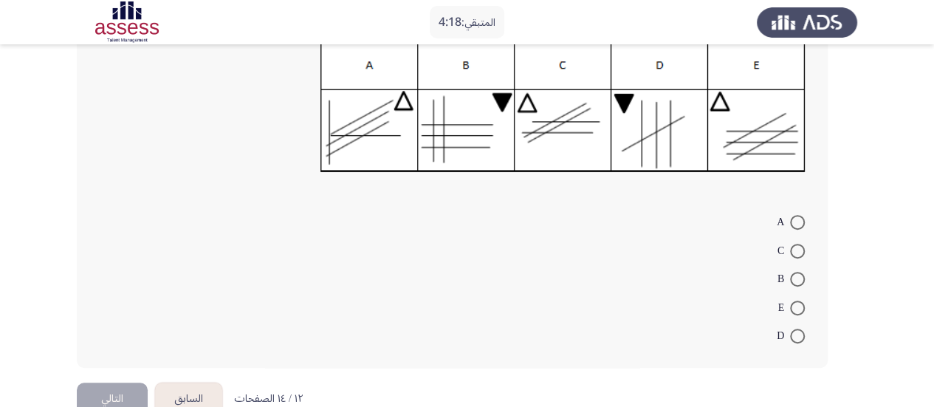
click at [798, 223] on span at bounding box center [797, 222] width 15 height 15
click at [798, 223] on input "A" at bounding box center [797, 222] width 15 height 15
radio input "true"
click at [126, 397] on button "التالي" at bounding box center [112, 397] width 71 height 33
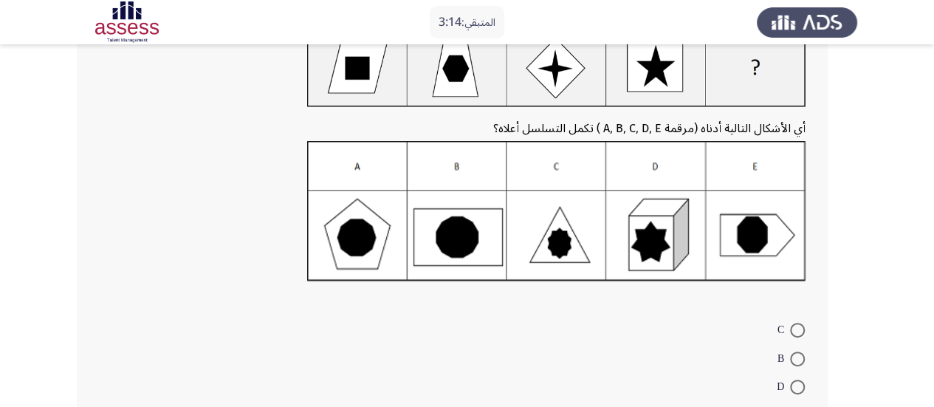
scroll to position [148, 0]
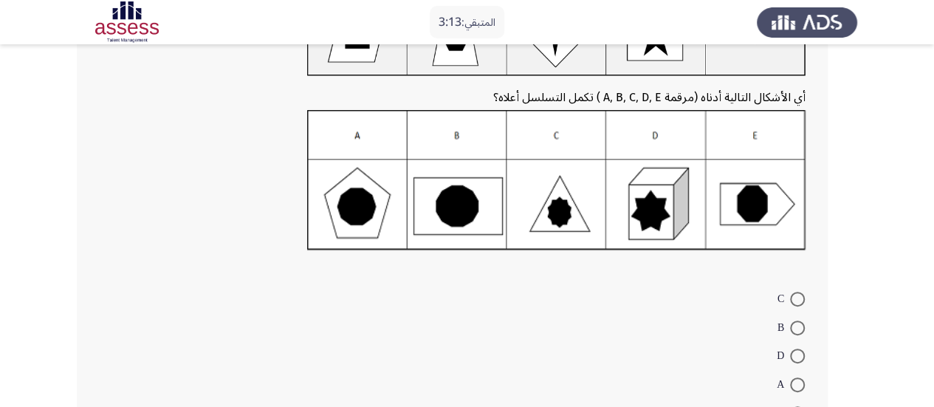
click at [790, 379] on span at bounding box center [797, 384] width 15 height 15
click at [790, 379] on input "A" at bounding box center [797, 384] width 15 height 15
radio input "true"
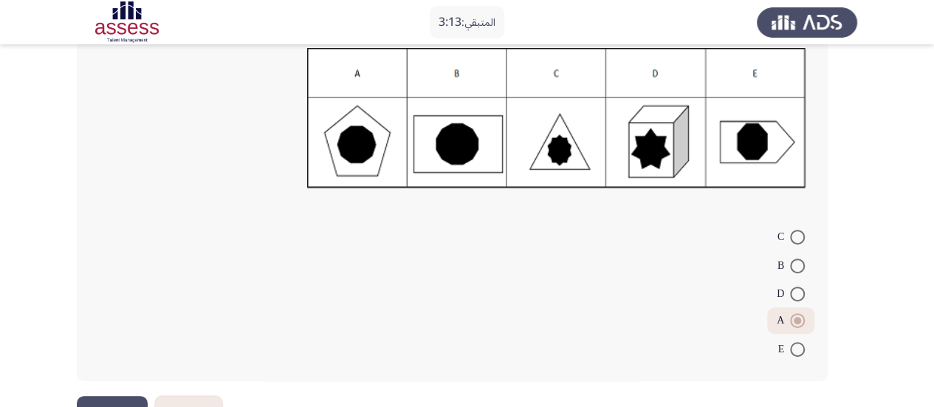
scroll to position [256, 0]
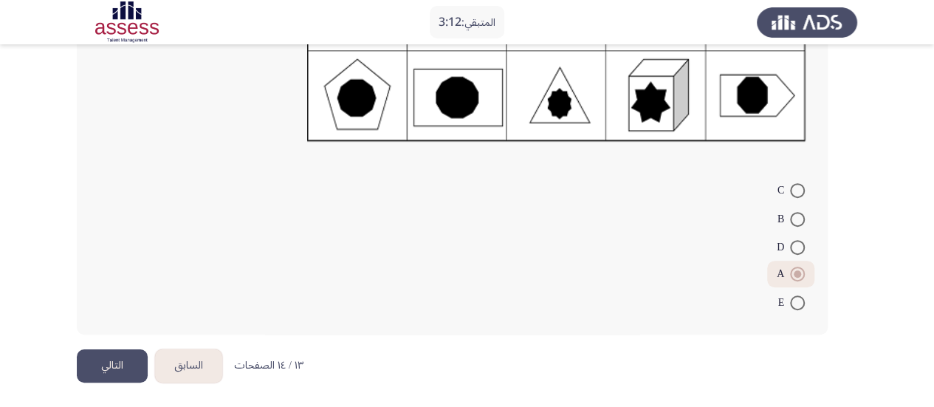
click at [126, 373] on button "التالي" at bounding box center [112, 365] width 71 height 33
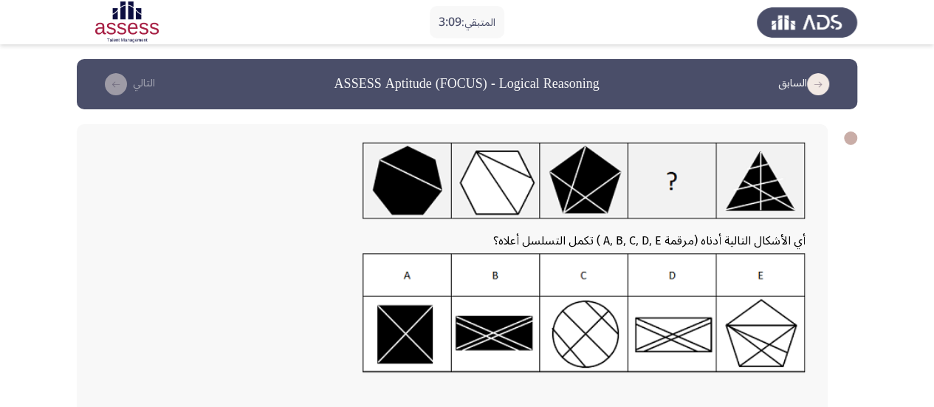
scroll to position [74, 0]
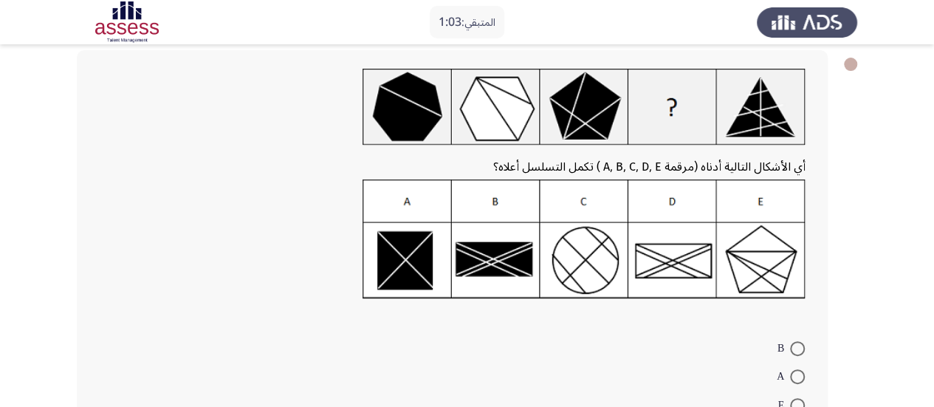
click at [388, 277] on img at bounding box center [584, 239] width 443 height 120
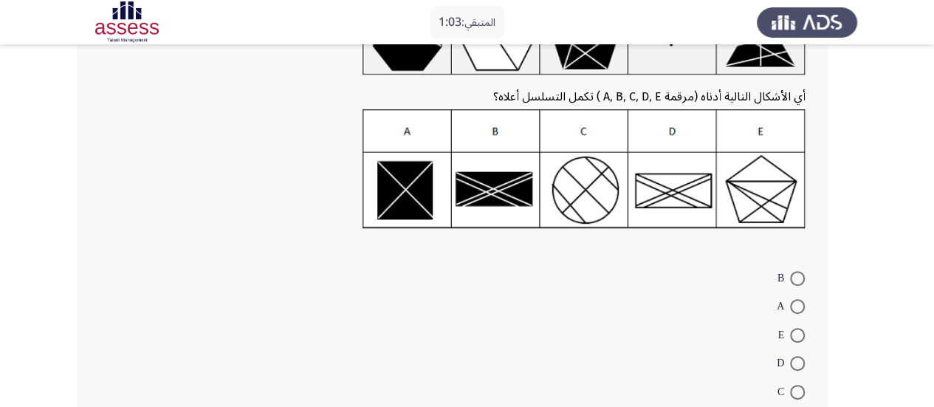
scroll to position [233, 0]
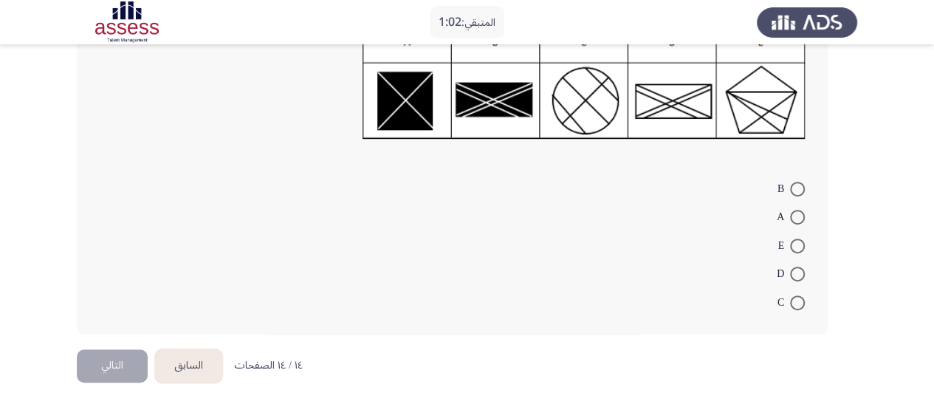
click at [798, 219] on span at bounding box center [797, 217] width 15 height 15
click at [798, 219] on input "A" at bounding box center [797, 217] width 15 height 15
radio input "true"
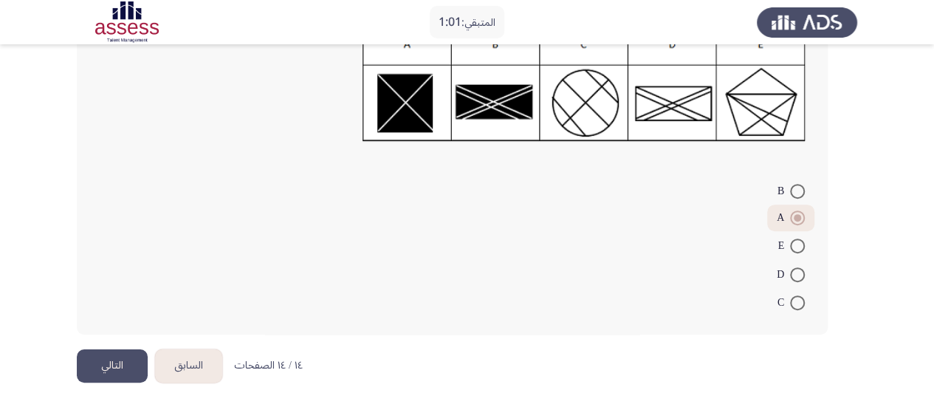
click at [83, 355] on button "التالي" at bounding box center [112, 365] width 71 height 33
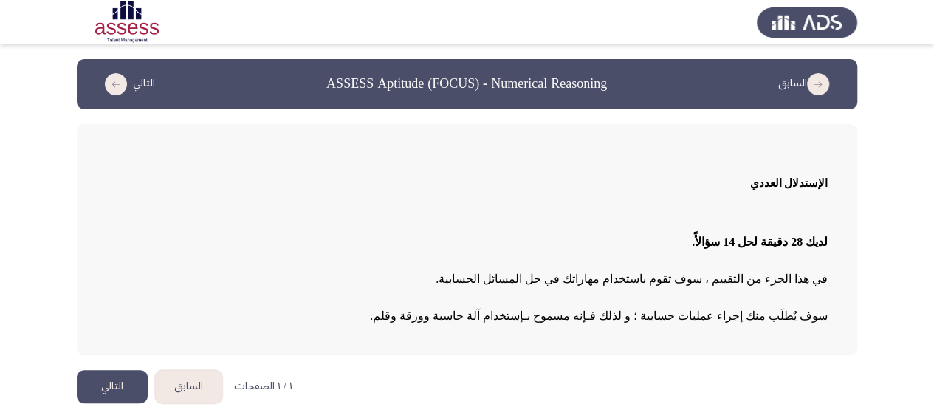
scroll to position [11, 0]
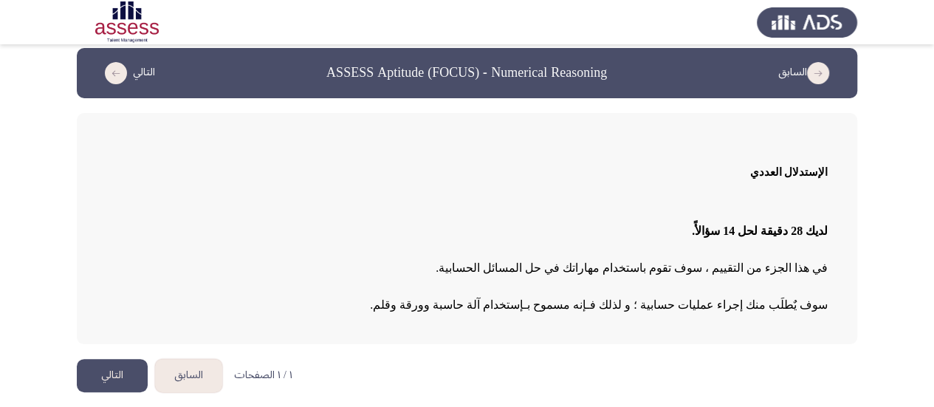
click at [120, 380] on button "التالي" at bounding box center [112, 375] width 71 height 33
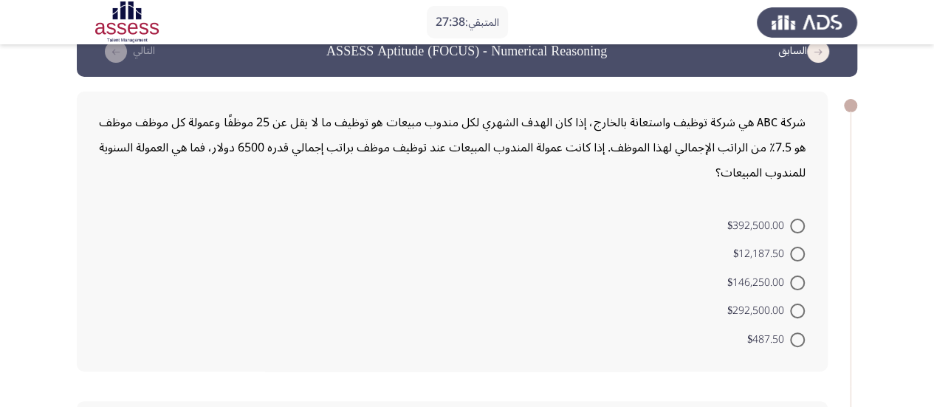
scroll to position [0, 0]
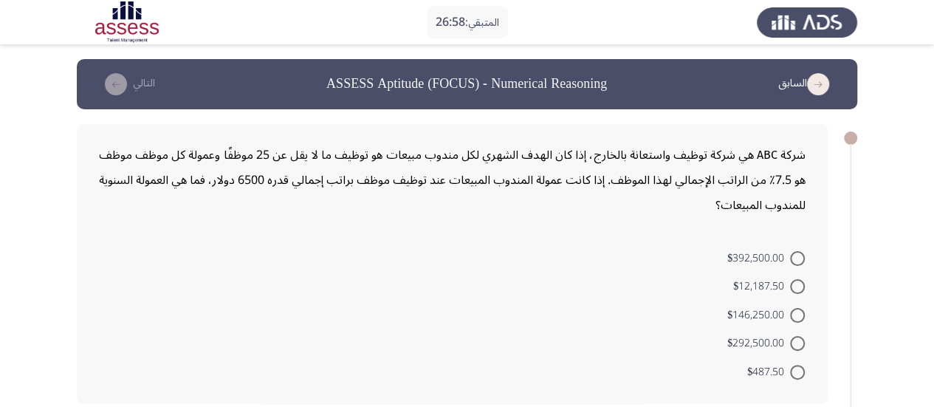
click at [797, 371] on span at bounding box center [797, 372] width 15 height 15
click at [797, 371] on input "$487.50" at bounding box center [797, 372] width 15 height 15
radio input "true"
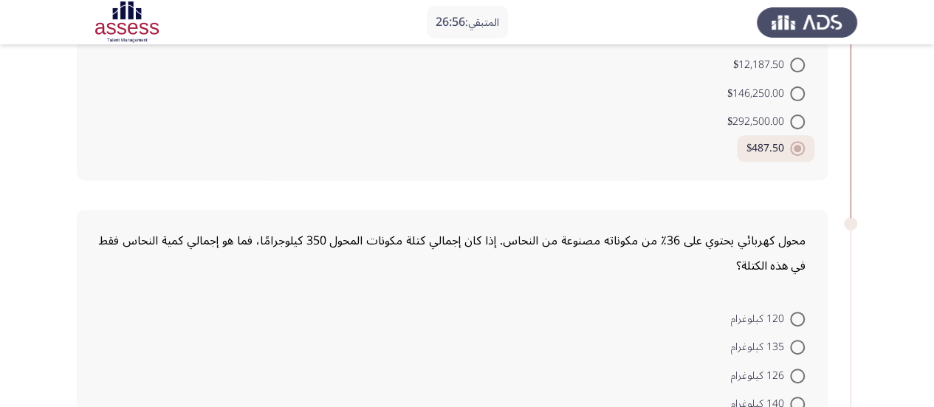
scroll to position [295, 0]
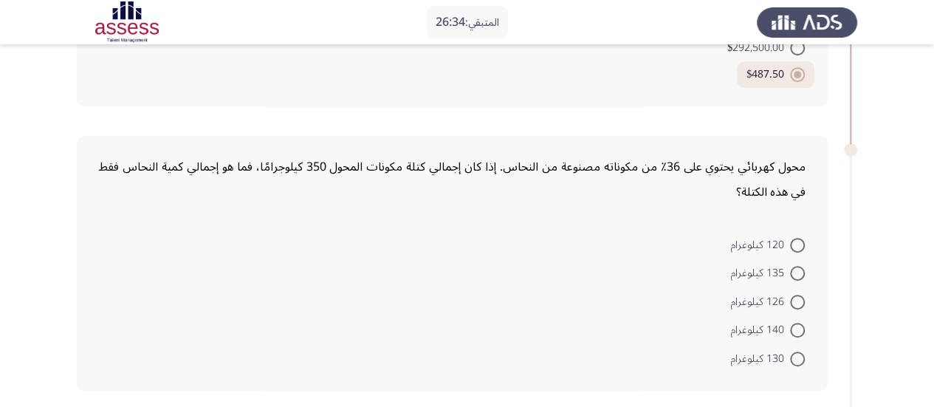
click at [805, 295] on mat-radio-button "126 كيلوغرام" at bounding box center [767, 301] width 93 height 29
click at [803, 298] on span at bounding box center [797, 302] width 15 height 15
click at [803, 298] on input "126 كيلوغرام" at bounding box center [797, 302] width 15 height 15
radio input "true"
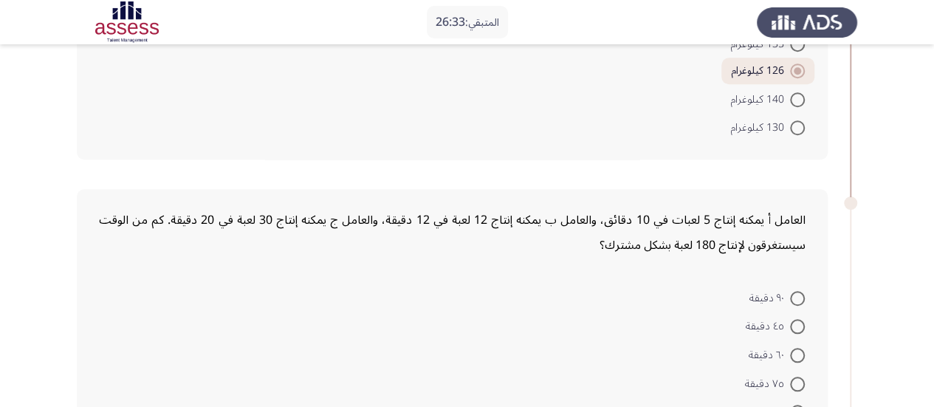
scroll to position [591, 0]
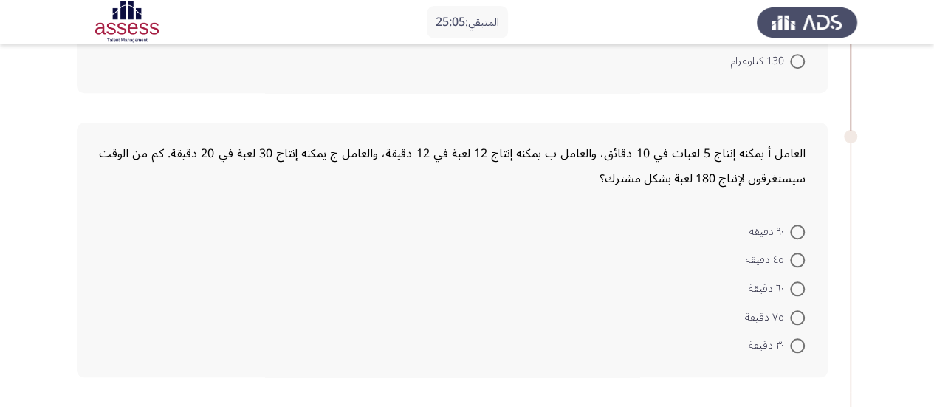
click at [790, 275] on mat-radio-button "٦٠ دقيقة" at bounding box center [776, 287] width 75 height 29
click at [795, 284] on span at bounding box center [797, 288] width 15 height 15
click at [795, 284] on input "٦٠ دقيقة" at bounding box center [797, 288] width 15 height 15
radio input "true"
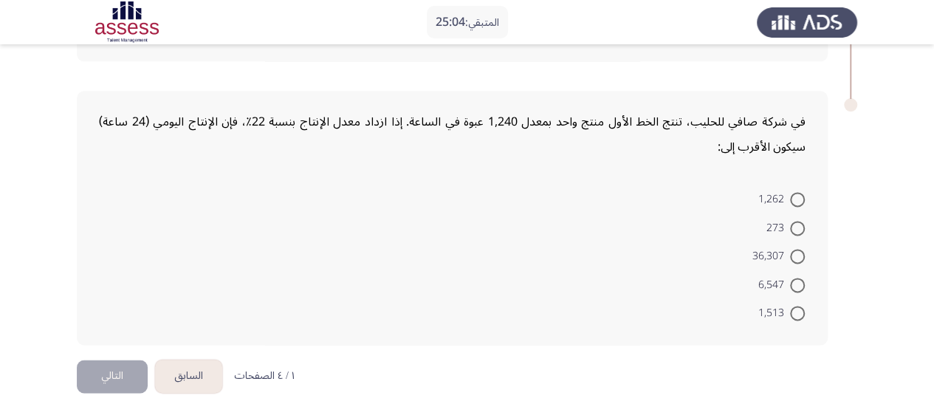
scroll to position [913, 0]
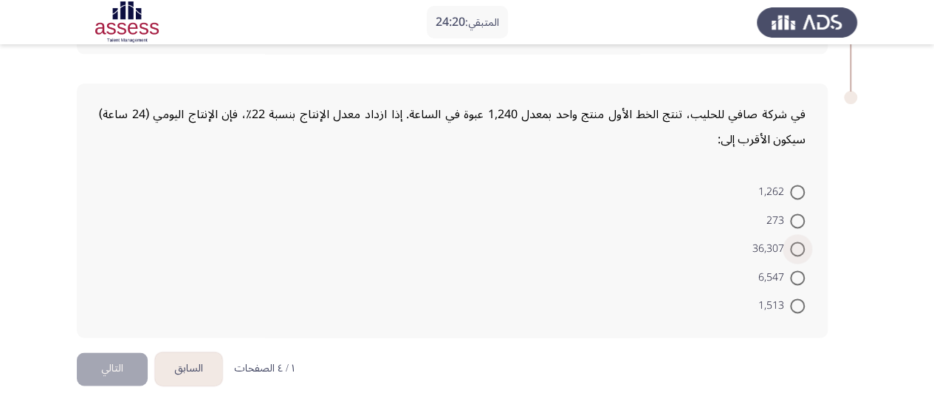
drag, startPoint x: 798, startPoint y: 250, endPoint x: 786, endPoint y: 253, distance: 13.1
click at [798, 250] on span at bounding box center [797, 248] width 15 height 15
click at [798, 250] on input "36,307" at bounding box center [797, 248] width 15 height 15
radio input "true"
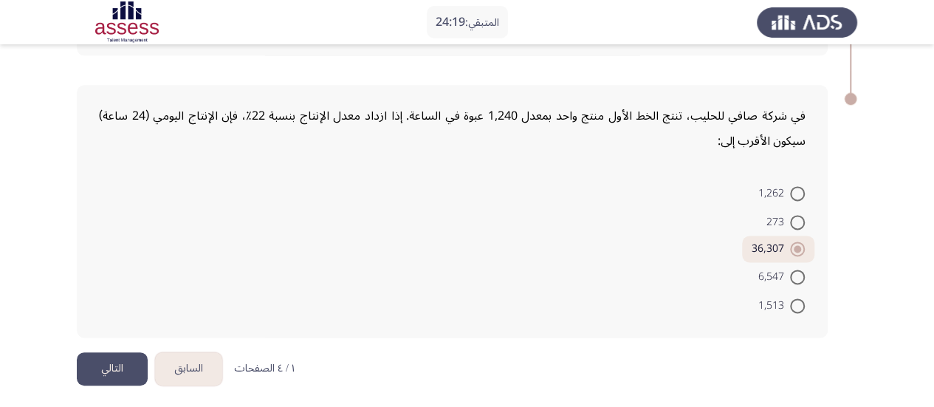
click at [120, 368] on button "التالي" at bounding box center [112, 368] width 71 height 33
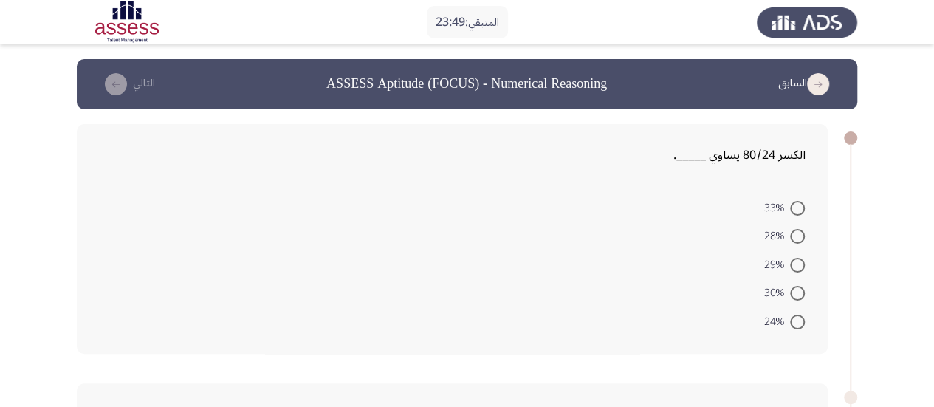
click at [797, 299] on span at bounding box center [797, 293] width 15 height 15
click at [797, 299] on input "30%" at bounding box center [797, 293] width 15 height 15
radio input "true"
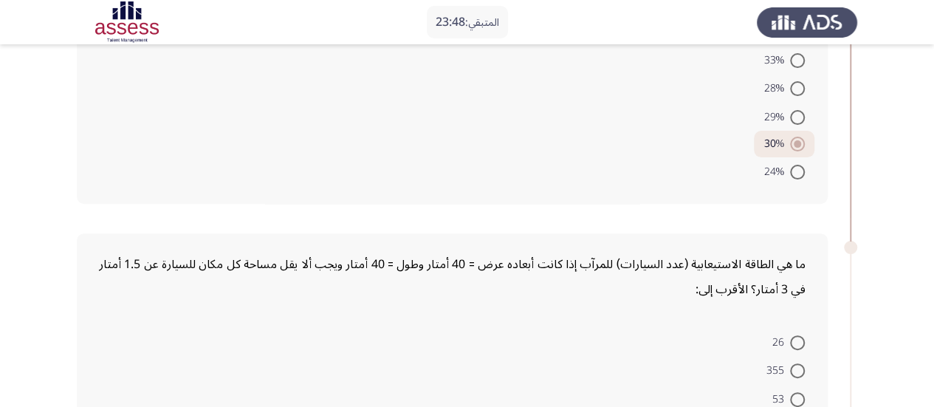
scroll to position [295, 0]
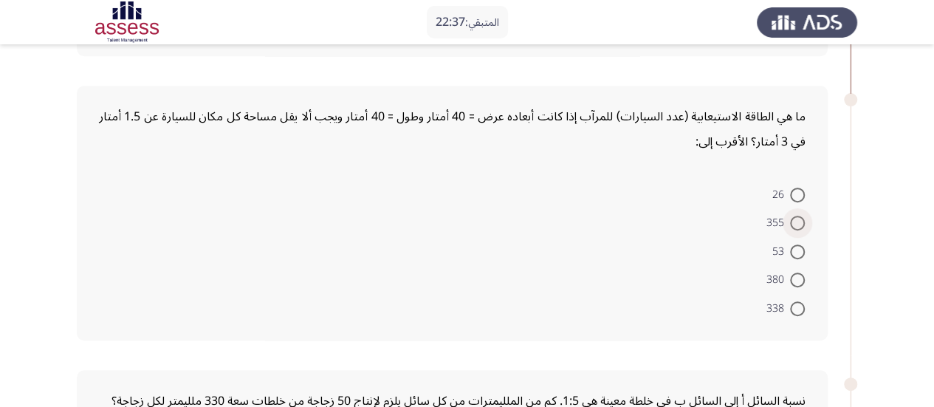
click at [796, 219] on span at bounding box center [797, 223] width 15 height 15
click at [796, 219] on input "355" at bounding box center [797, 223] width 15 height 15
radio input "true"
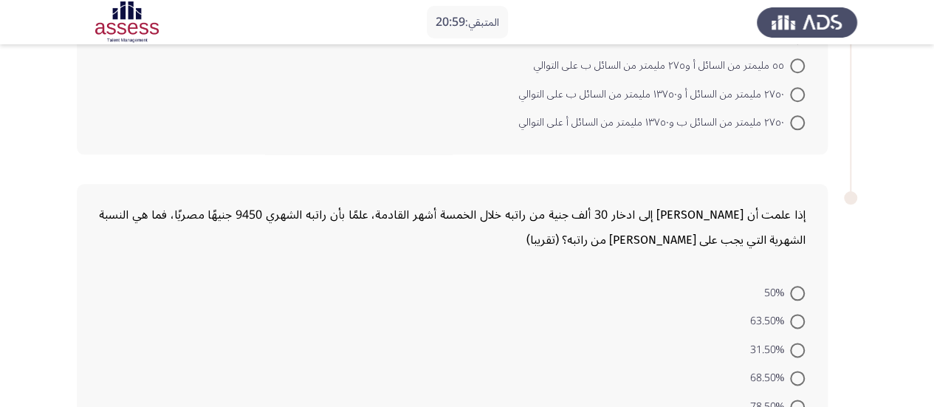
scroll to position [665, 0]
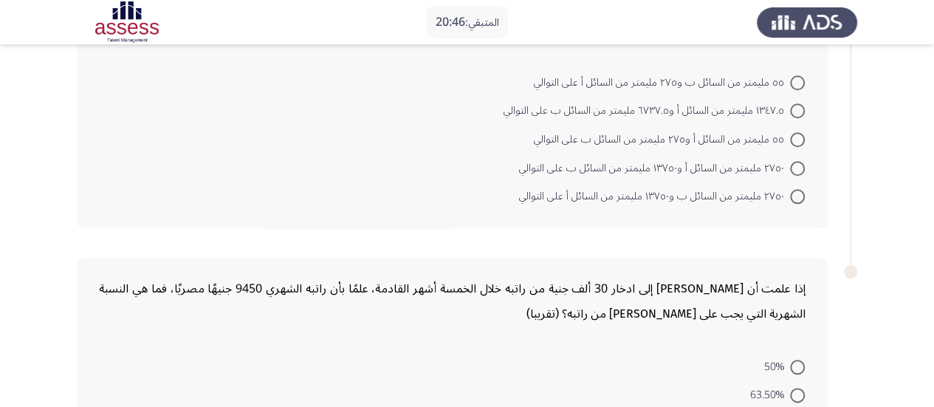
click at [800, 161] on span at bounding box center [797, 168] width 15 height 15
click at [800, 161] on input "٢٧٥٠ مليمتر من السائل أ و١٣٧٥٠ مليمتر من السائل ب على التوالي" at bounding box center [797, 168] width 15 height 15
radio input "true"
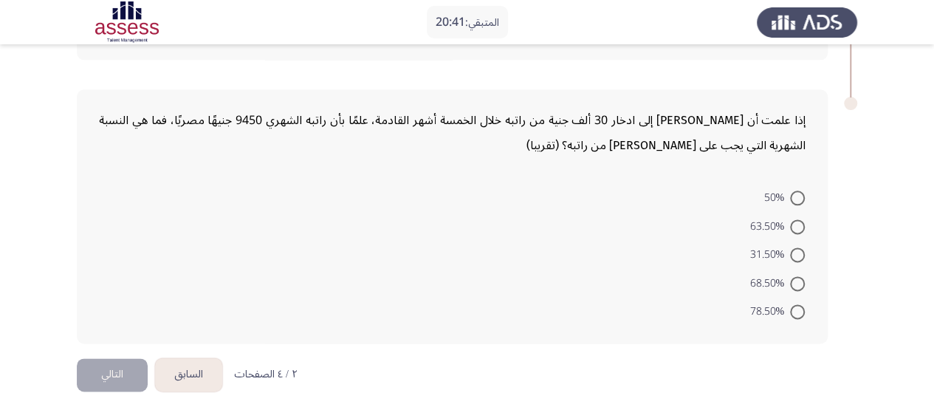
scroll to position [764, 0]
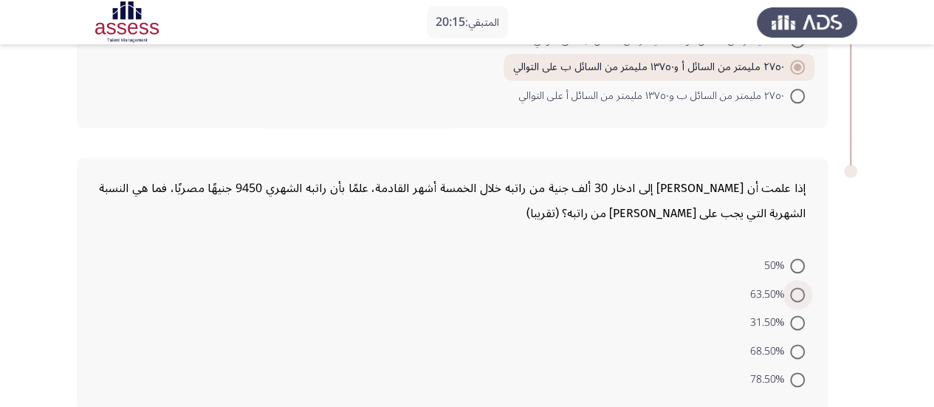
click at [795, 288] on span at bounding box center [797, 294] width 15 height 15
click at [795, 288] on input "63.50%" at bounding box center [797, 294] width 15 height 15
radio input "true"
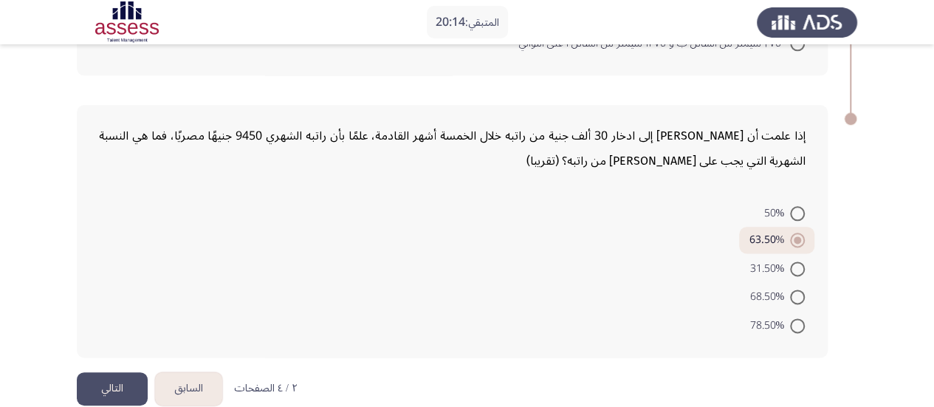
scroll to position [836, 0]
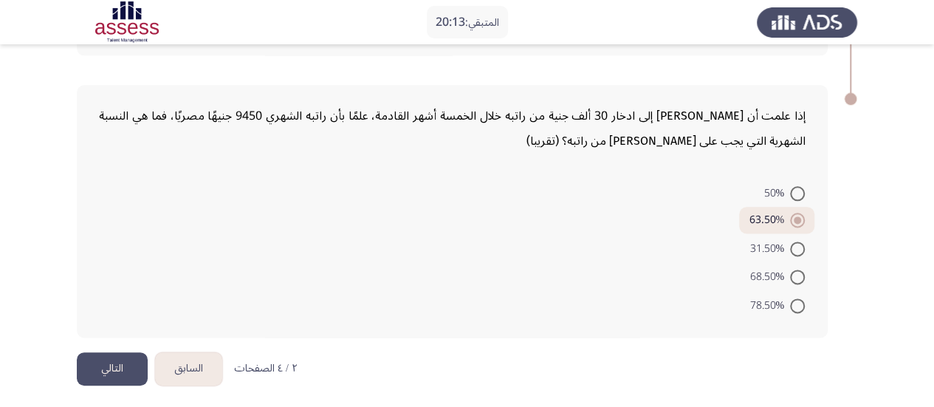
click at [100, 367] on button "التالي" at bounding box center [112, 368] width 71 height 33
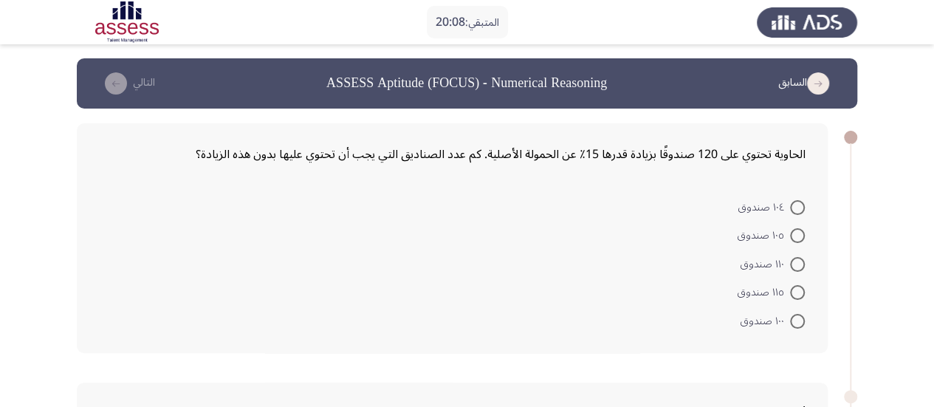
scroll to position [0, 0]
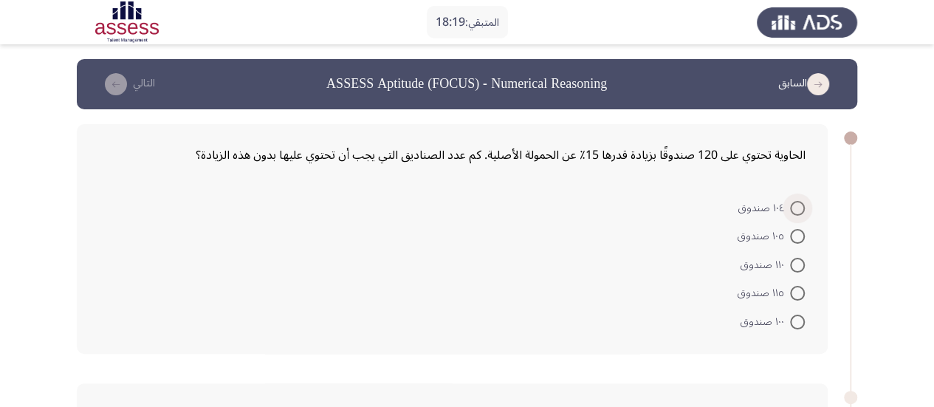
click at [800, 210] on span at bounding box center [797, 208] width 15 height 15
click at [800, 210] on input "١٠٤ صندوق" at bounding box center [797, 208] width 15 height 15
radio input "true"
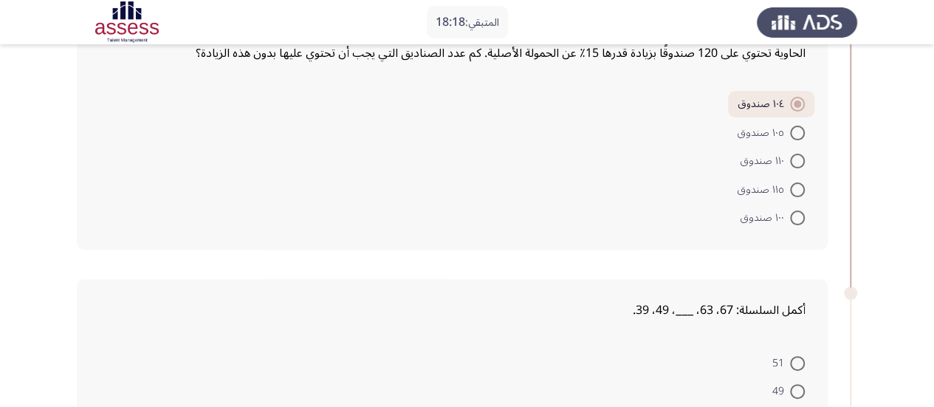
scroll to position [222, 0]
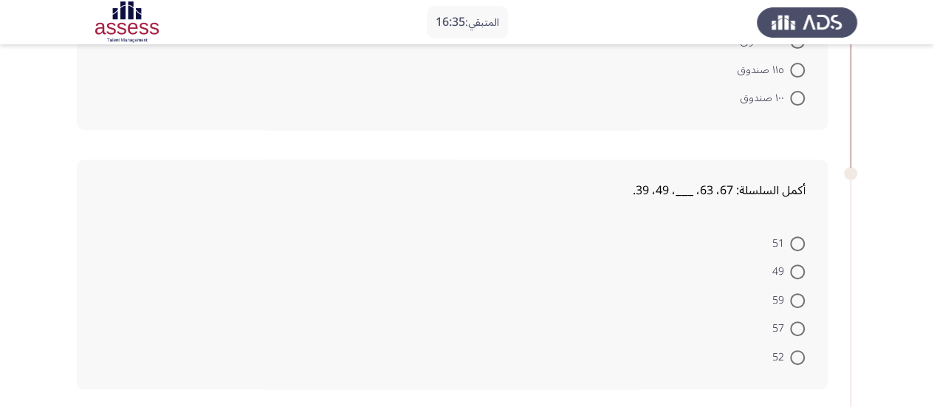
click at [806, 354] on mat-radio-button "52" at bounding box center [789, 356] width 52 height 29
click at [794, 354] on span at bounding box center [797, 357] width 15 height 15
click at [794, 354] on input "52" at bounding box center [797, 357] width 15 height 15
radio input "true"
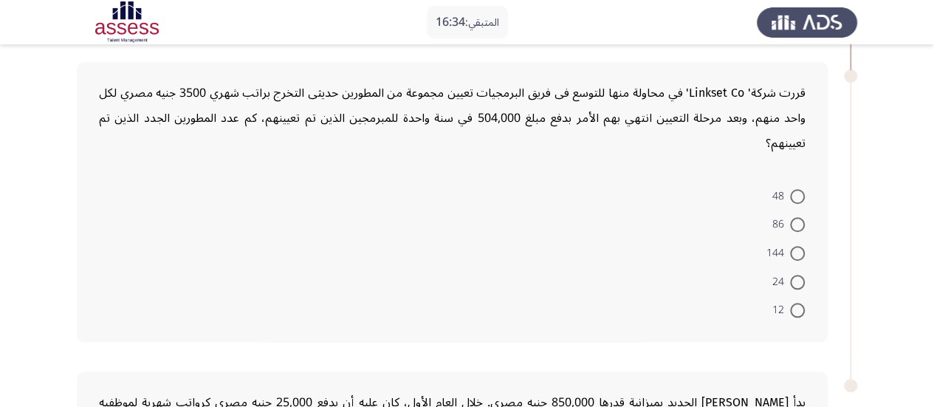
scroll to position [591, 0]
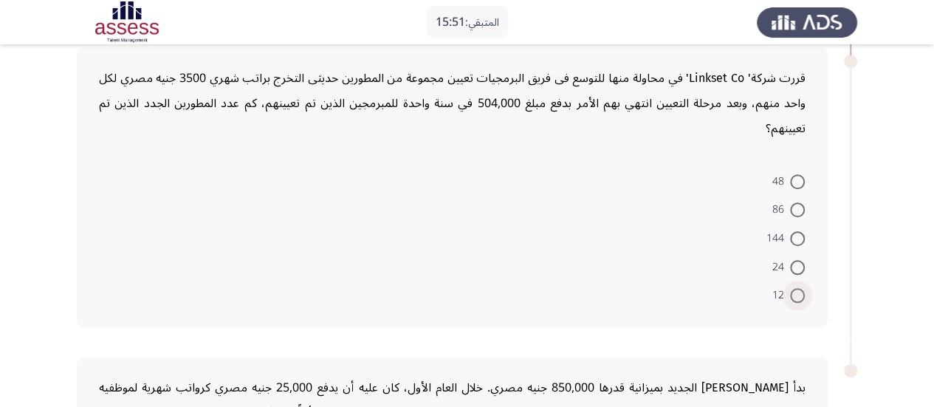
click at [798, 288] on span at bounding box center [797, 295] width 15 height 15
click at [798, 288] on input "12" at bounding box center [797, 295] width 15 height 15
radio input "true"
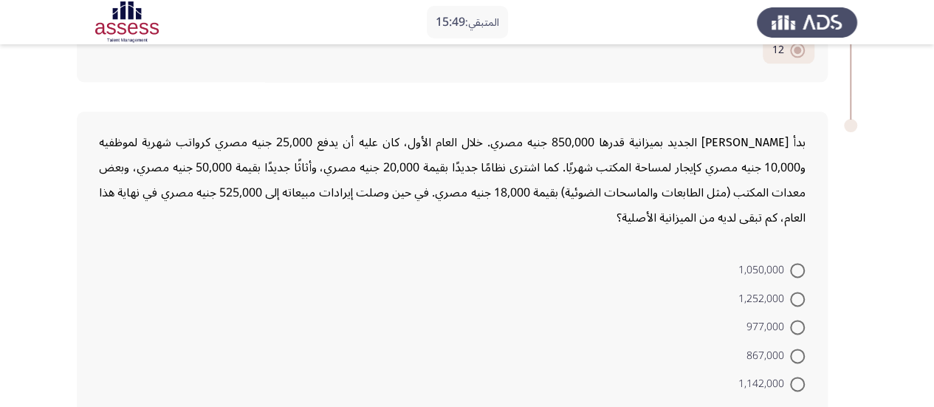
scroll to position [812, 0]
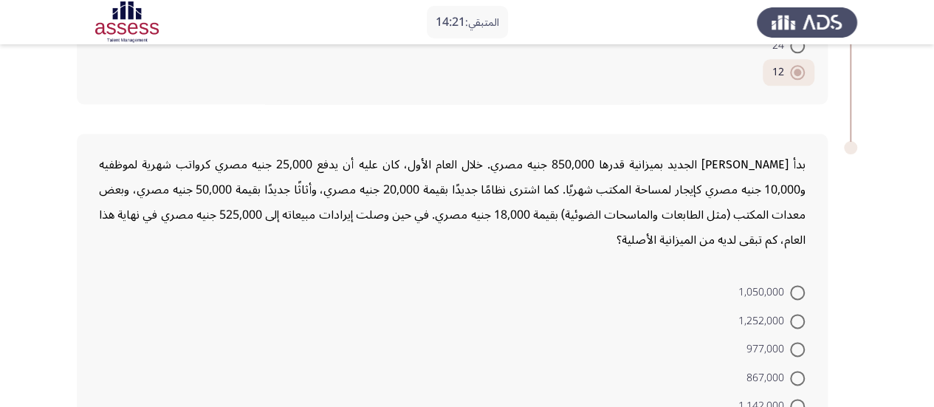
click at [796, 314] on span at bounding box center [797, 321] width 15 height 15
click at [796, 314] on input "1,252,000" at bounding box center [797, 321] width 15 height 15
radio input "true"
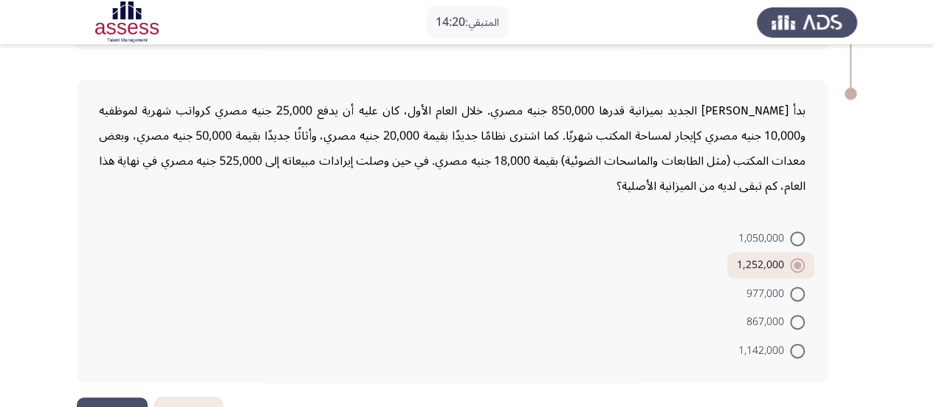
scroll to position [886, 0]
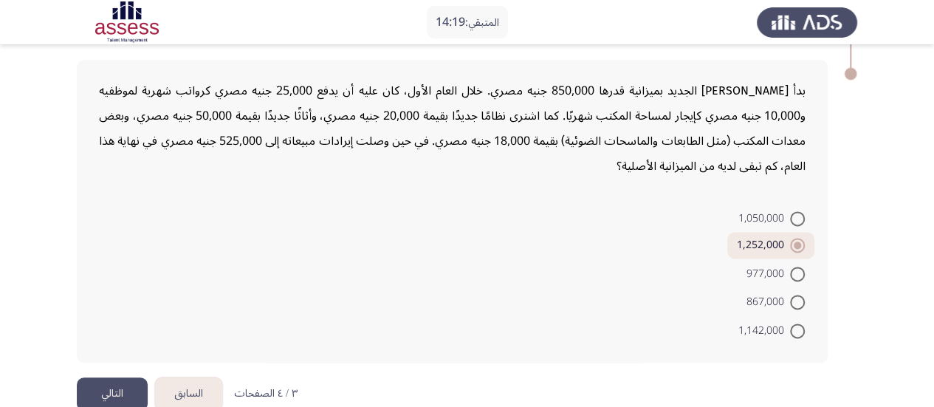
click at [110, 377] on button "التالي" at bounding box center [112, 393] width 71 height 33
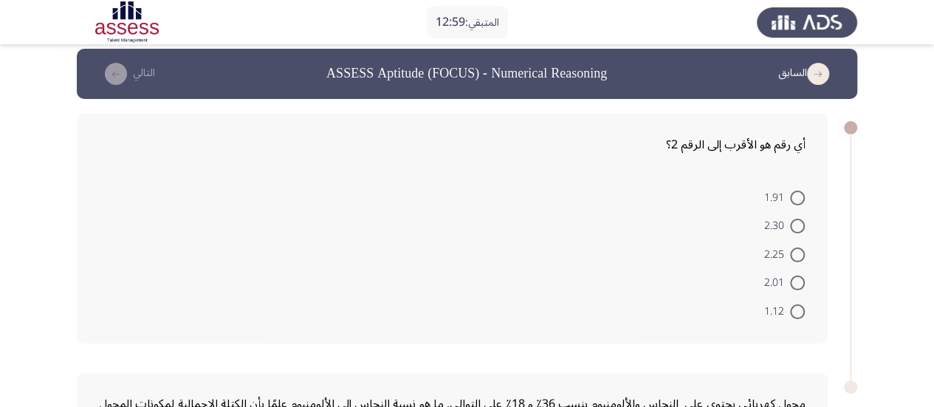
scroll to position [0, 0]
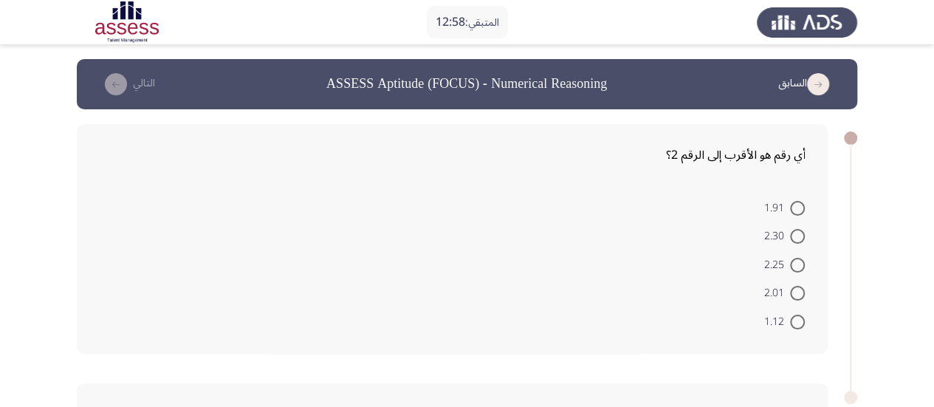
click at [800, 293] on span at bounding box center [797, 293] width 15 height 15
click at [800, 293] on input "2.01" at bounding box center [797, 293] width 15 height 15
radio input "true"
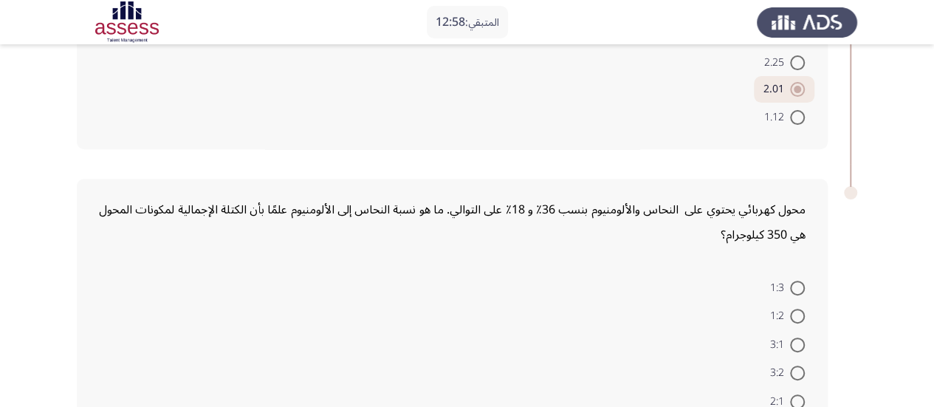
scroll to position [300, 0]
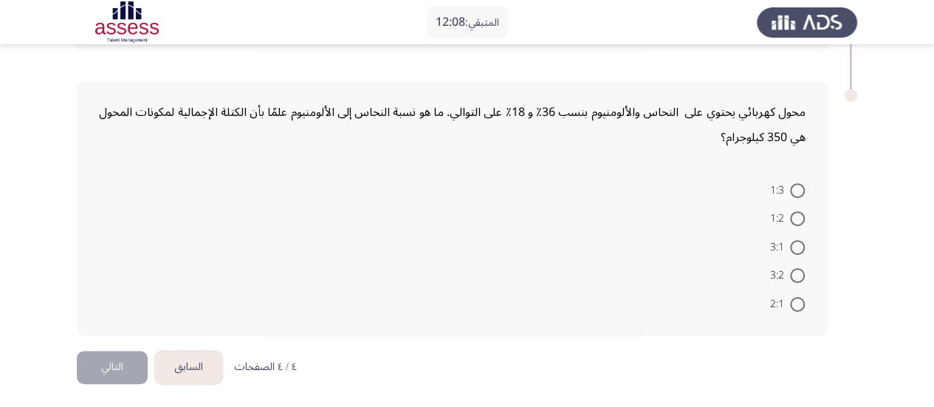
click at [892, 227] on app-assessment-container "المتبقي: 12:08 السابق ASSESS Aptitude (FOCUS) - Numerical Reasoning التالي أي ر…" at bounding box center [467, 54] width 934 height 591
click at [797, 299] on span at bounding box center [797, 304] width 15 height 15
click at [797, 299] on input "2:1" at bounding box center [797, 304] width 15 height 15
radio input "true"
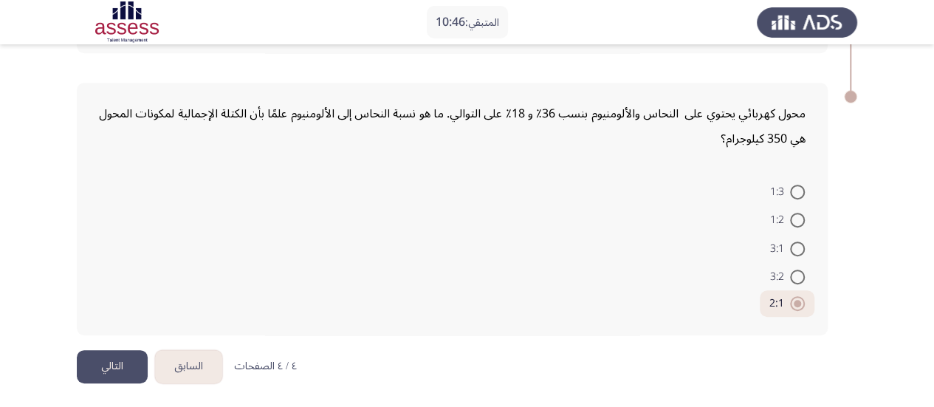
click at [124, 371] on button "التالي" at bounding box center [112, 366] width 71 height 33
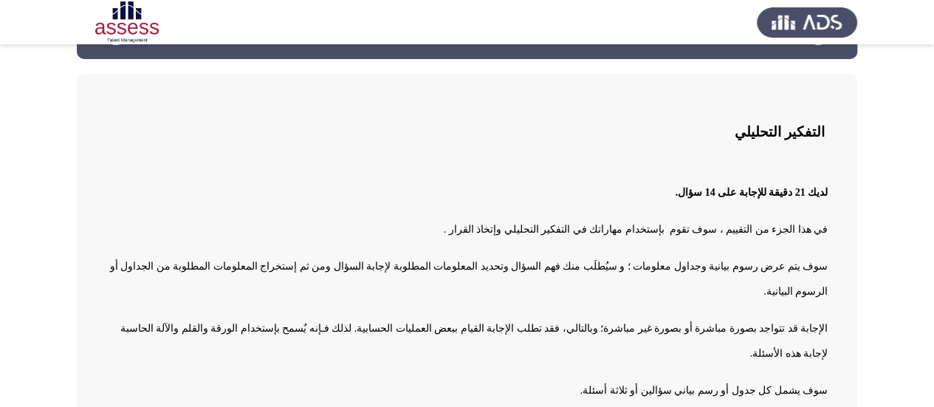
scroll to position [73, 0]
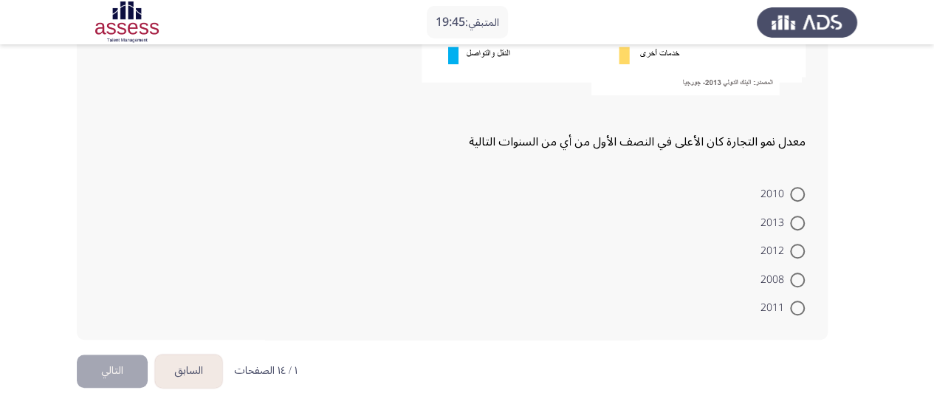
scroll to position [371, 0]
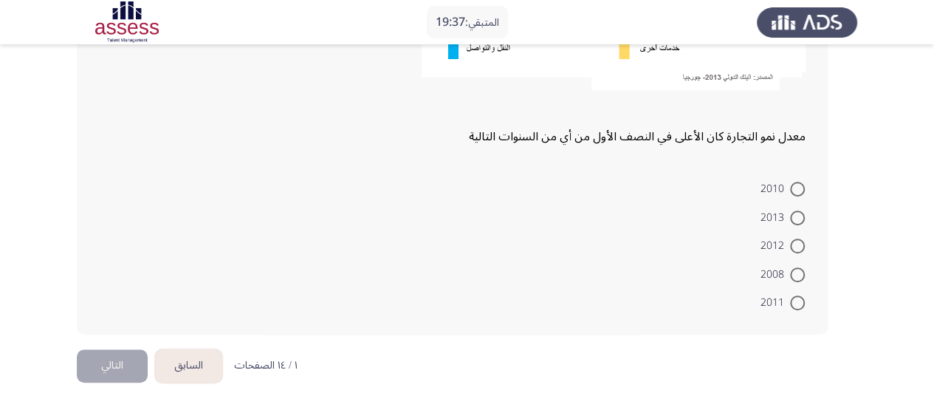
click at [799, 278] on span at bounding box center [797, 274] width 15 height 15
click at [799, 278] on input "2008" at bounding box center [797, 274] width 15 height 15
radio input "true"
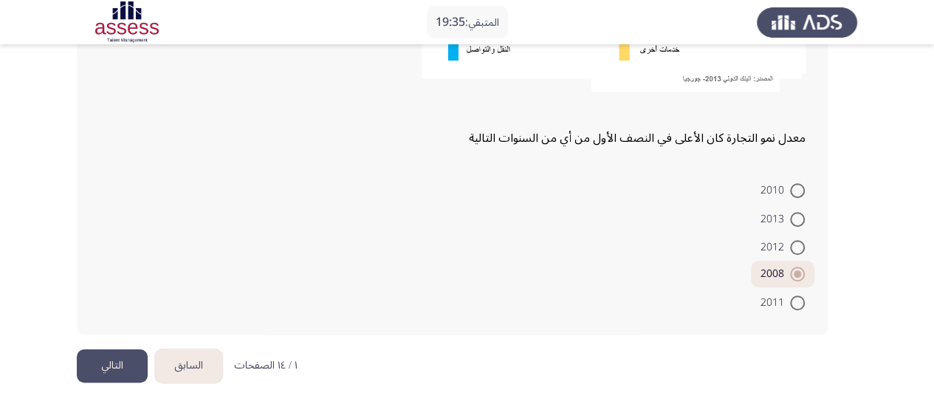
click at [136, 373] on button "التالي" at bounding box center [112, 365] width 71 height 33
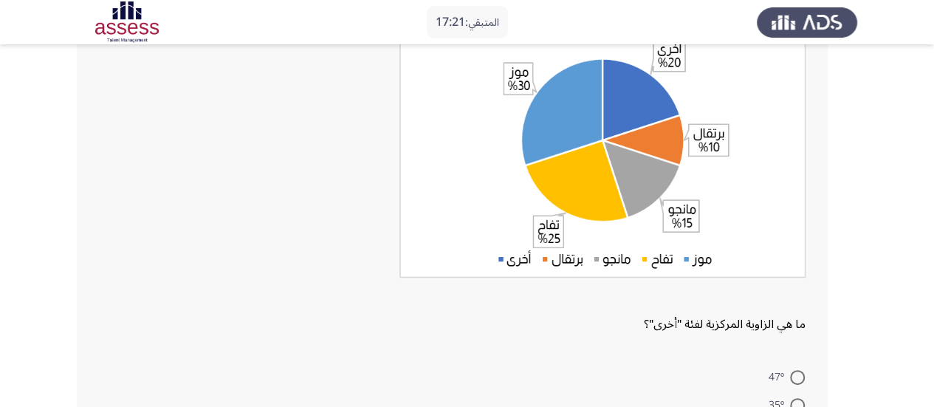
scroll to position [253, 0]
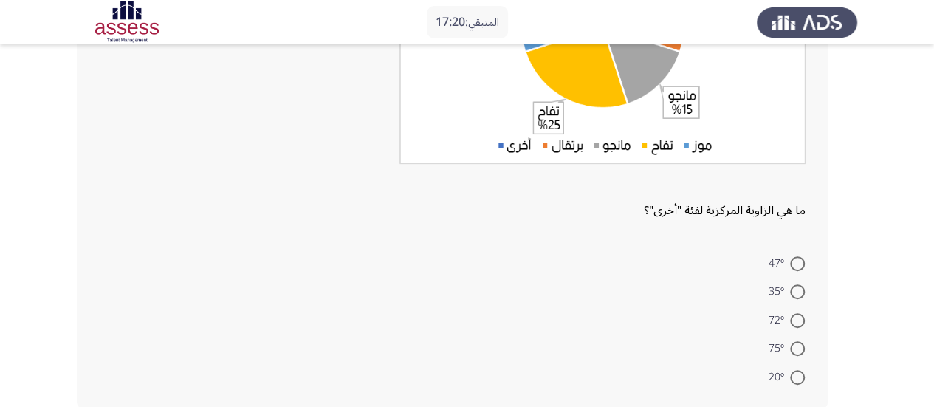
click at [790, 319] on span at bounding box center [797, 320] width 15 height 15
click at [790, 319] on input "72°" at bounding box center [797, 320] width 15 height 15
radio input "true"
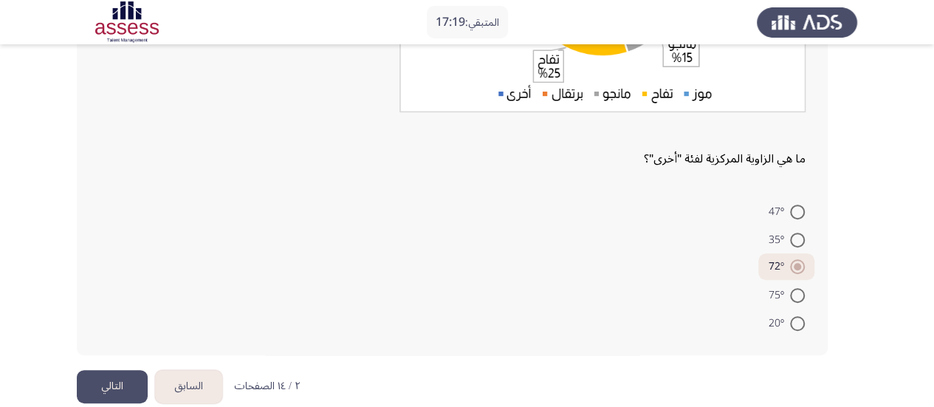
scroll to position [325, 0]
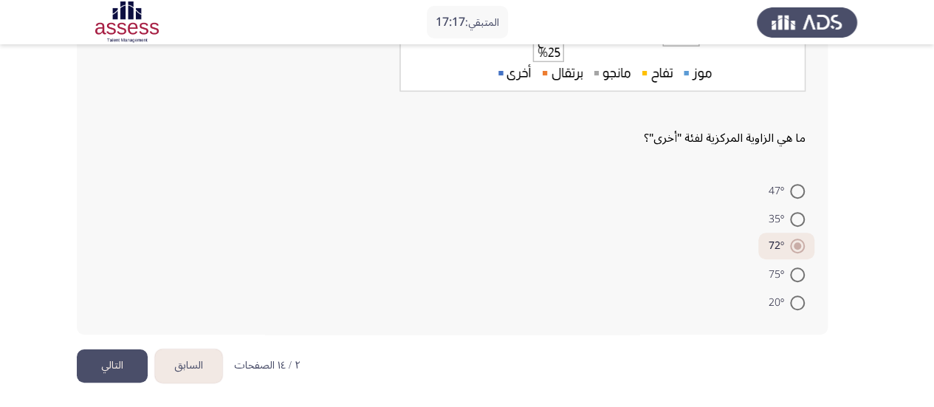
click at [83, 376] on button "التالي" at bounding box center [112, 365] width 71 height 33
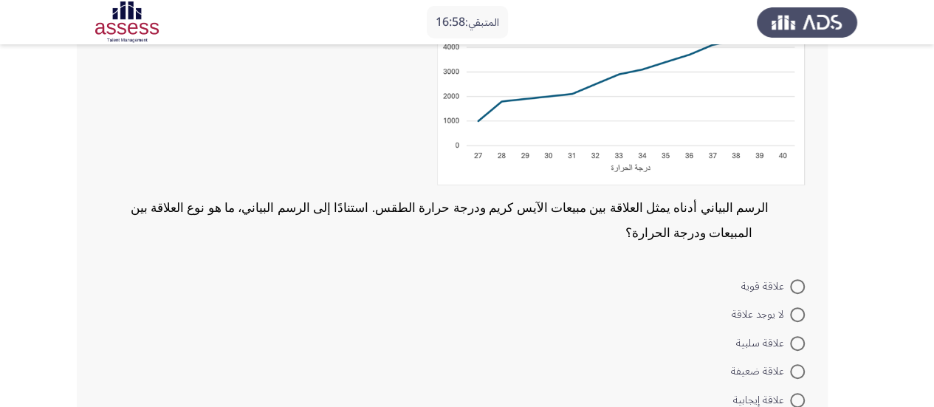
scroll to position [275, 0]
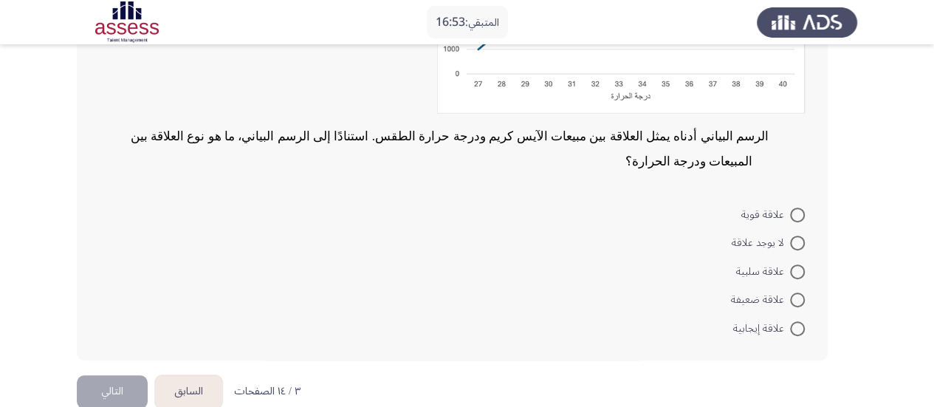
click at [798, 313] on mat-radio-button "‌علاقة إيجابية" at bounding box center [769, 327] width 91 height 29
click at [795, 321] on span at bounding box center [797, 328] width 15 height 15
click at [795, 321] on input "‌علاقة إيجابية" at bounding box center [797, 328] width 15 height 15
radio input "true"
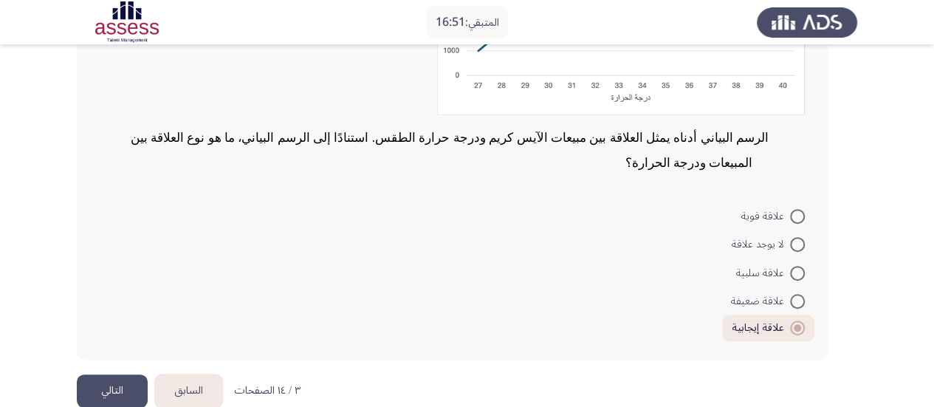
click at [113, 374] on button "التالي" at bounding box center [112, 390] width 71 height 33
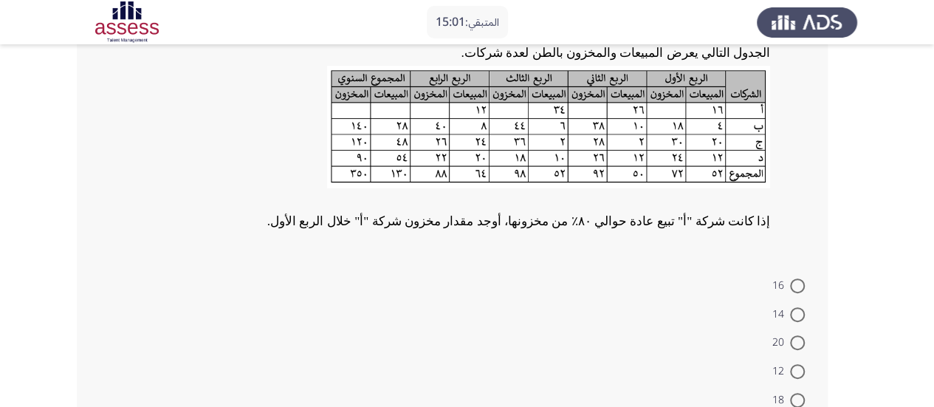
scroll to position [199, 0]
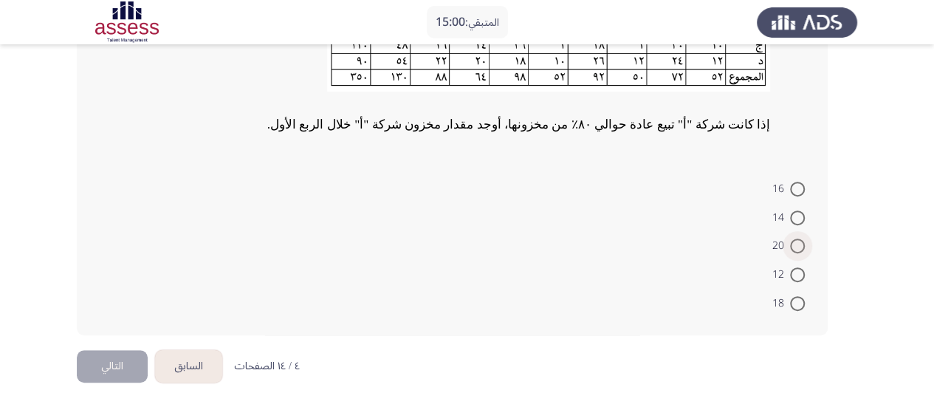
click at [799, 247] on span at bounding box center [797, 246] width 15 height 15
click at [799, 247] on input "20" at bounding box center [797, 246] width 15 height 15
radio input "true"
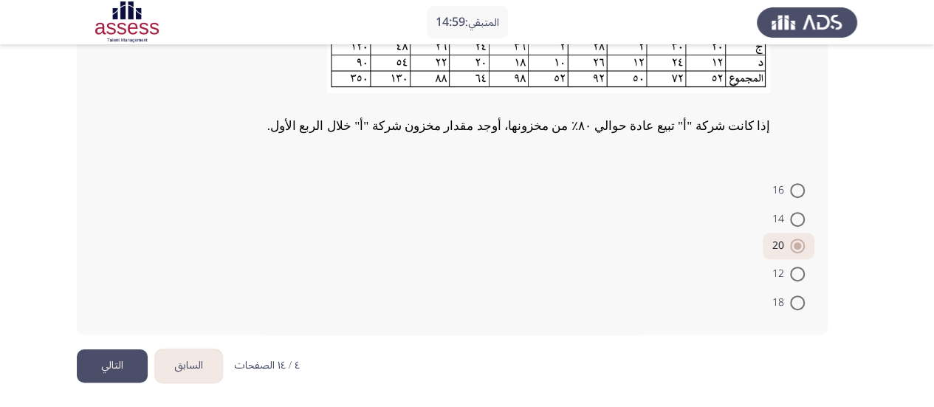
click at [109, 370] on button "التالي" at bounding box center [112, 365] width 71 height 33
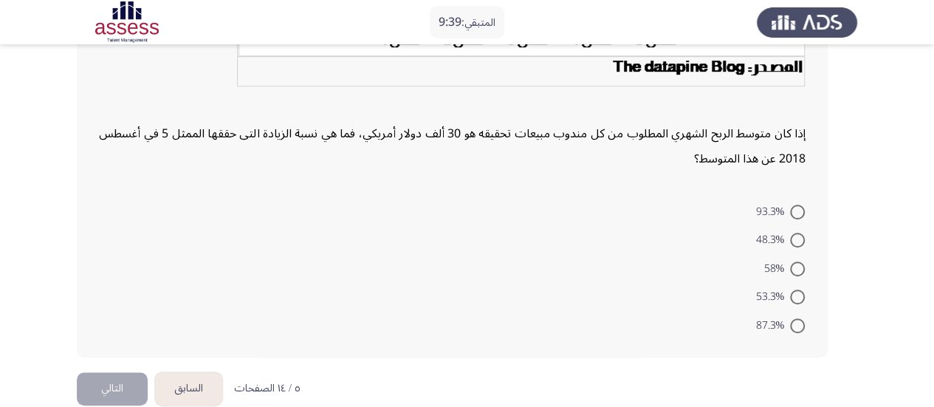
scroll to position [434, 0]
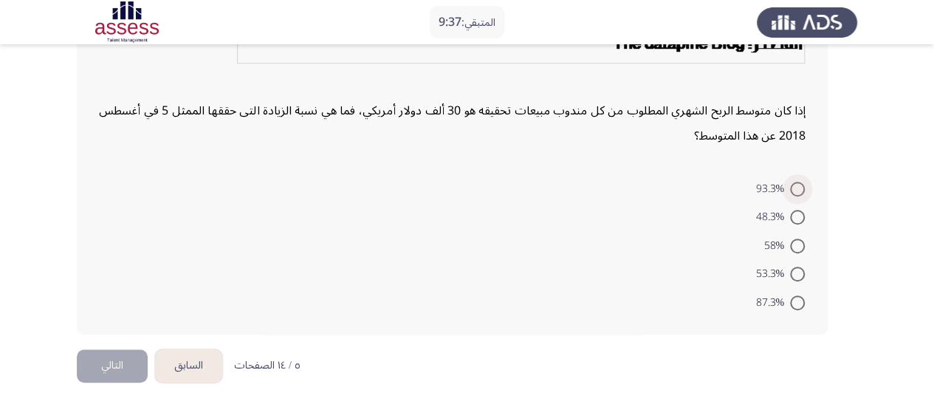
click at [798, 189] on span at bounding box center [798, 189] width 0 height 0
click at [798, 188] on input "93.3%" at bounding box center [797, 189] width 15 height 15
radio input "true"
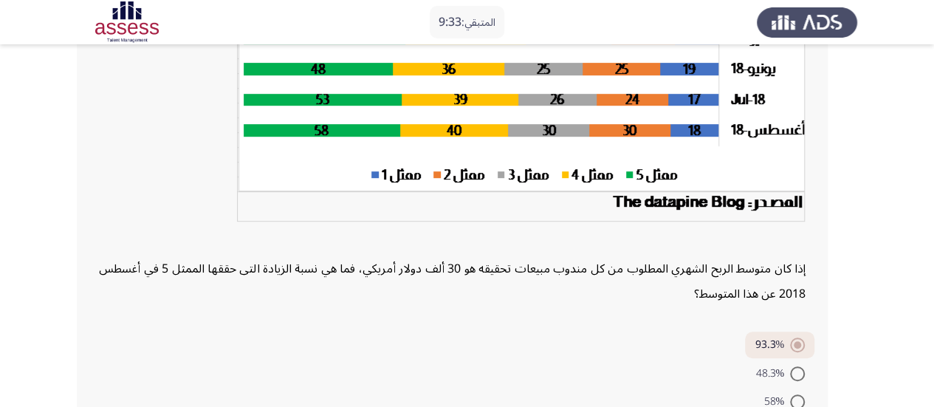
scroll to position [432, 0]
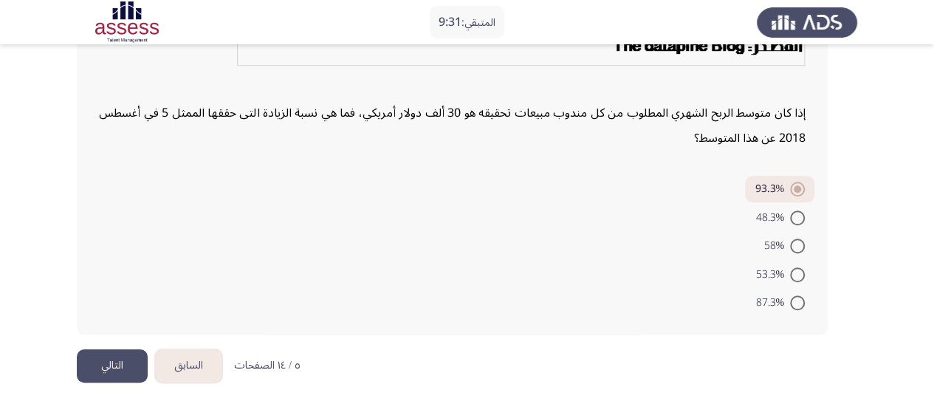
click at [127, 371] on button "التالي" at bounding box center [112, 365] width 71 height 33
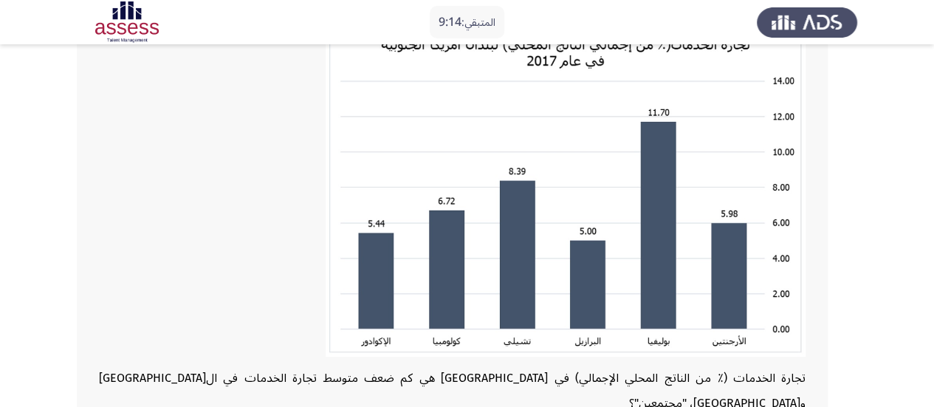
scroll to position [118, 0]
drag, startPoint x: 933, startPoint y: 231, endPoint x: 934, endPoint y: 222, distance: 9.6
click at [934, 222] on html "المتبقي: 9:05 السابق ASSESS Aptitude (FOCUS) - Analytical Thinking التالي تجارة…" at bounding box center [467, 279] width 934 height 795
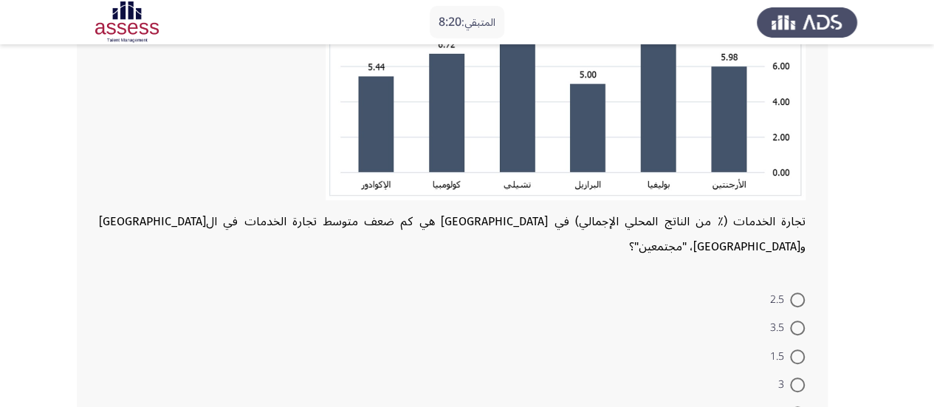
scroll to position [361, 0]
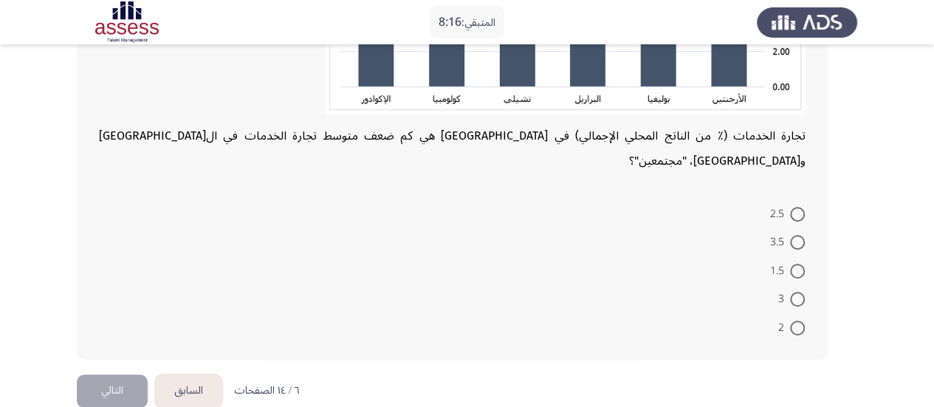
click at [803, 264] on span at bounding box center [797, 271] width 15 height 15
click at [803, 264] on input "1.5" at bounding box center [797, 271] width 15 height 15
radio input "true"
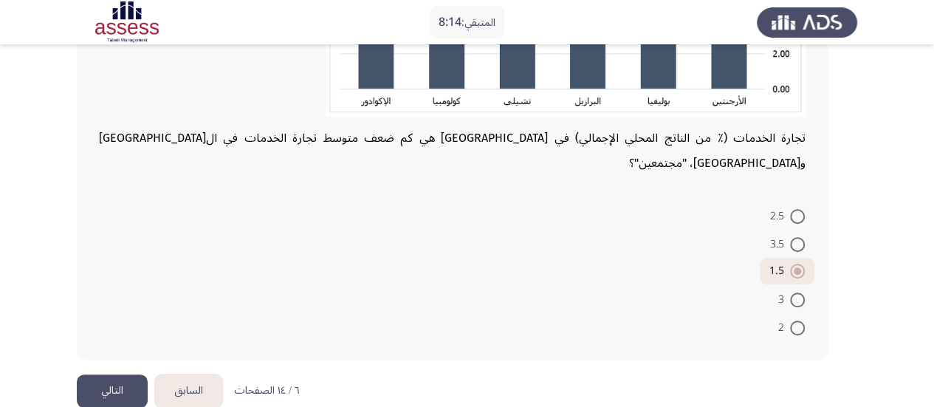
click at [145, 374] on button "التالي" at bounding box center [112, 390] width 71 height 33
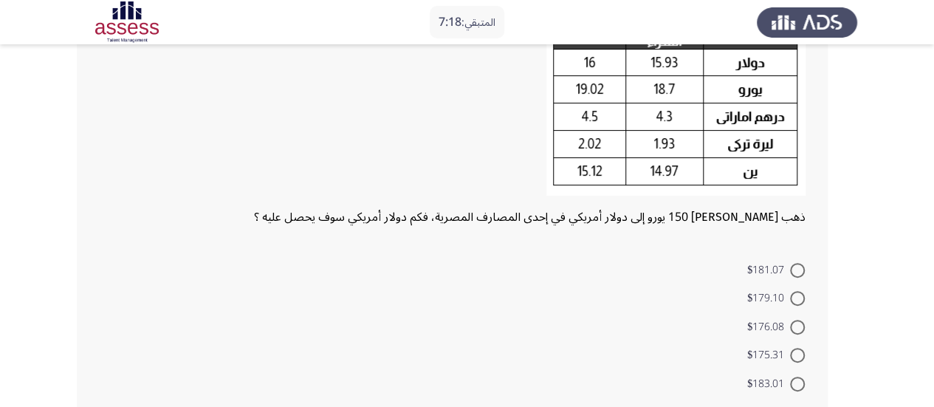
scroll to position [222, 0]
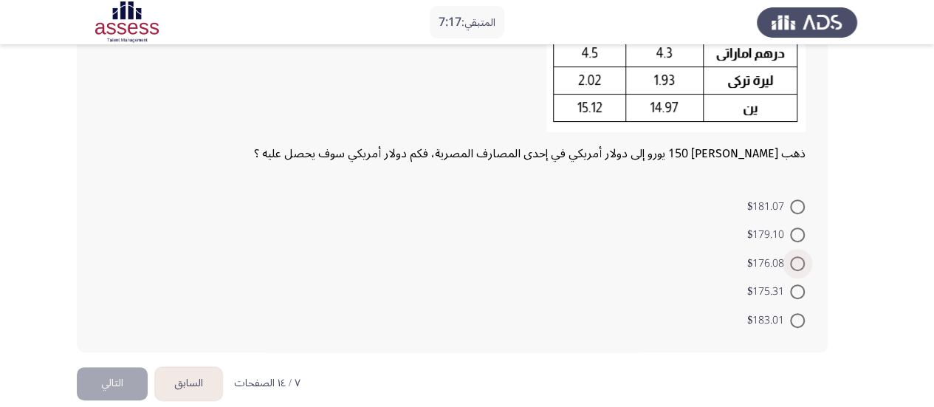
click at [795, 261] on span at bounding box center [797, 263] width 15 height 15
click at [795, 261] on input "$176.08" at bounding box center [797, 263] width 15 height 15
radio input "true"
click at [109, 387] on button "التالي" at bounding box center [112, 381] width 71 height 33
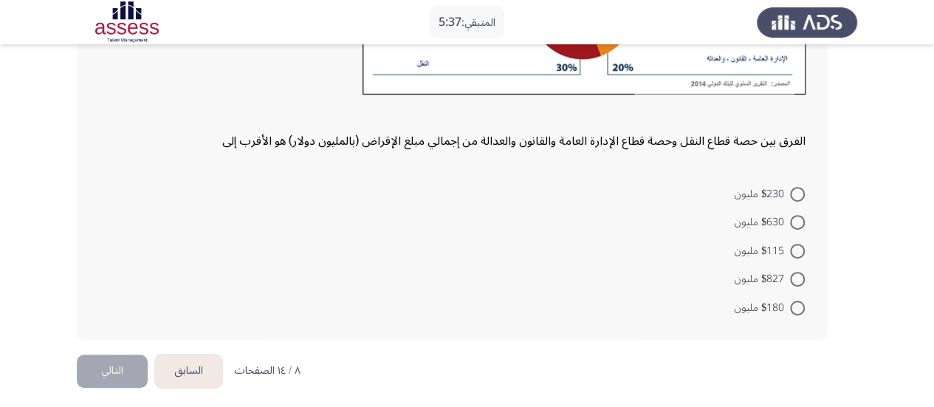
scroll to position [279, 0]
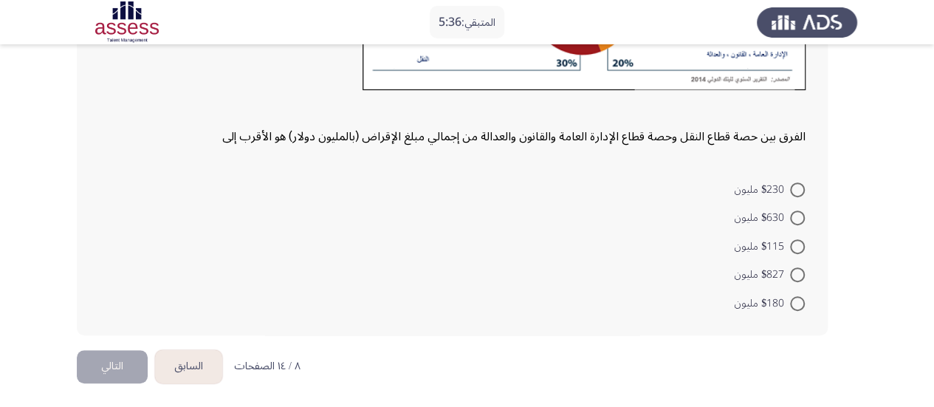
click at [802, 223] on span at bounding box center [797, 217] width 15 height 15
click at [802, 223] on input "$630 مليون" at bounding box center [797, 217] width 15 height 15
radio input "true"
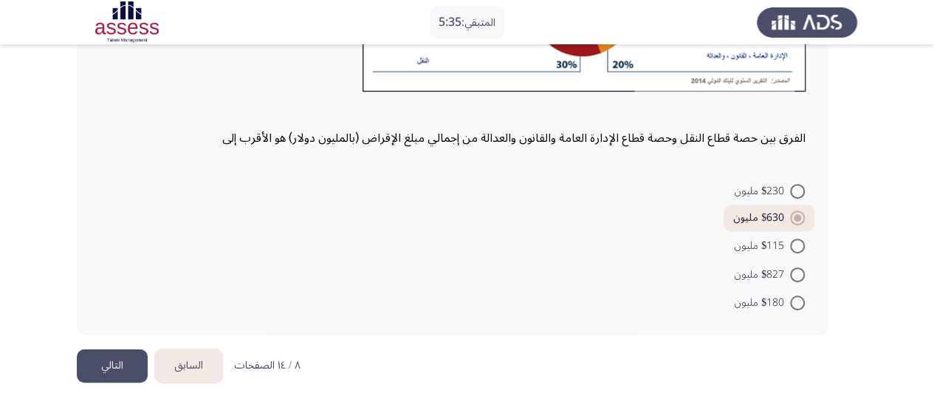
click at [106, 379] on button "التالي" at bounding box center [112, 365] width 71 height 33
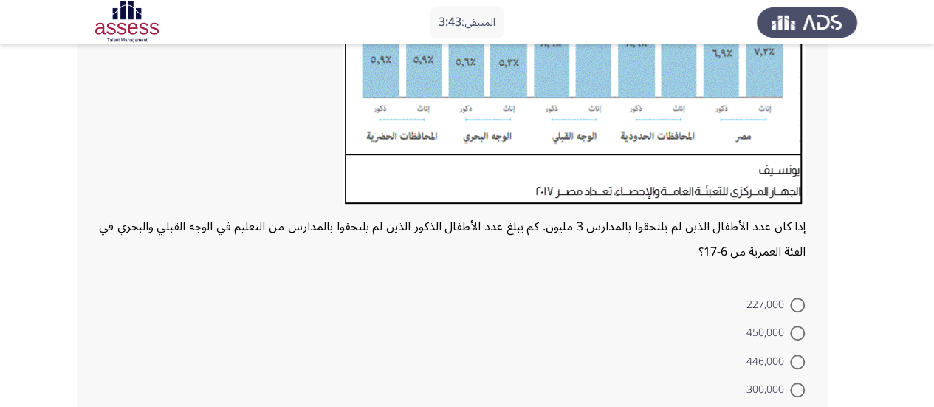
scroll to position [434, 0]
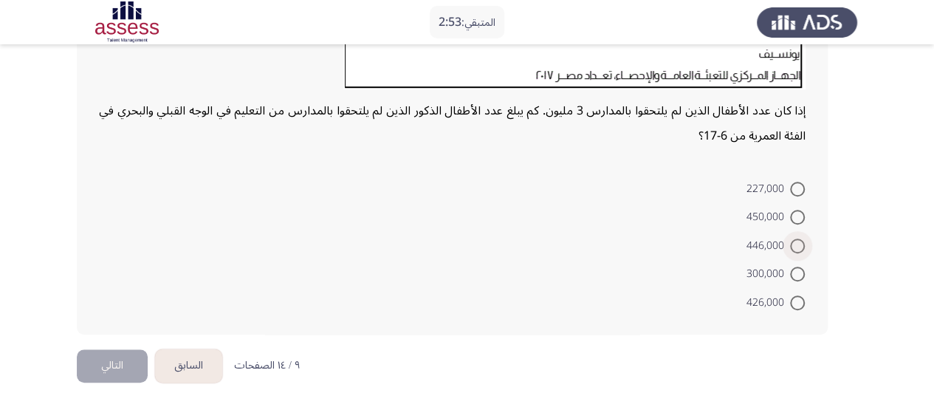
click at [800, 240] on span at bounding box center [797, 246] width 15 height 15
click at [800, 240] on input "446,000" at bounding box center [797, 246] width 15 height 15
radio input "true"
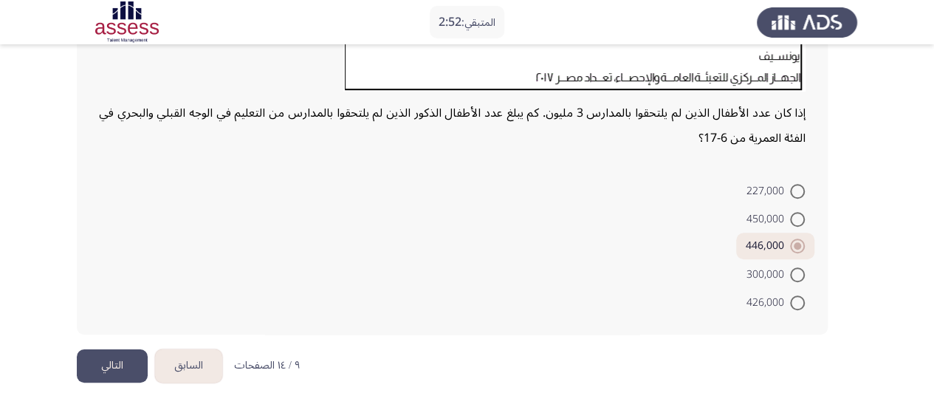
click at [131, 366] on button "التالي" at bounding box center [112, 365] width 71 height 33
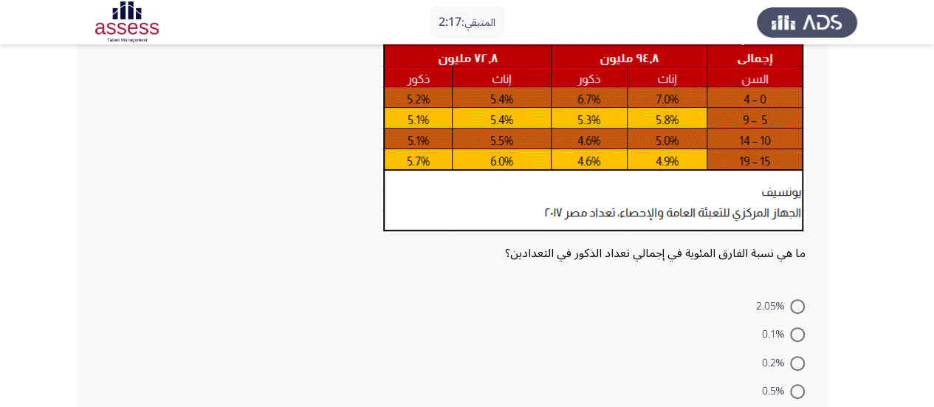
scroll to position [287, 0]
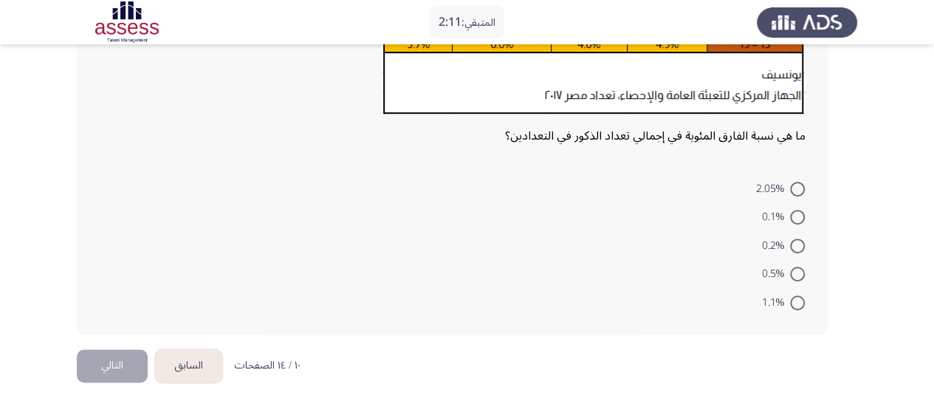
click at [798, 190] on span at bounding box center [797, 189] width 15 height 15
click at [798, 190] on input "2.05%" at bounding box center [797, 189] width 15 height 15
radio input "true"
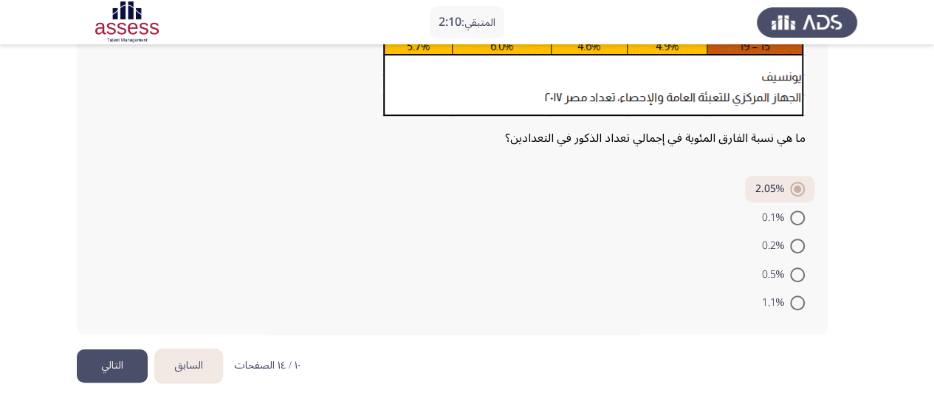
click at [124, 363] on button "التالي" at bounding box center [112, 365] width 71 height 33
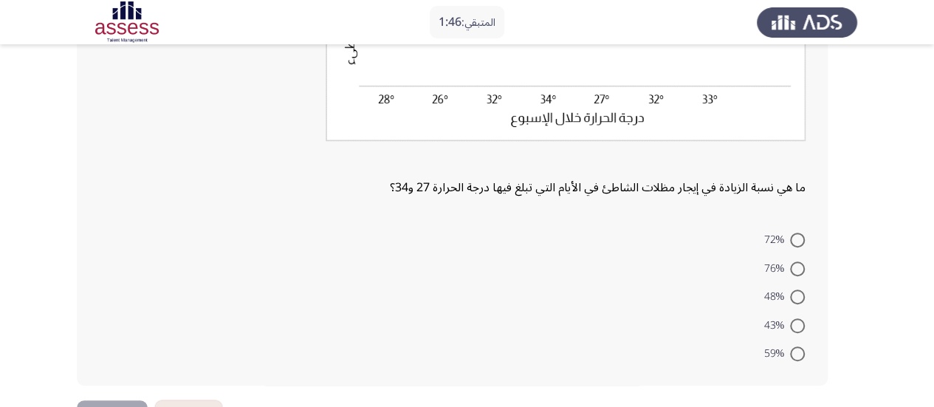
scroll to position [345, 0]
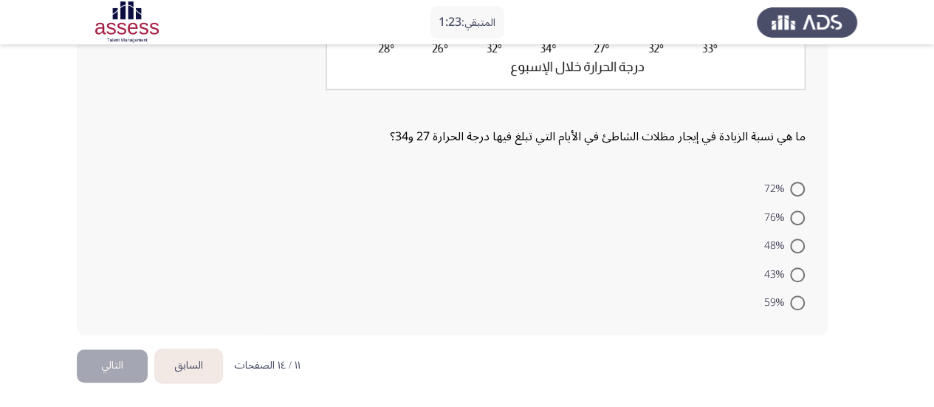
click at [796, 275] on span at bounding box center [797, 274] width 15 height 15
click at [796, 275] on input "43%" at bounding box center [797, 274] width 15 height 15
radio input "true"
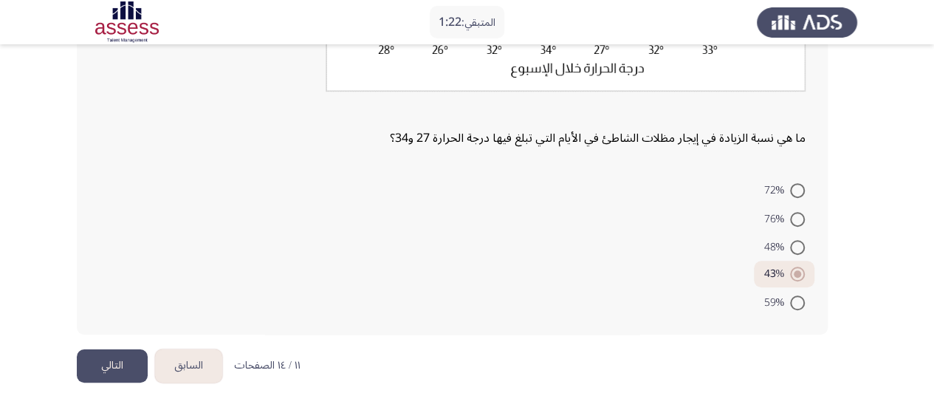
click at [123, 352] on button "التالي" at bounding box center [112, 365] width 71 height 33
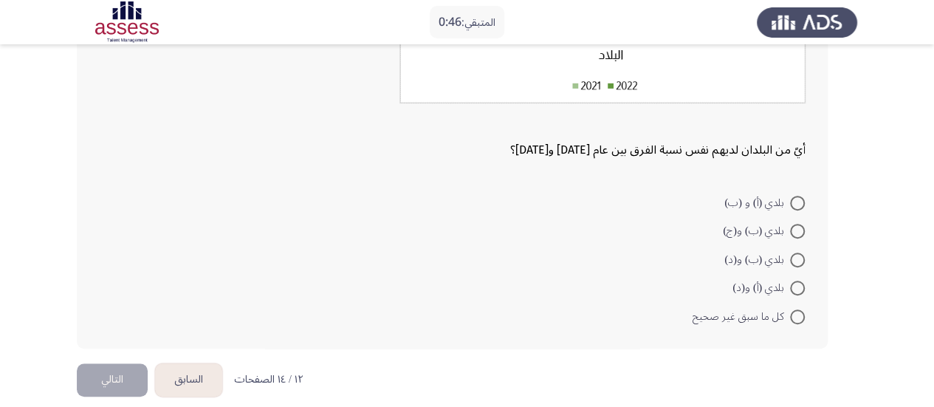
scroll to position [325, 0]
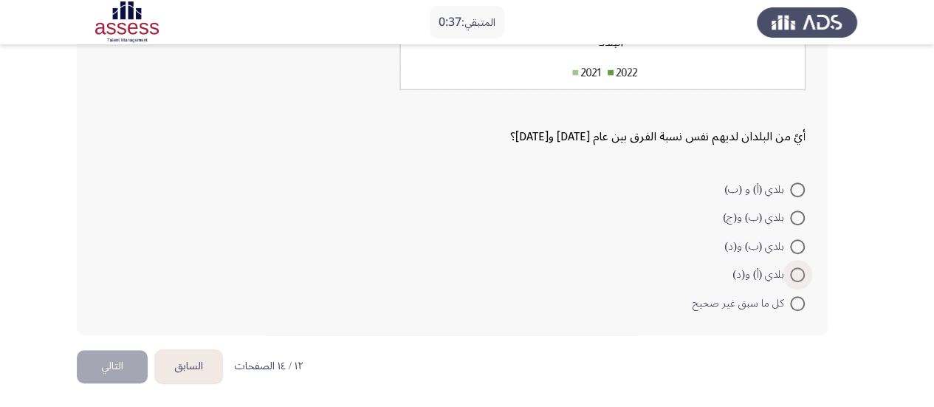
click at [800, 276] on span at bounding box center [797, 274] width 15 height 15
click at [800, 276] on input "بلدي (أ) و(د)" at bounding box center [797, 274] width 15 height 15
radio input "true"
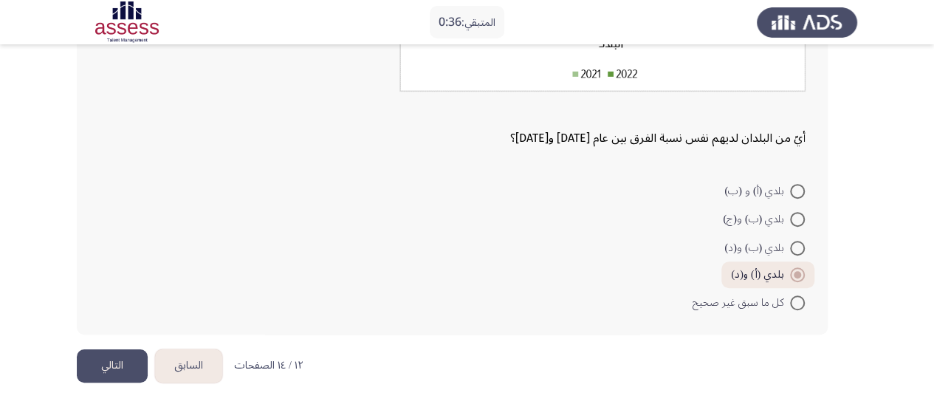
click at [118, 373] on button "التالي" at bounding box center [112, 365] width 71 height 33
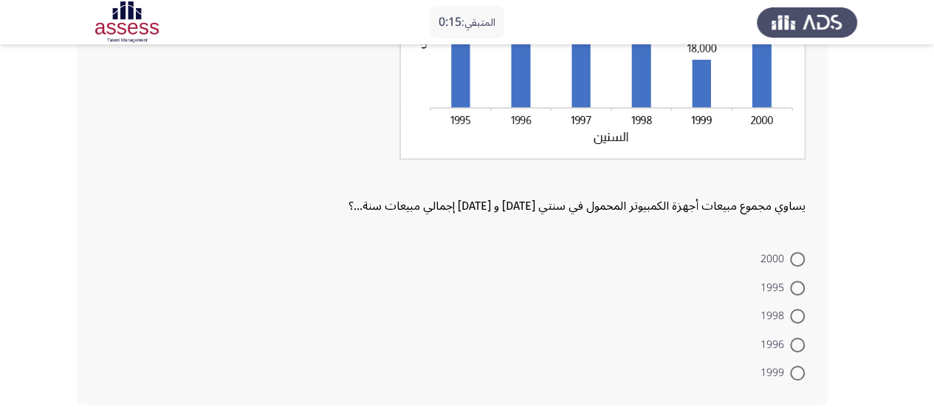
scroll to position [309, 0]
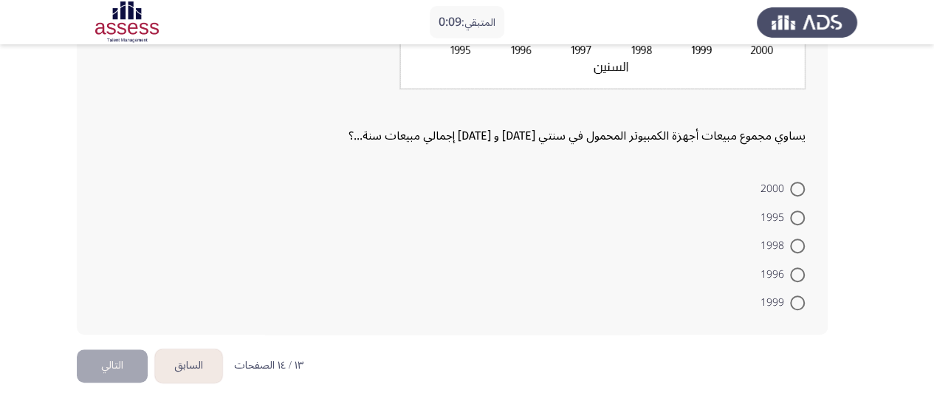
click at [800, 213] on span at bounding box center [797, 217] width 15 height 15
click at [800, 213] on input "1995" at bounding box center [797, 217] width 15 height 15
radio input "true"
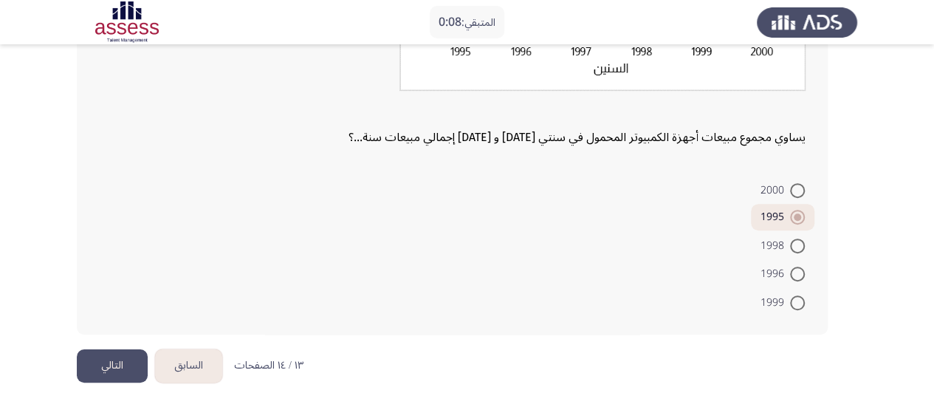
click at [106, 373] on button "التالي" at bounding box center [112, 365] width 71 height 33
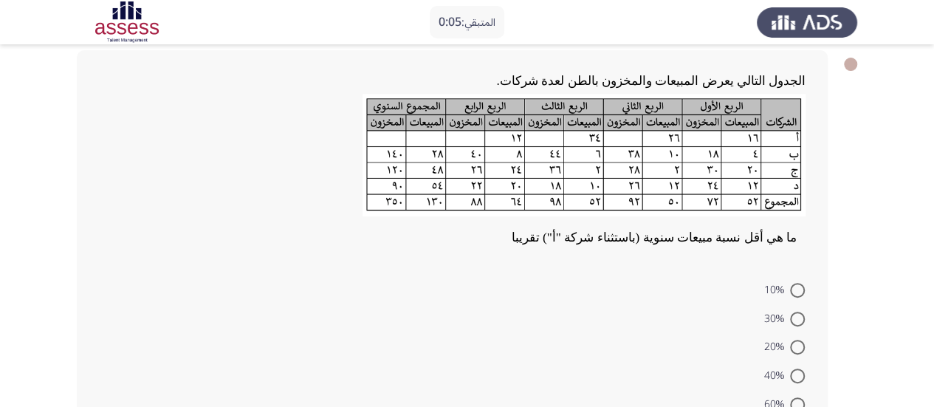
scroll to position [148, 0]
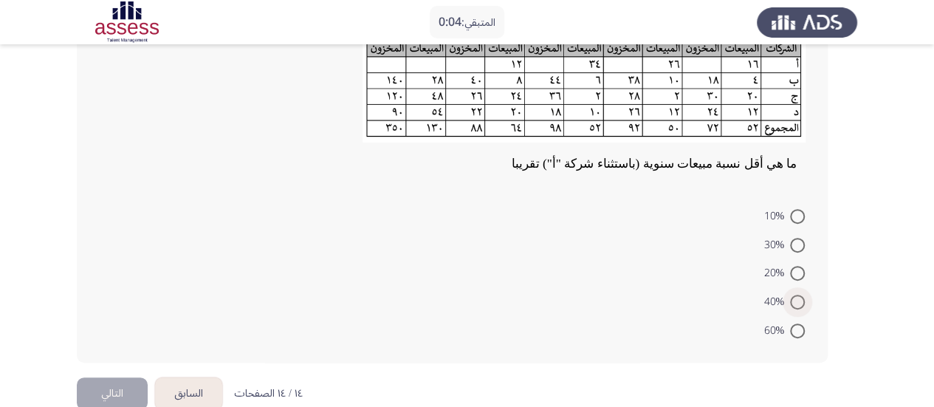
click at [800, 300] on span at bounding box center [797, 302] width 15 height 15
click at [800, 300] on input "40%" at bounding box center [797, 302] width 15 height 15
radio input "true"
click at [112, 383] on button "التالي" at bounding box center [112, 391] width 71 height 33
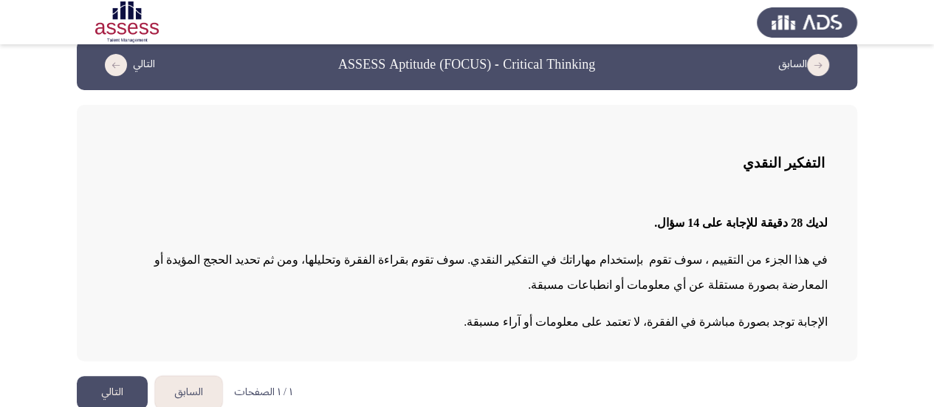
scroll to position [36, 0]
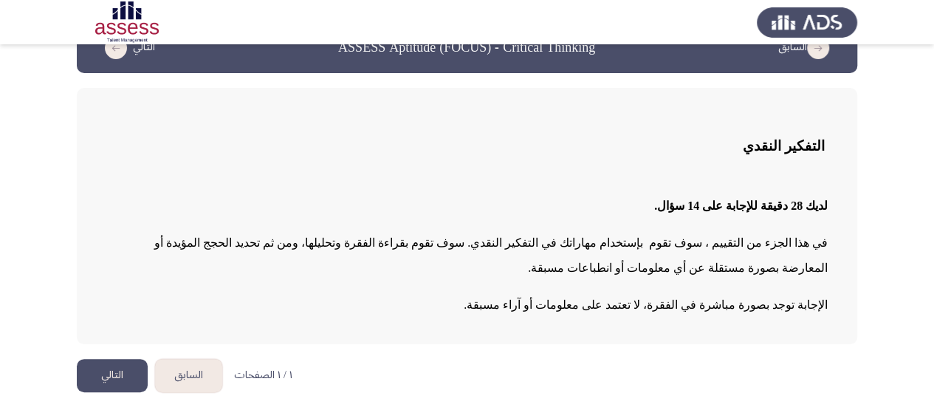
click at [132, 364] on button "التالي" at bounding box center [112, 375] width 71 height 33
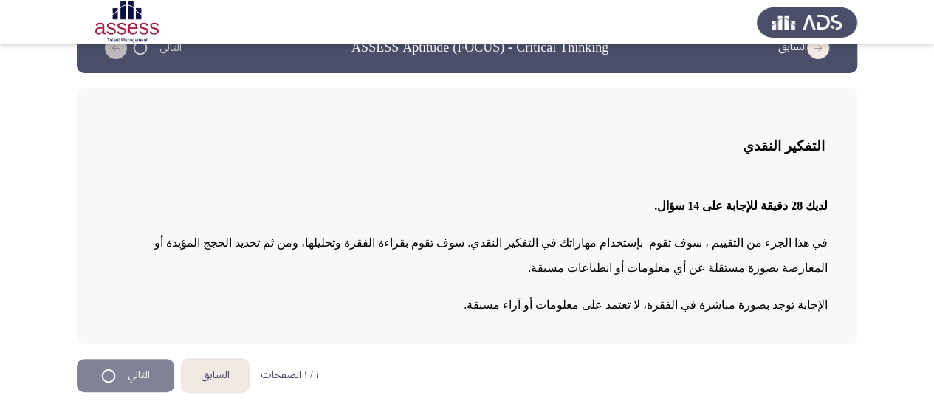
scroll to position [0, 0]
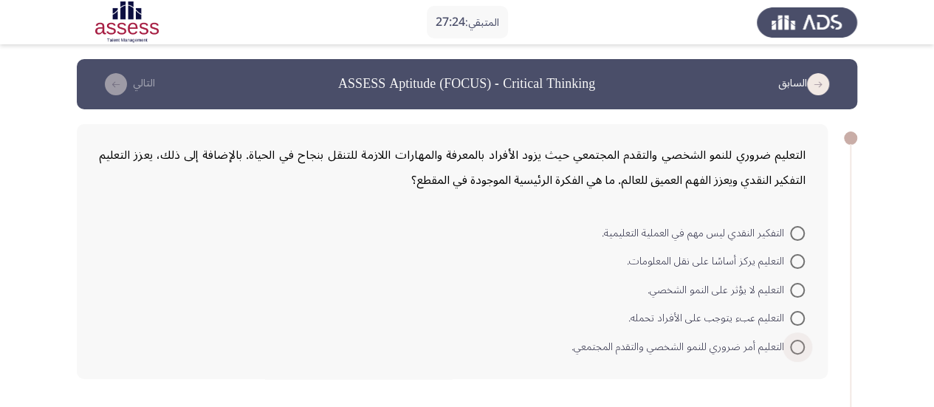
drag, startPoint x: 800, startPoint y: 345, endPoint x: 741, endPoint y: 371, distance: 64.5
click at [800, 345] on span at bounding box center [797, 347] width 15 height 15
click at [800, 345] on input "التعليم أمر ضروري للنمو الشخصي والتقدم المجتمعي." at bounding box center [797, 347] width 15 height 15
radio input "true"
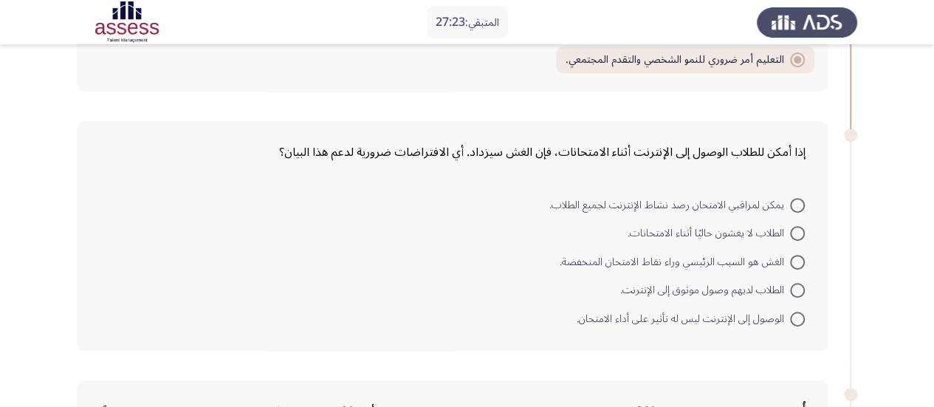
scroll to position [295, 0]
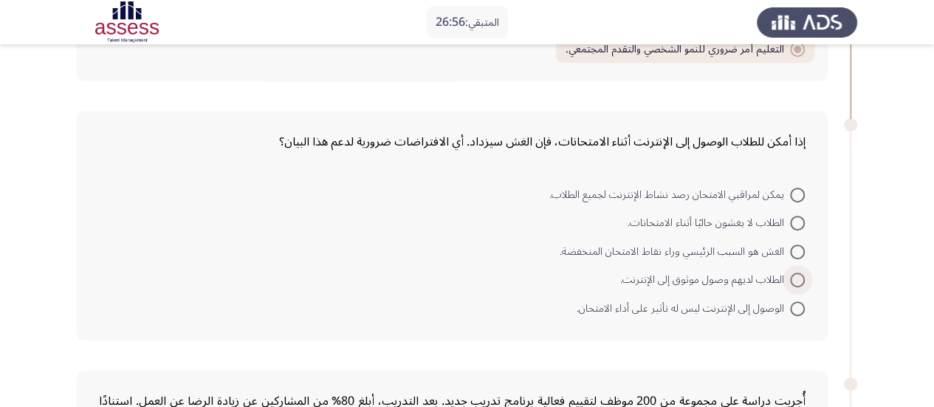
click at [800, 281] on span at bounding box center [797, 279] width 15 height 15
click at [800, 281] on input "الطلاب لديهم وصول موثوق إلى الإنترنت." at bounding box center [797, 279] width 15 height 15
radio input "true"
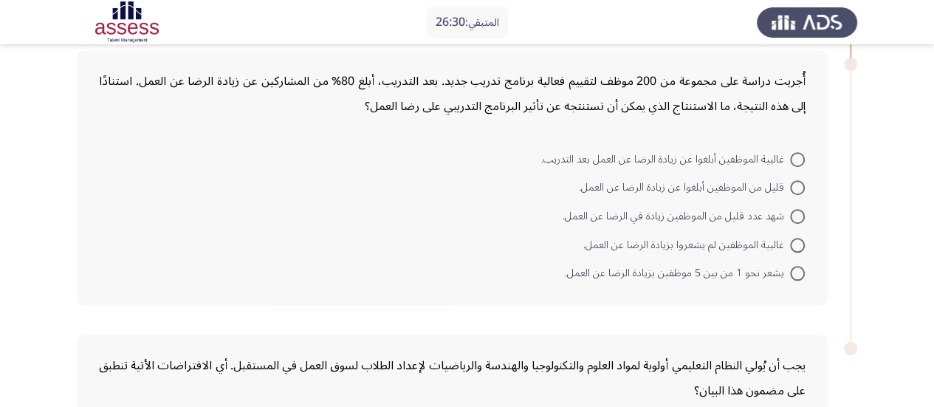
scroll to position [591, 0]
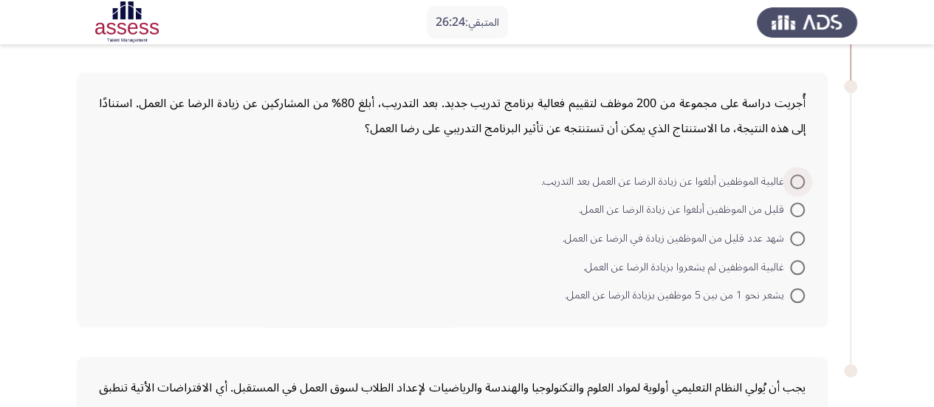
click at [791, 174] on span at bounding box center [797, 181] width 15 height 15
click at [791, 174] on input "غالبية الموظفين أبلغوا عن زيادة الرضا عن العمل بعد التدريب." at bounding box center [797, 181] width 15 height 15
radio input "true"
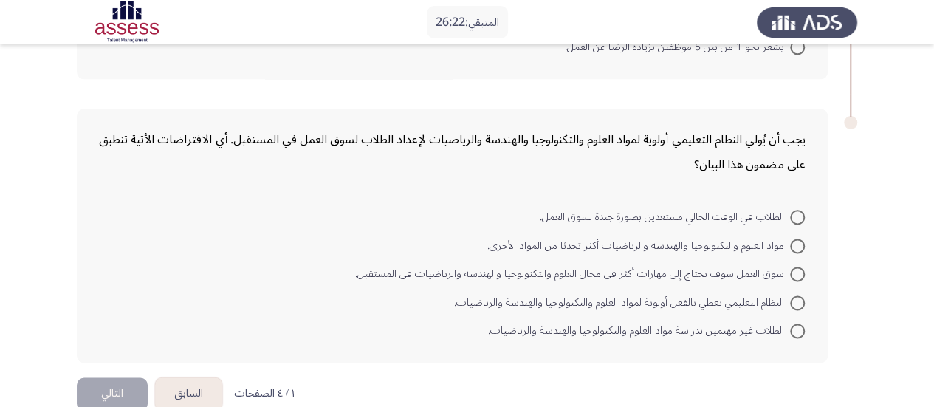
scroll to position [862, 0]
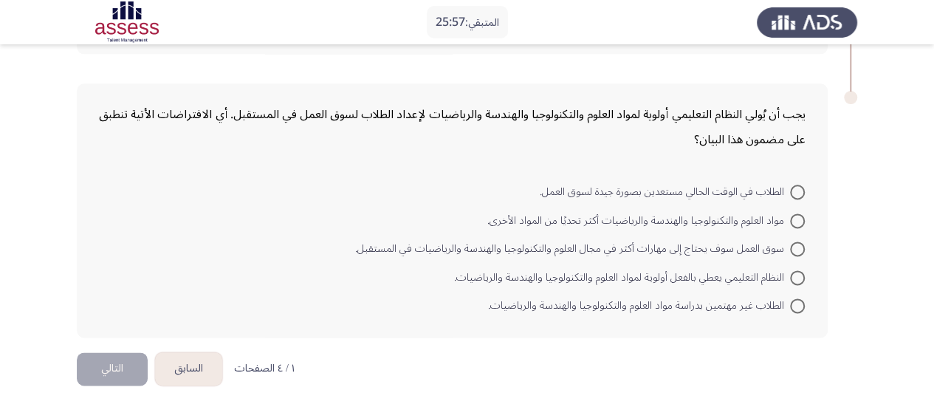
click at [795, 241] on span at bounding box center [797, 248] width 15 height 15
click at [795, 241] on input "سوق العمل سوف يحتاج إلى مهارات أكثر في مجال العلوم والتكنولوجيا والهندسة والريا…" at bounding box center [797, 248] width 15 height 15
radio input "true"
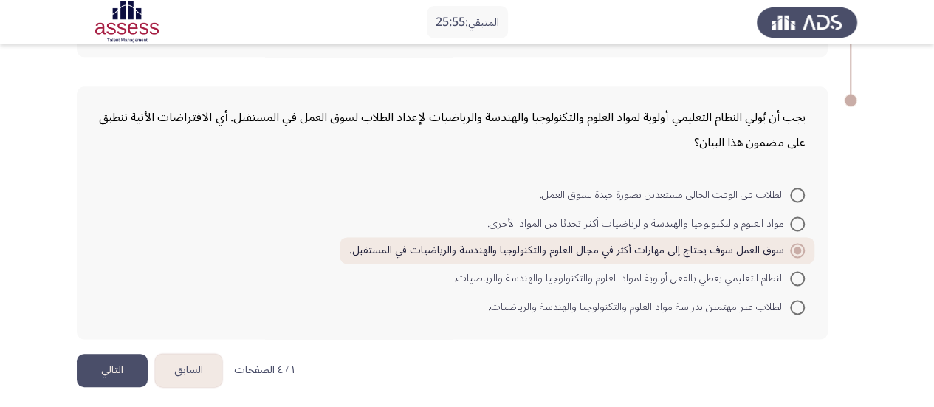
scroll to position [861, 0]
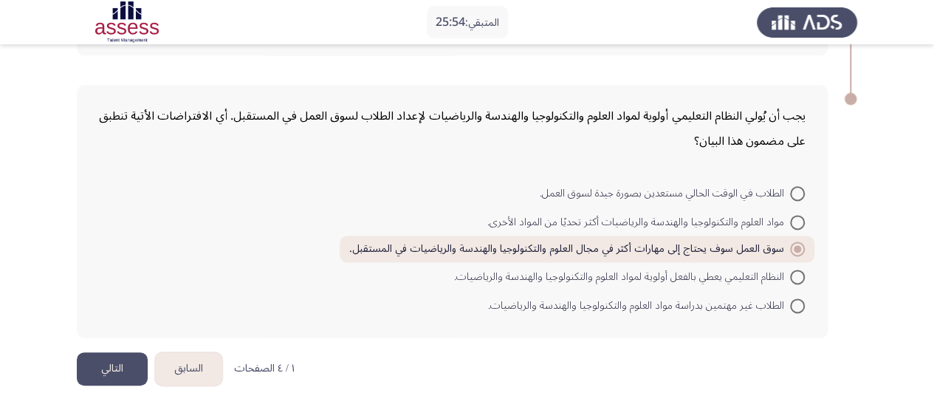
click at [114, 364] on button "التالي" at bounding box center [112, 368] width 71 height 33
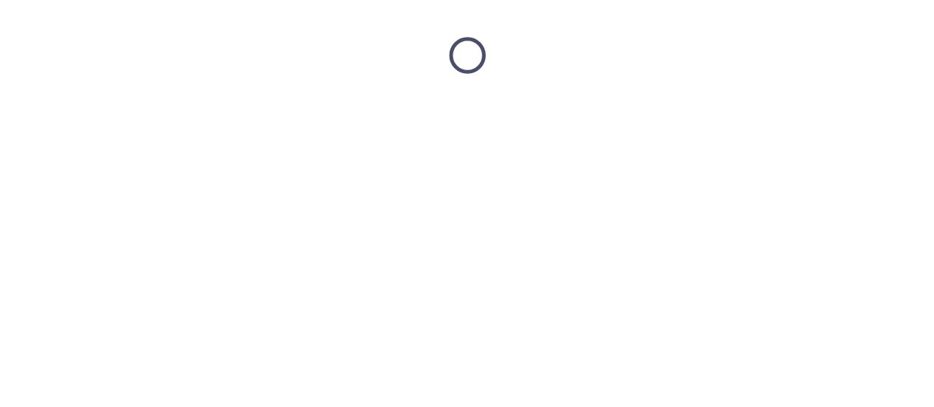
scroll to position [0, 0]
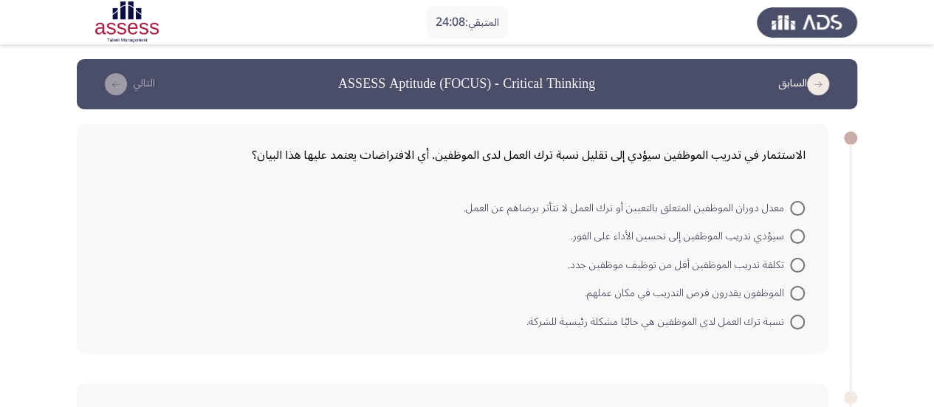
click at [799, 212] on span at bounding box center [797, 208] width 15 height 15
click at [799, 212] on input "معدل دوران الموظفين المتعلق بالتعيين أو ترك العمل لا تتأثر برضاهم عن العمل." at bounding box center [797, 208] width 15 height 15
radio input "true"
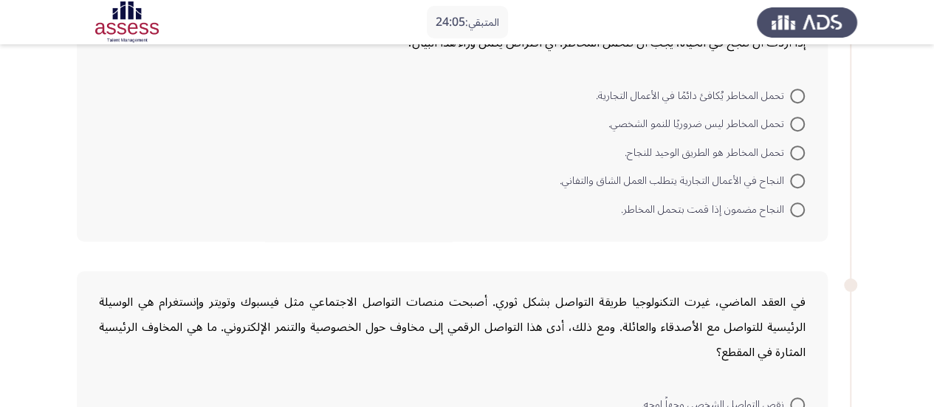
scroll to position [295, 0]
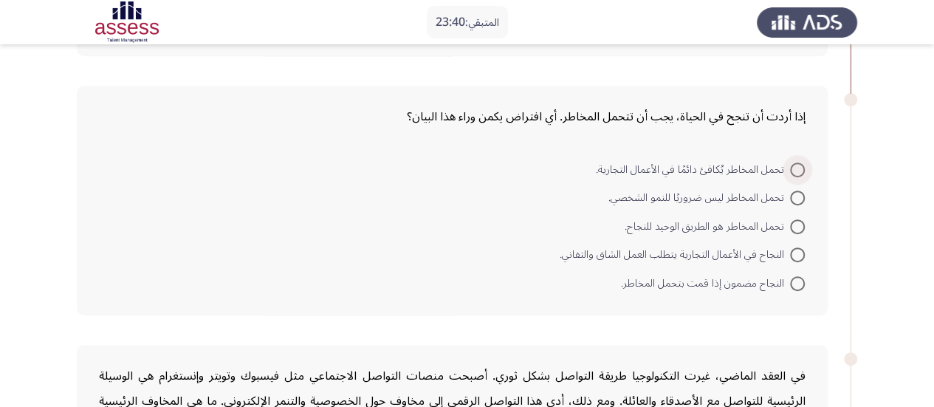
click at [795, 175] on span at bounding box center [797, 169] width 15 height 15
click at [795, 175] on input "تحمل المخاطر يُكافئ دائمًا في الأعمال التجارية." at bounding box center [797, 169] width 15 height 15
radio input "true"
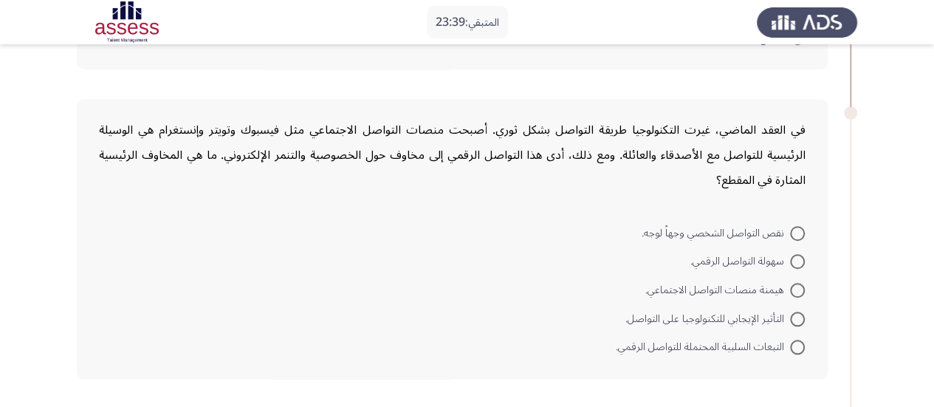
scroll to position [591, 0]
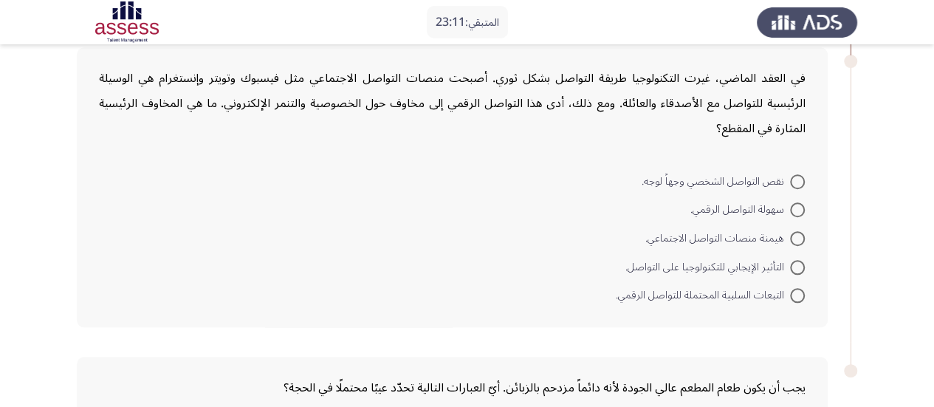
click at [792, 293] on span at bounding box center [797, 295] width 15 height 15
click at [792, 293] on input "التبعات السلبية المحتملة للتواصل الرقمي." at bounding box center [797, 295] width 15 height 15
radio input "true"
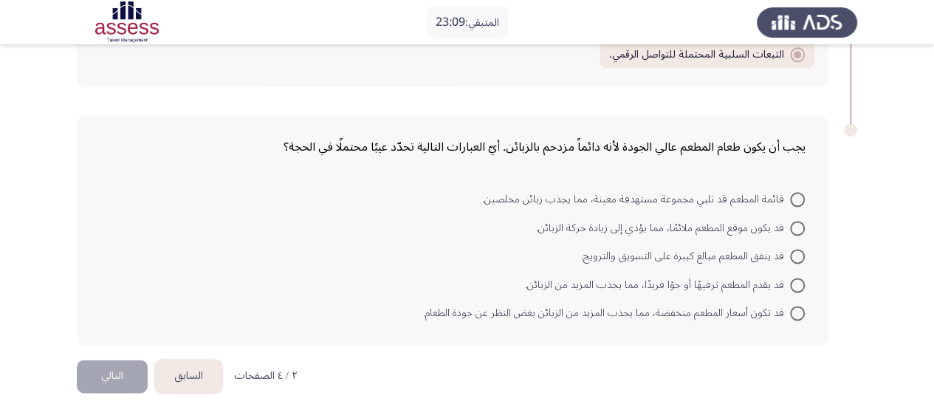
scroll to position [837, 0]
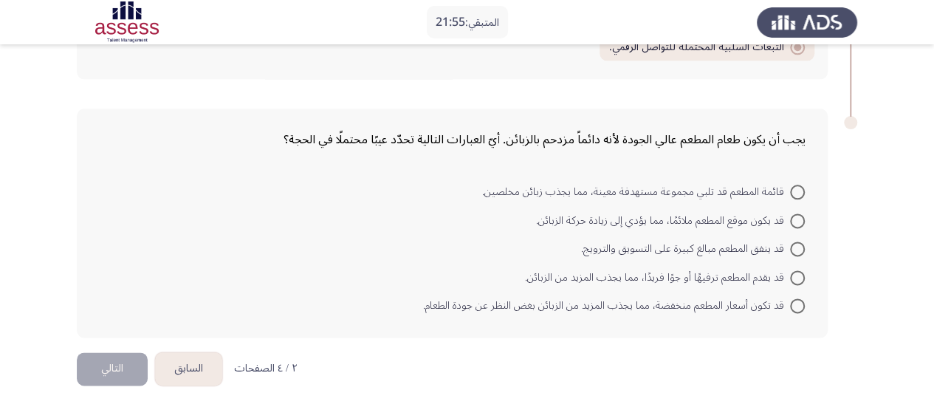
click at [800, 310] on mat-radio-button "قد تكون أسعار المطعم منخفضة، مما يجذب المزيد من الزبائن بغض النظر عن جودة الطعا…" at bounding box center [614, 305] width 401 height 29
click at [792, 305] on span at bounding box center [797, 305] width 15 height 15
click at [792, 305] on input "قد تكون أسعار المطعم منخفضة، مما يجذب المزيد من الزبائن بغض النظر عن جودة الطعا…" at bounding box center [797, 305] width 15 height 15
radio input "true"
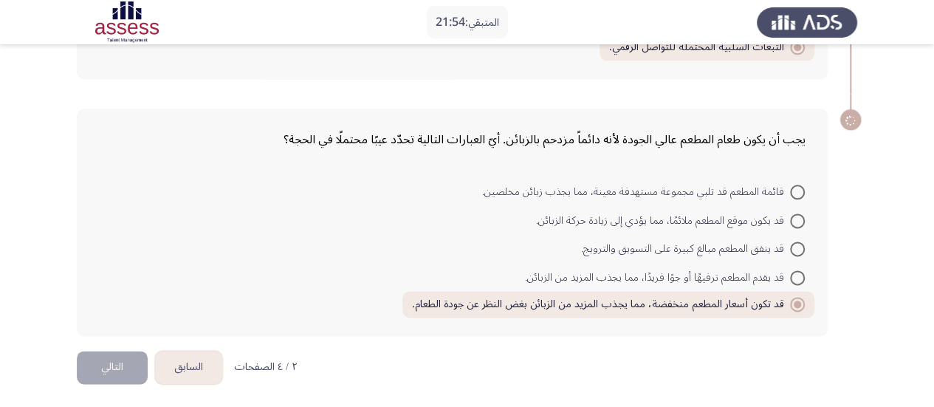
scroll to position [836, 0]
click at [130, 371] on button "التالي" at bounding box center [112, 368] width 71 height 33
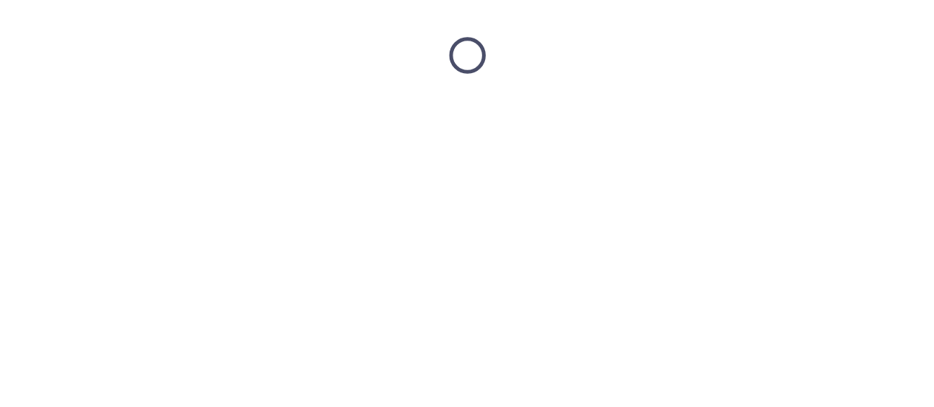
scroll to position [0, 0]
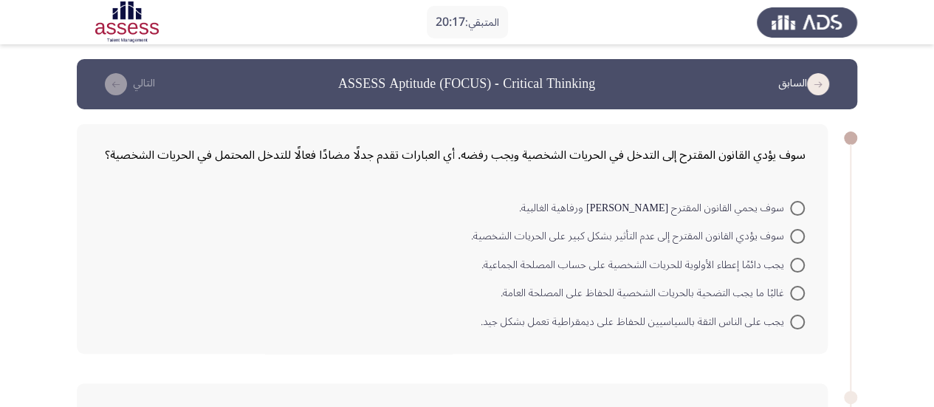
click at [800, 241] on span at bounding box center [797, 236] width 15 height 15
click at [800, 241] on input "سوف يؤدي القانون المقترح إلى عدم التأثير بشكل كبير على الحريات الشخصية." at bounding box center [797, 236] width 15 height 15
radio input "true"
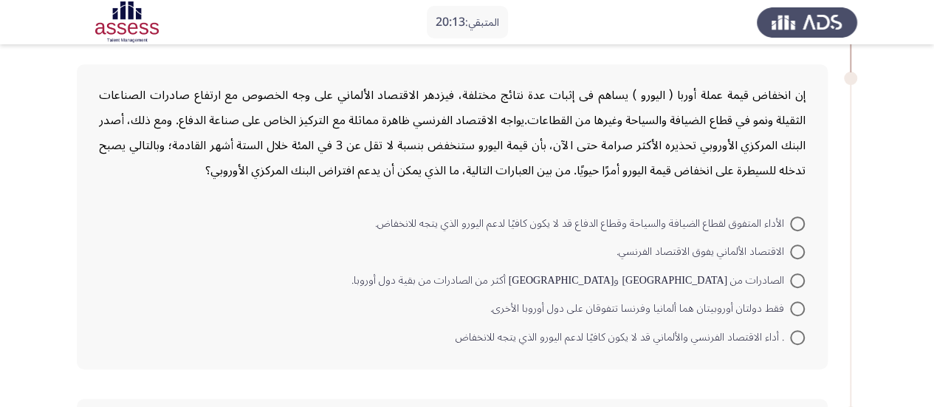
scroll to position [295, 0]
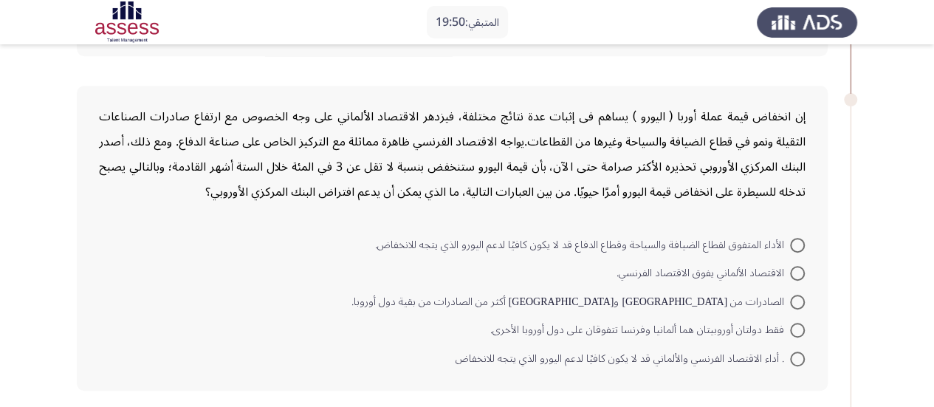
click at [805, 327] on mat-radio-button "فقط دولتان أوروبيتان هما ألمانيا وفرنسا تتفوقان على دول أوروبا الأخرى." at bounding box center [648, 329] width 334 height 29
click at [790, 239] on span at bounding box center [797, 245] width 15 height 15
click at [790, 239] on input "الأداء المتفوق لقطاع الضيافة والسياحة وقطاع الدفاع قد لا يكون كافيًا لدعم اليور…" at bounding box center [797, 245] width 15 height 15
radio input "true"
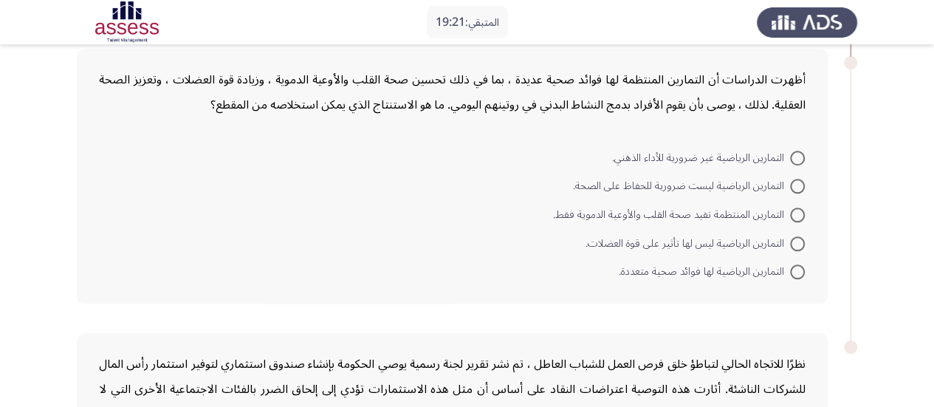
scroll to position [591, 0]
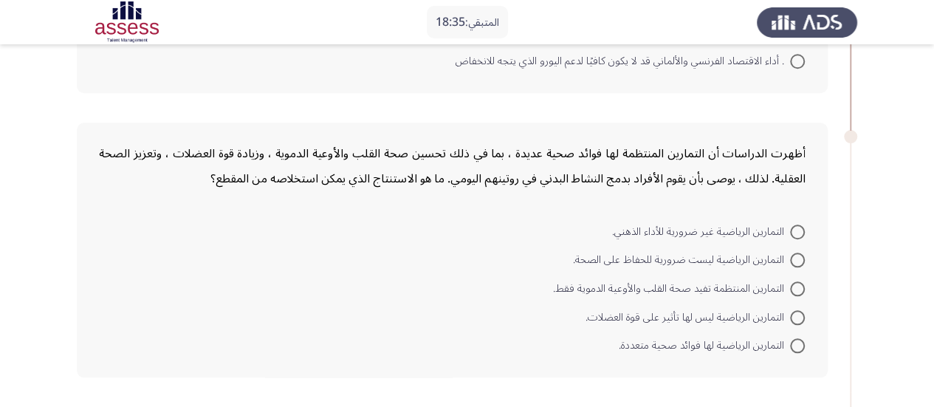
click at [796, 315] on span at bounding box center [797, 317] width 15 height 15
click at [796, 315] on input "التمارين الرياضية ليس لها تأثير على قوة العضلات." at bounding box center [797, 317] width 15 height 15
radio input "true"
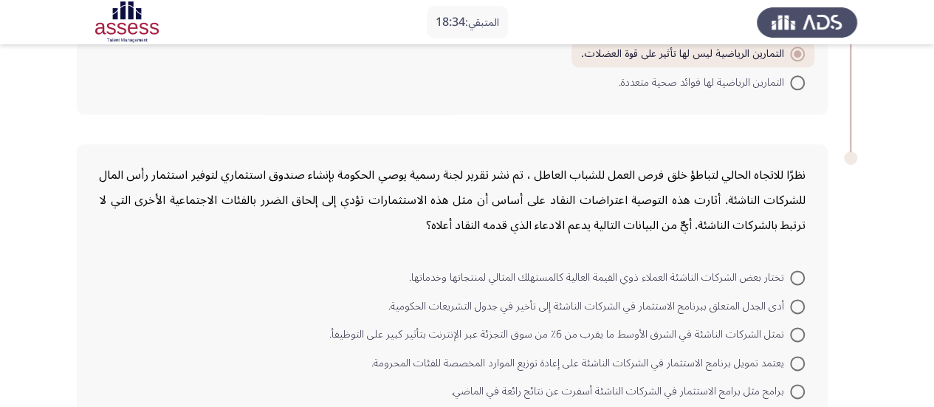
scroll to position [886, 0]
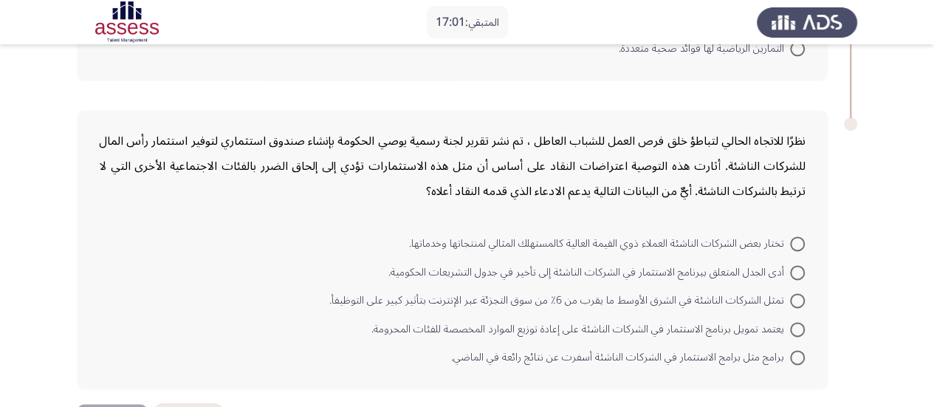
click at [792, 327] on span at bounding box center [797, 329] width 15 height 15
click at [792, 327] on input "يعتمد تمويل برنامج الاستثمار في الشركات الناشئة على إعادة توزيع الموارد المخصصة…" at bounding box center [797, 329] width 15 height 15
radio input "true"
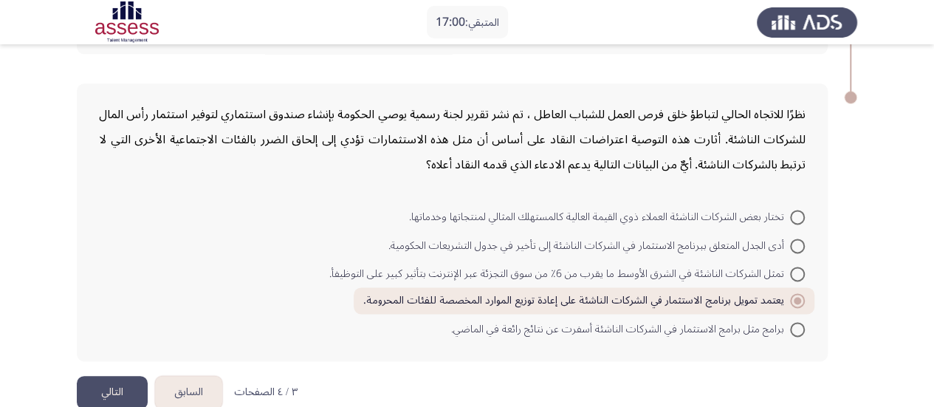
scroll to position [936, 0]
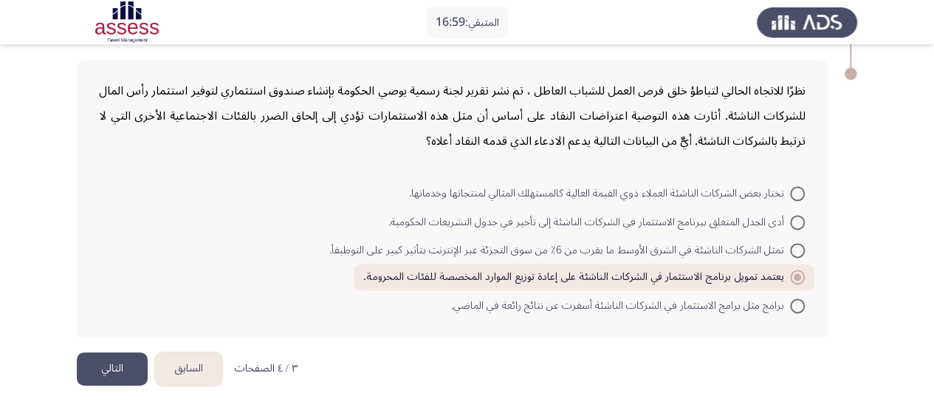
click at [78, 361] on button "التالي" at bounding box center [112, 368] width 71 height 33
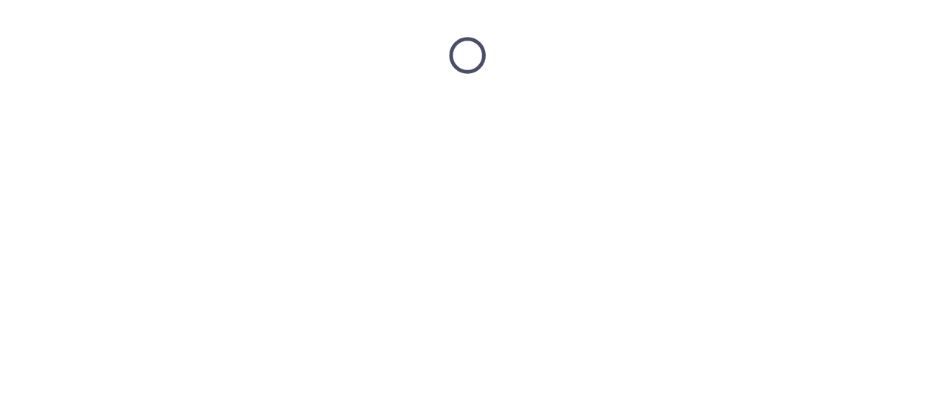
scroll to position [0, 0]
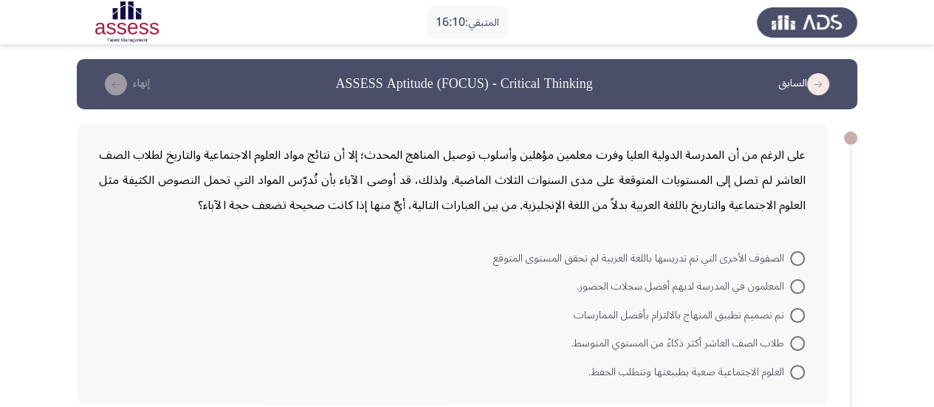
click at [798, 283] on span at bounding box center [797, 286] width 15 height 15
click at [798, 283] on input "المعلمون في المدرسة لديهم أفضل سجلات الحضور." at bounding box center [797, 286] width 15 height 15
radio input "true"
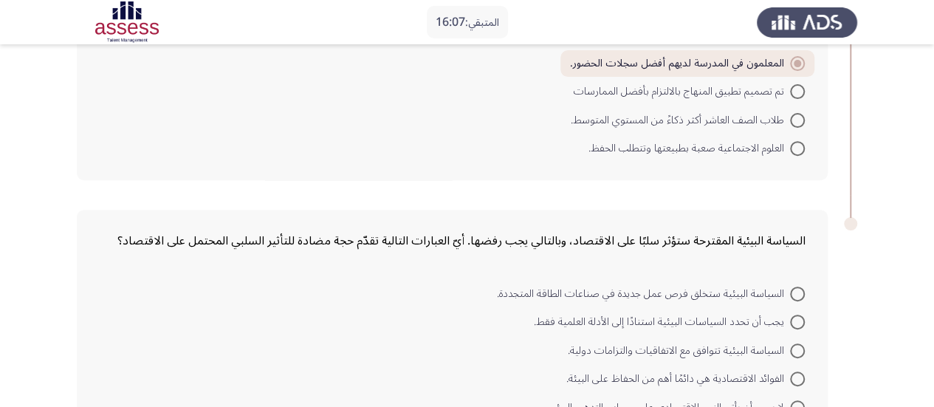
scroll to position [295, 0]
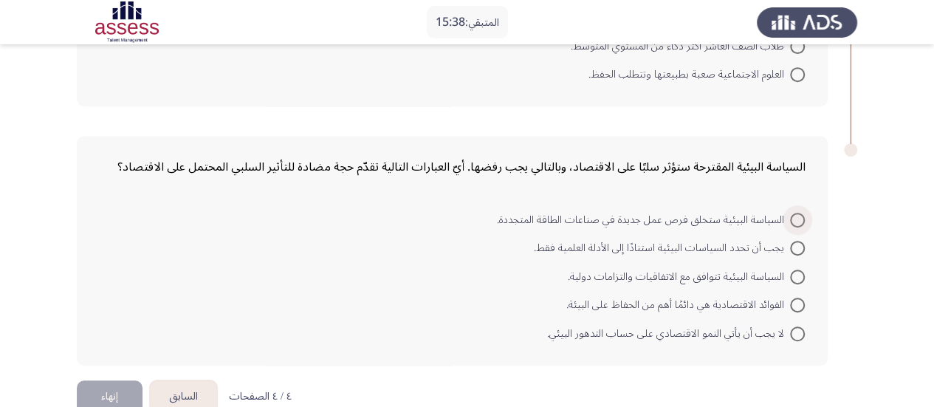
click at [800, 218] on span at bounding box center [797, 220] width 15 height 15
click at [800, 218] on input "السياسة البيئية ستخلق فرص عمل جديدة في صناعات الطاقة المتجددة." at bounding box center [797, 220] width 15 height 15
radio input "true"
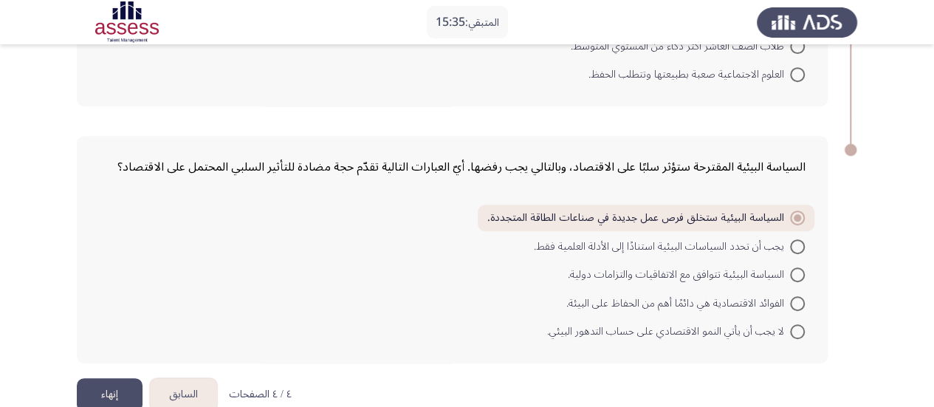
click at [107, 397] on button "إنهاء" at bounding box center [110, 394] width 66 height 33
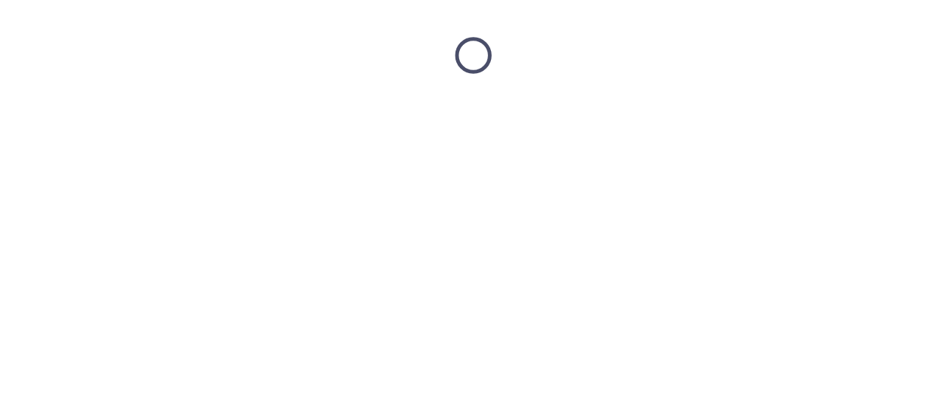
scroll to position [0, 0]
